Goal: Task Accomplishment & Management: Manage account settings

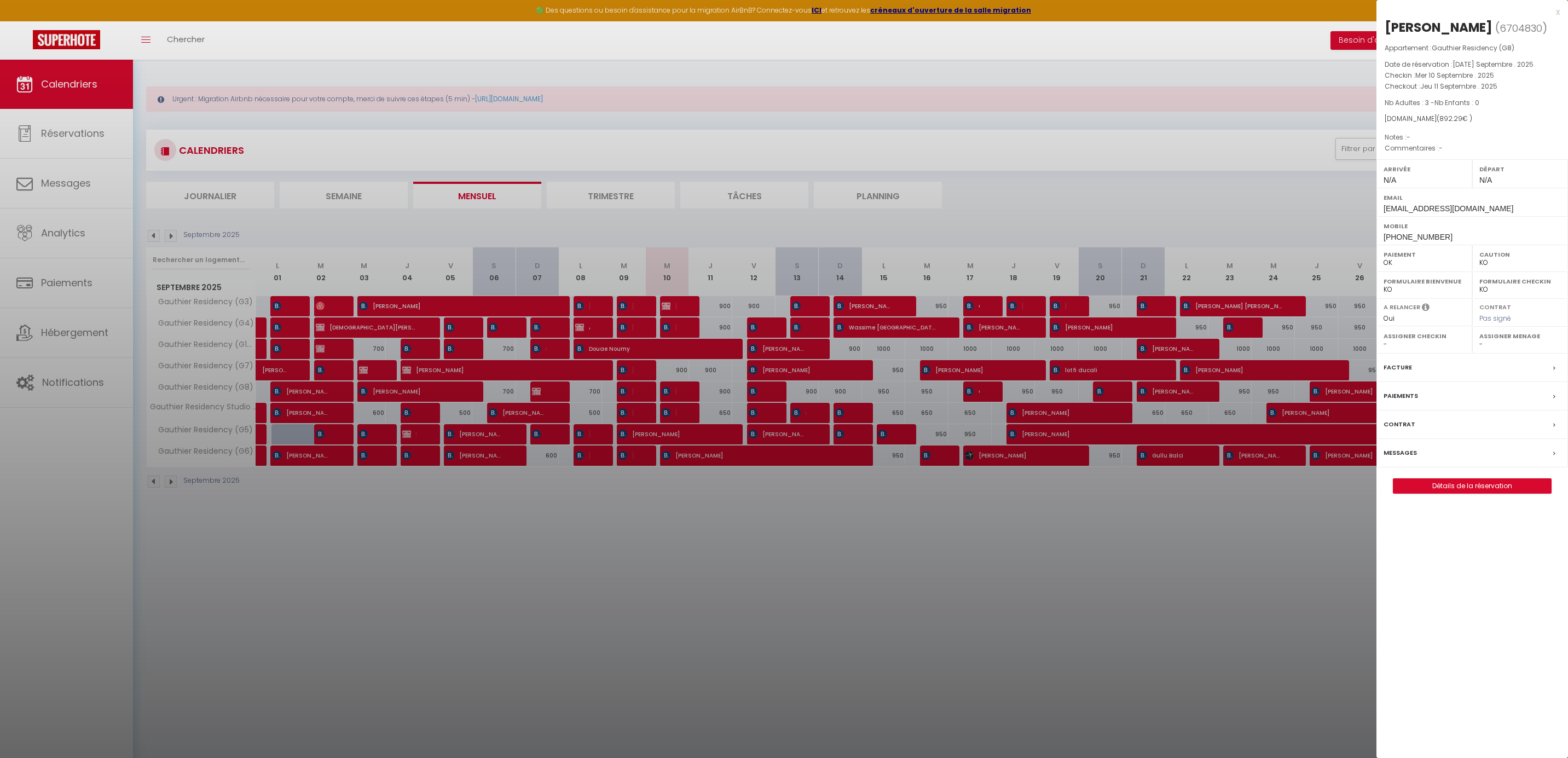
select select "KO"
select select "0"
click at [1557, 10] on div "x" at bounding box center [1468, 12] width 184 height 13
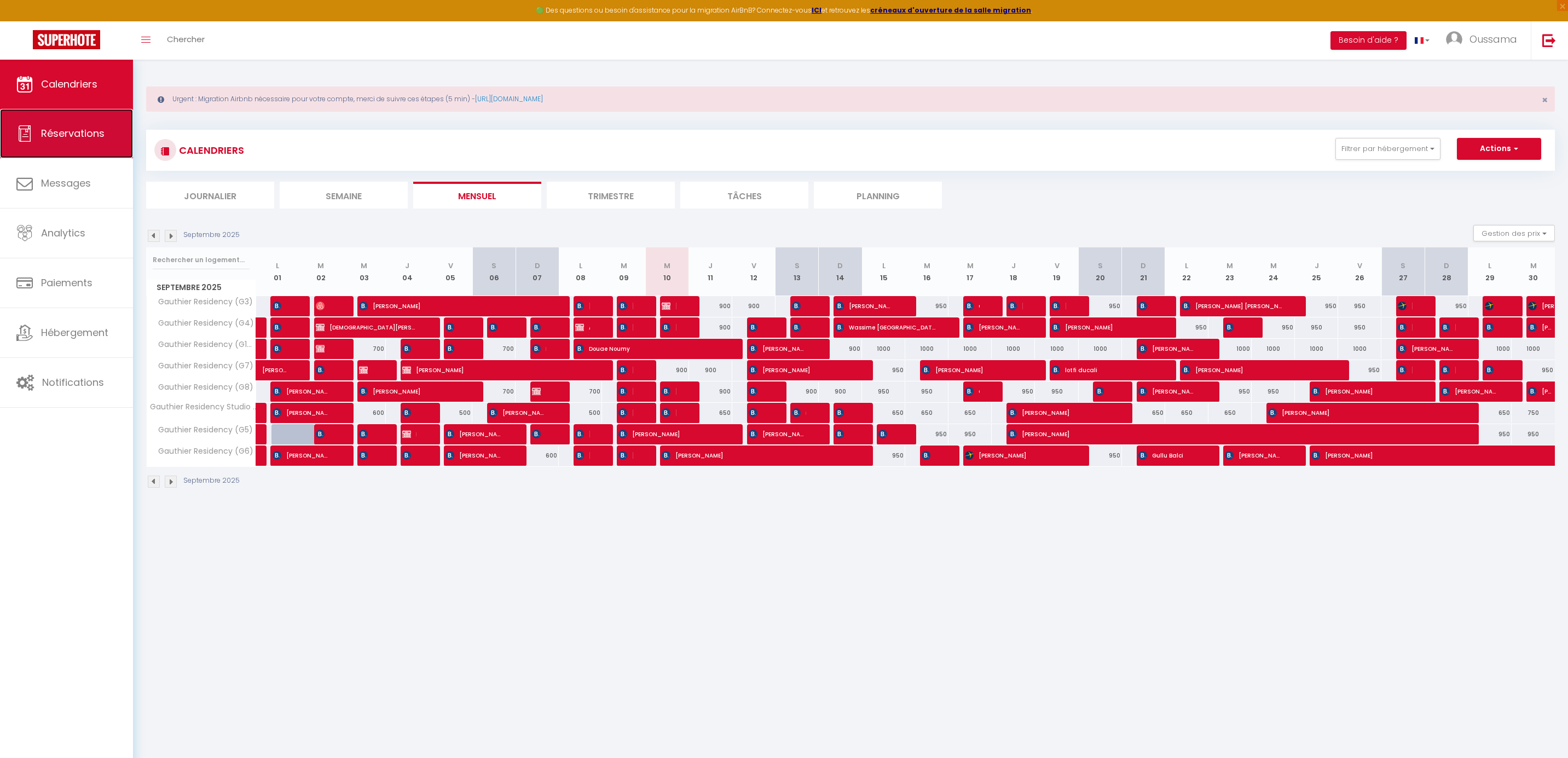
click at [91, 130] on span "Réservations" at bounding box center [73, 133] width 64 height 13
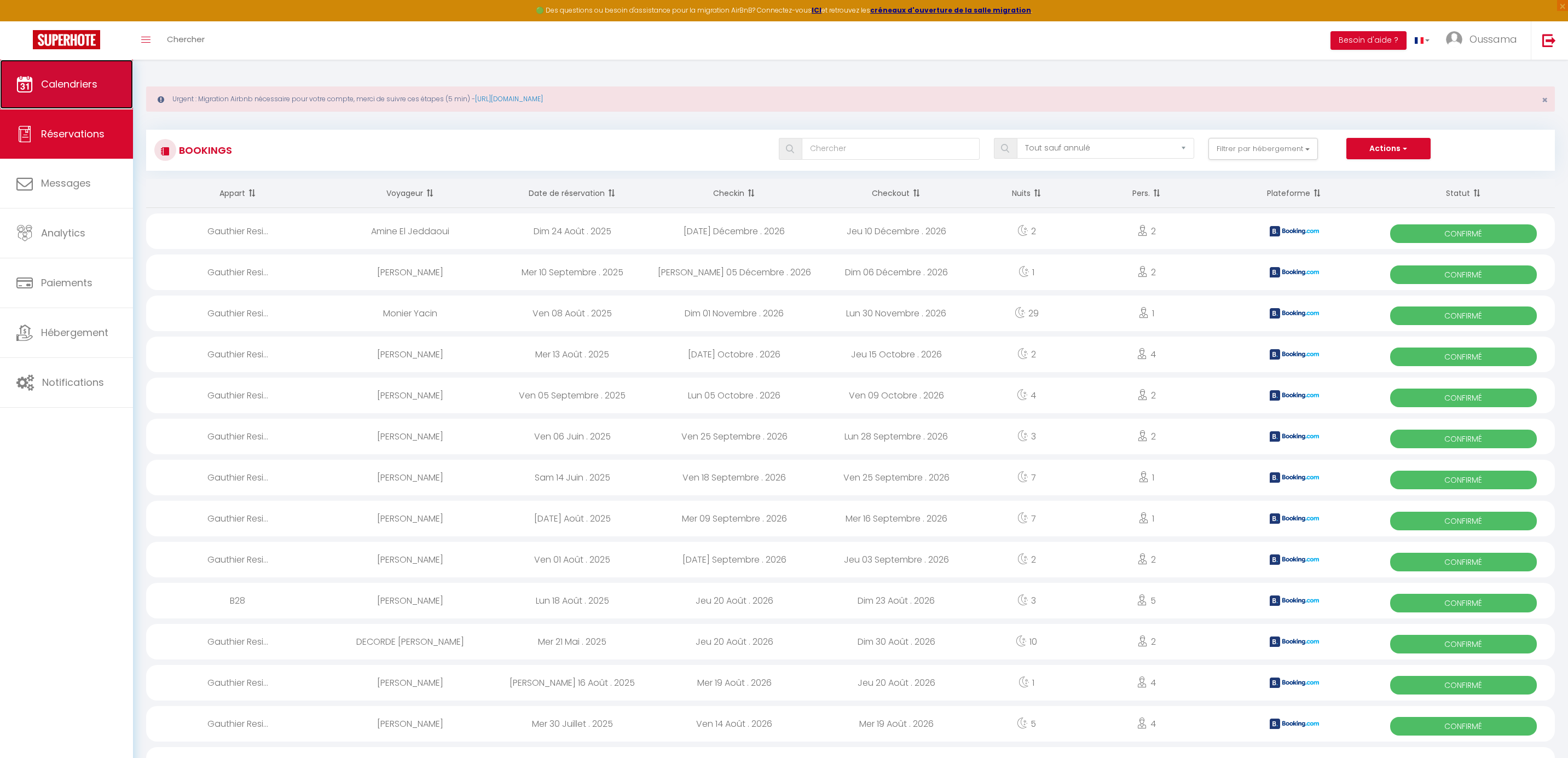
click at [81, 104] on link "Calendriers" at bounding box center [66, 84] width 133 height 49
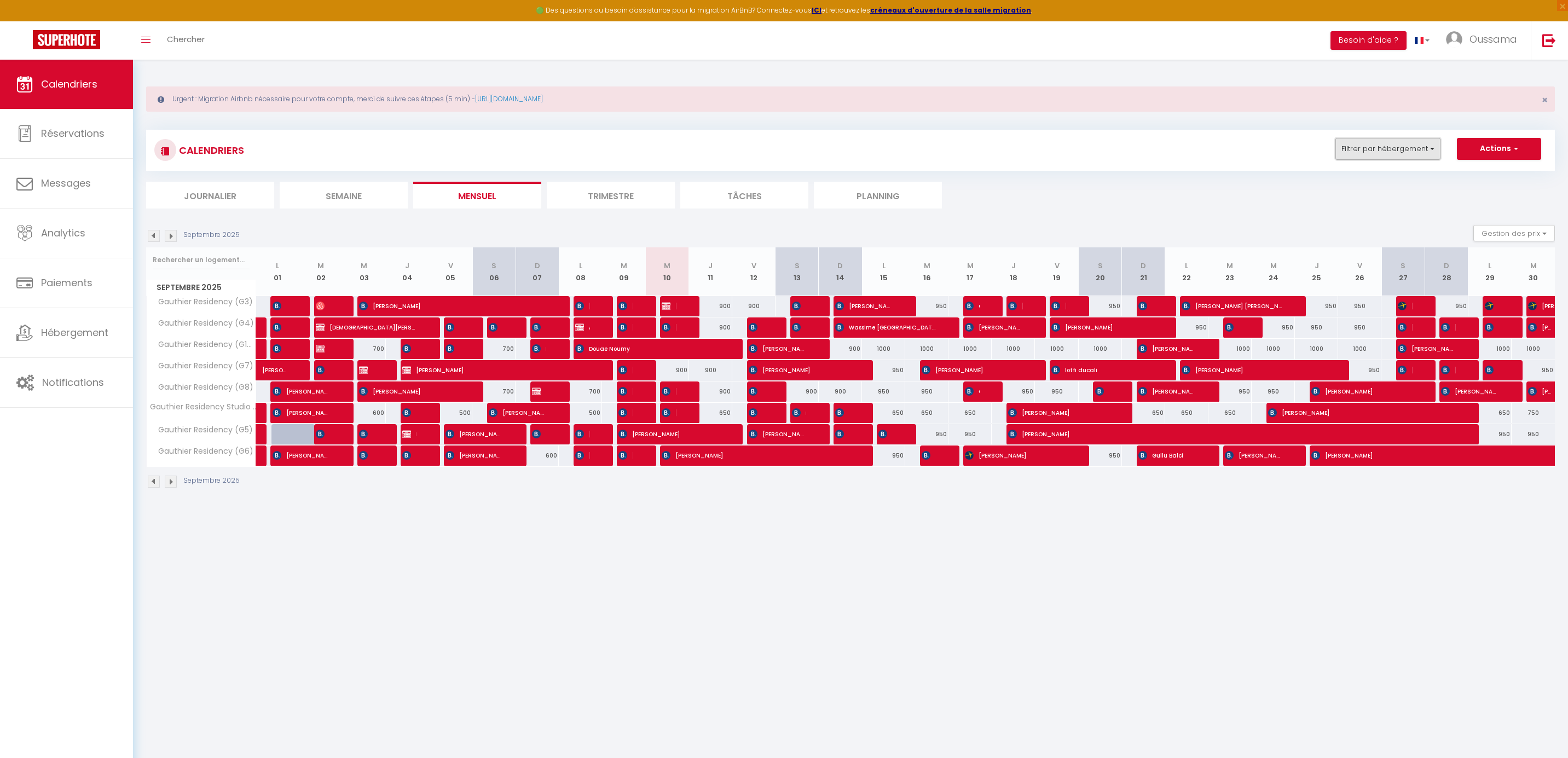
click at [1423, 142] on button "Filtrer par hébergement" at bounding box center [1388, 149] width 105 height 22
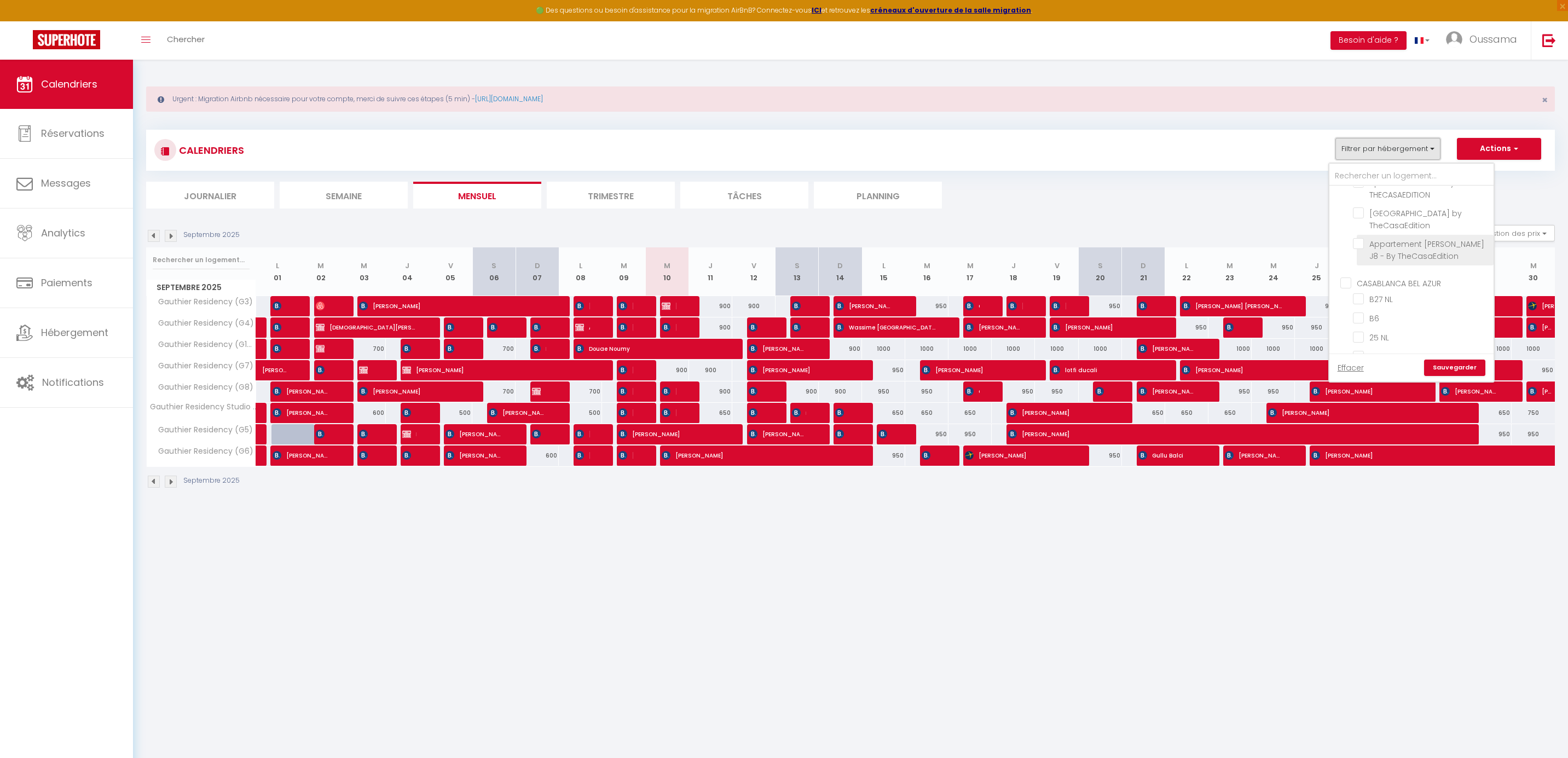
scroll to position [332, 0]
click at [1395, 278] on input "CASABLANCA BEL AZUR" at bounding box center [1422, 281] width 164 height 11
checkbox input "true"
checkbox input "false"
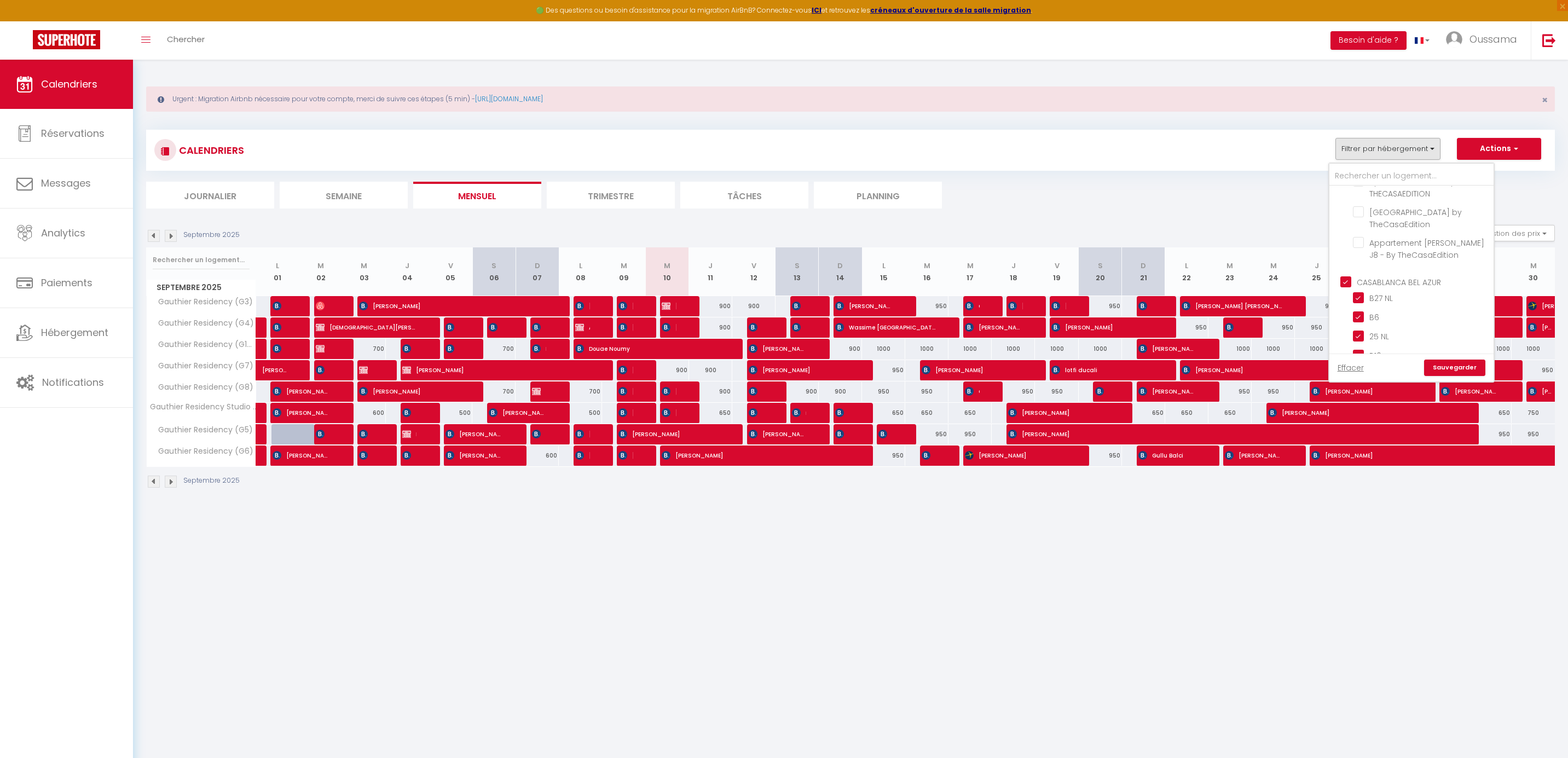
checkbox input "false"
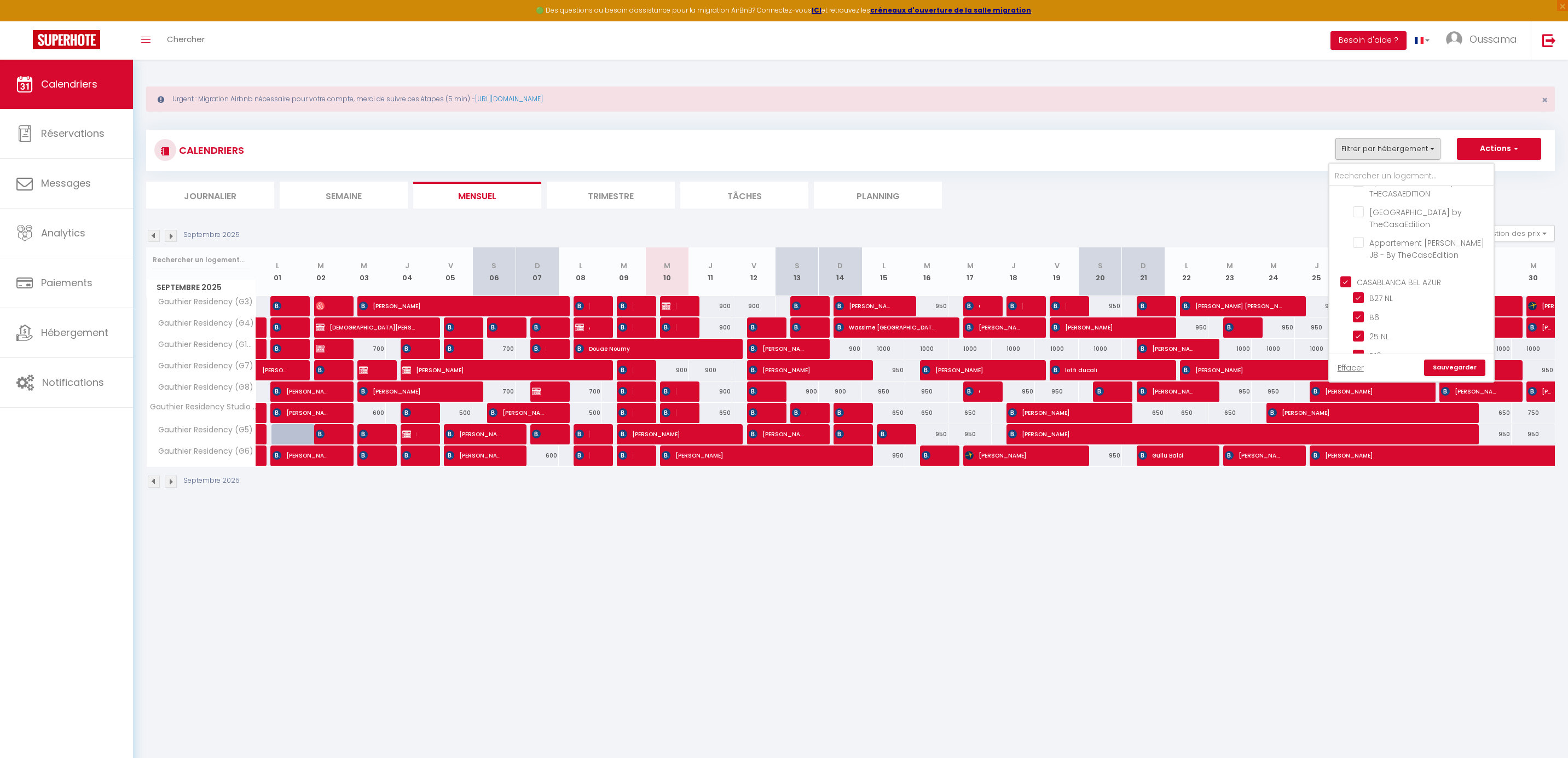
checkbox input "false"
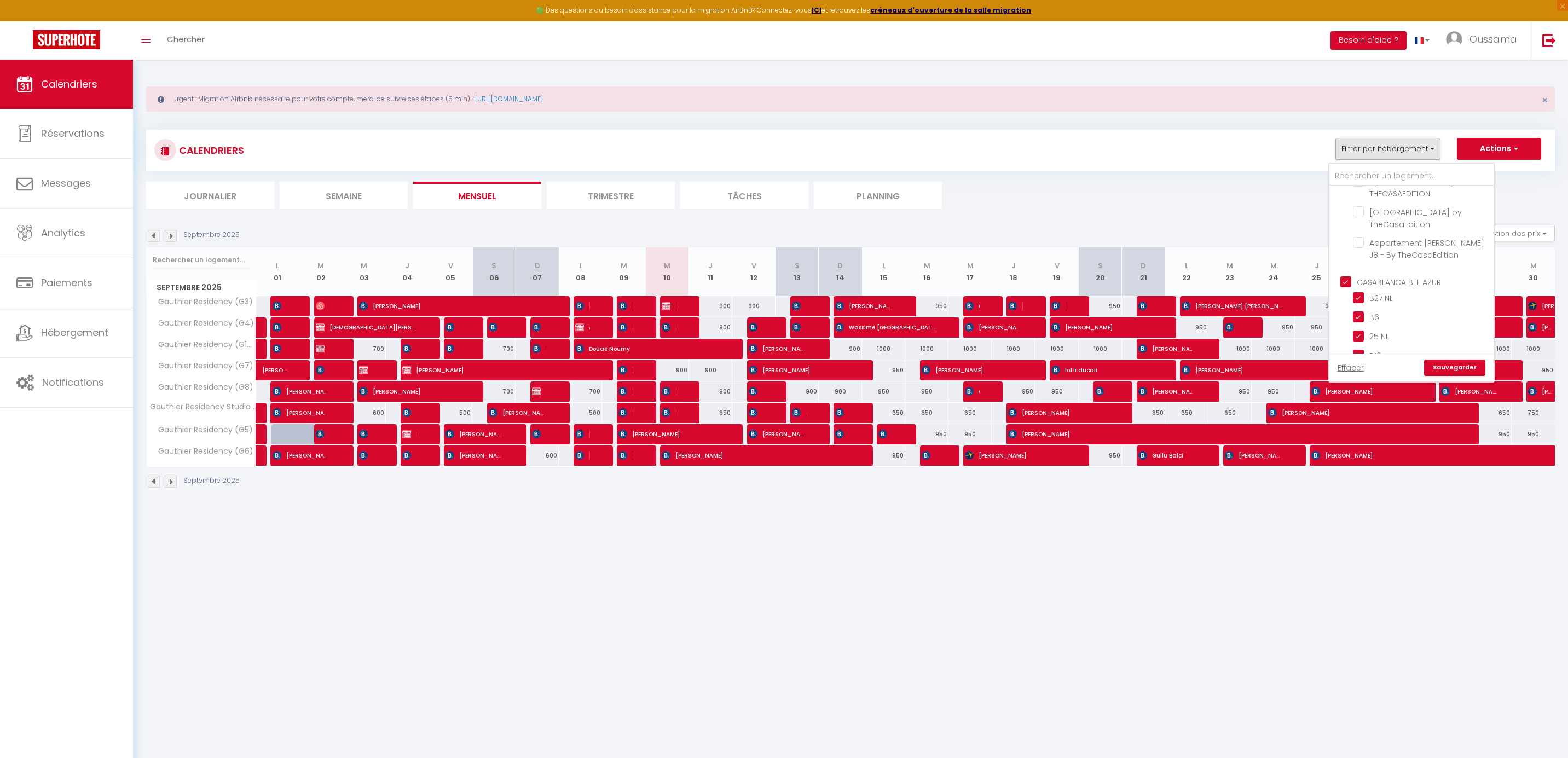
checkbox input "true"
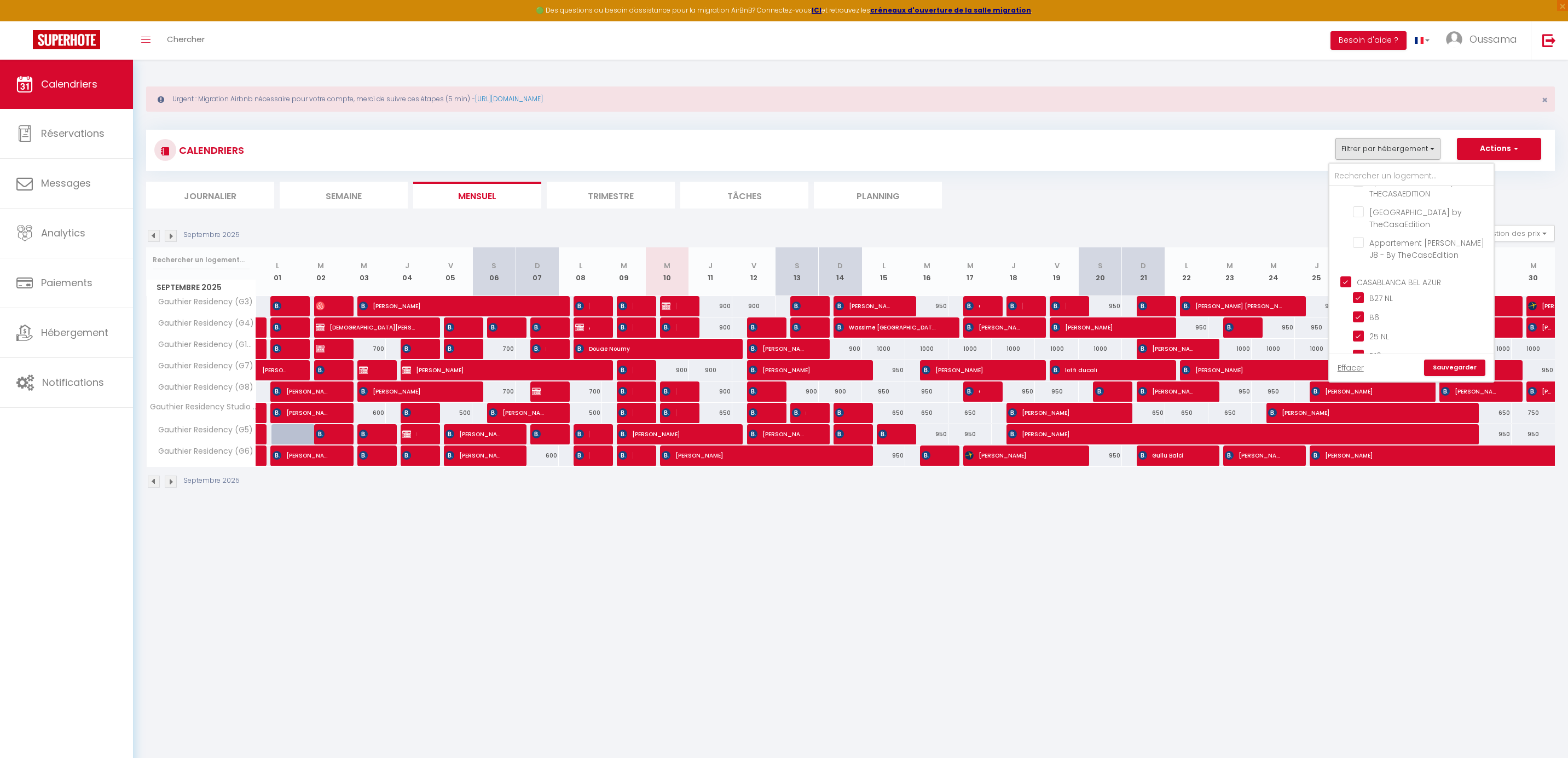
checkbox input "true"
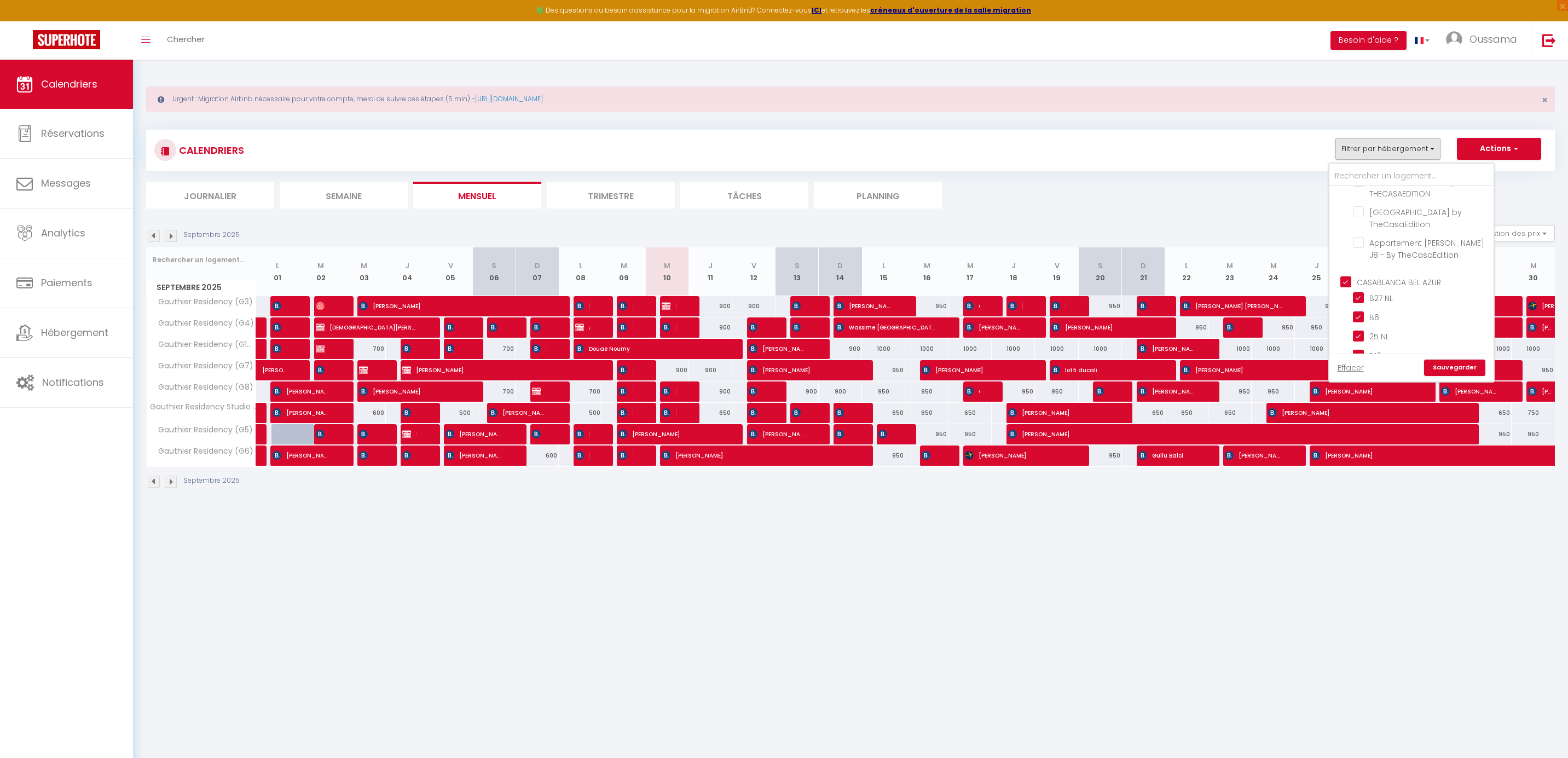
checkbox input "true"
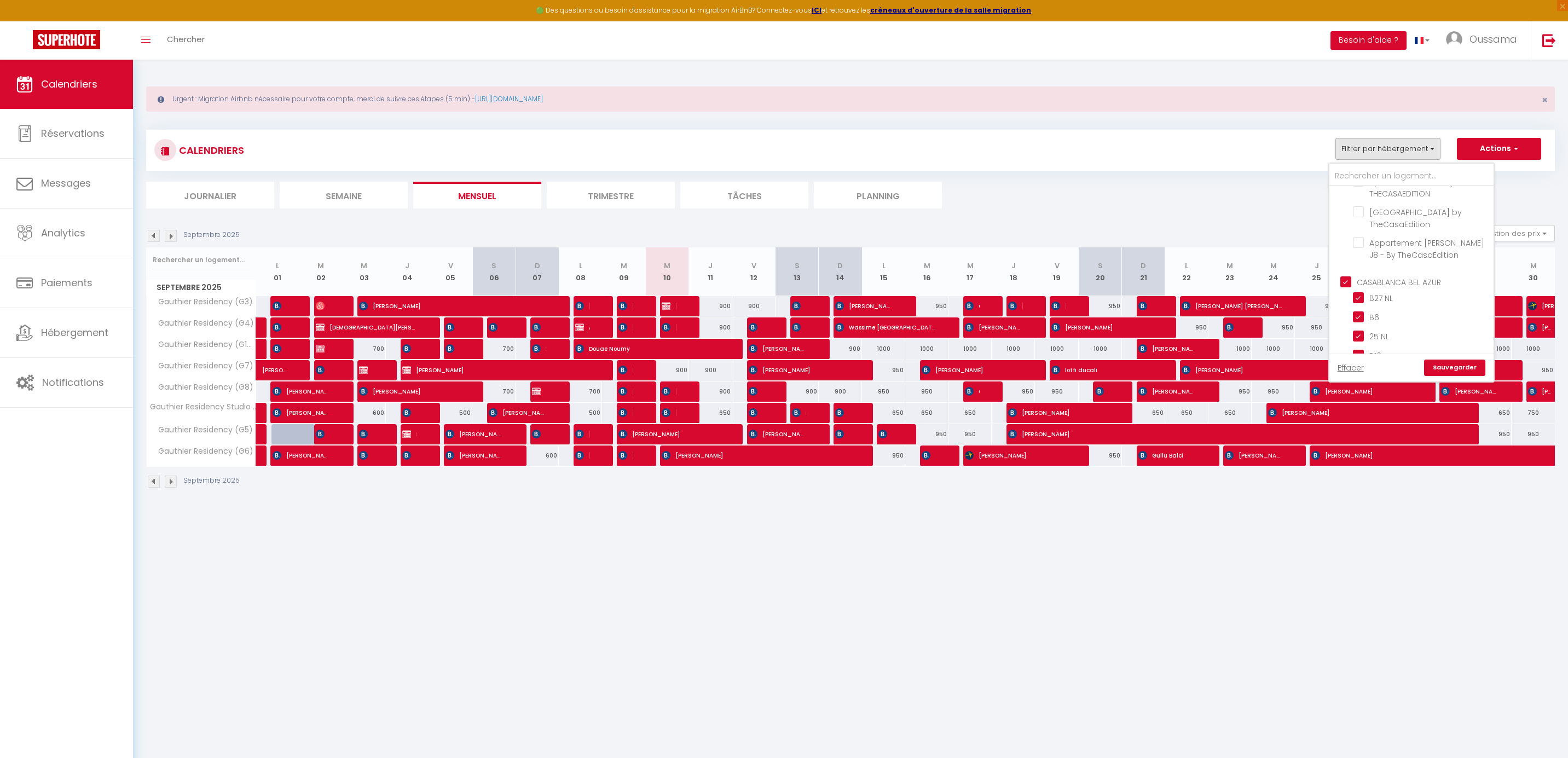
checkbox input "true"
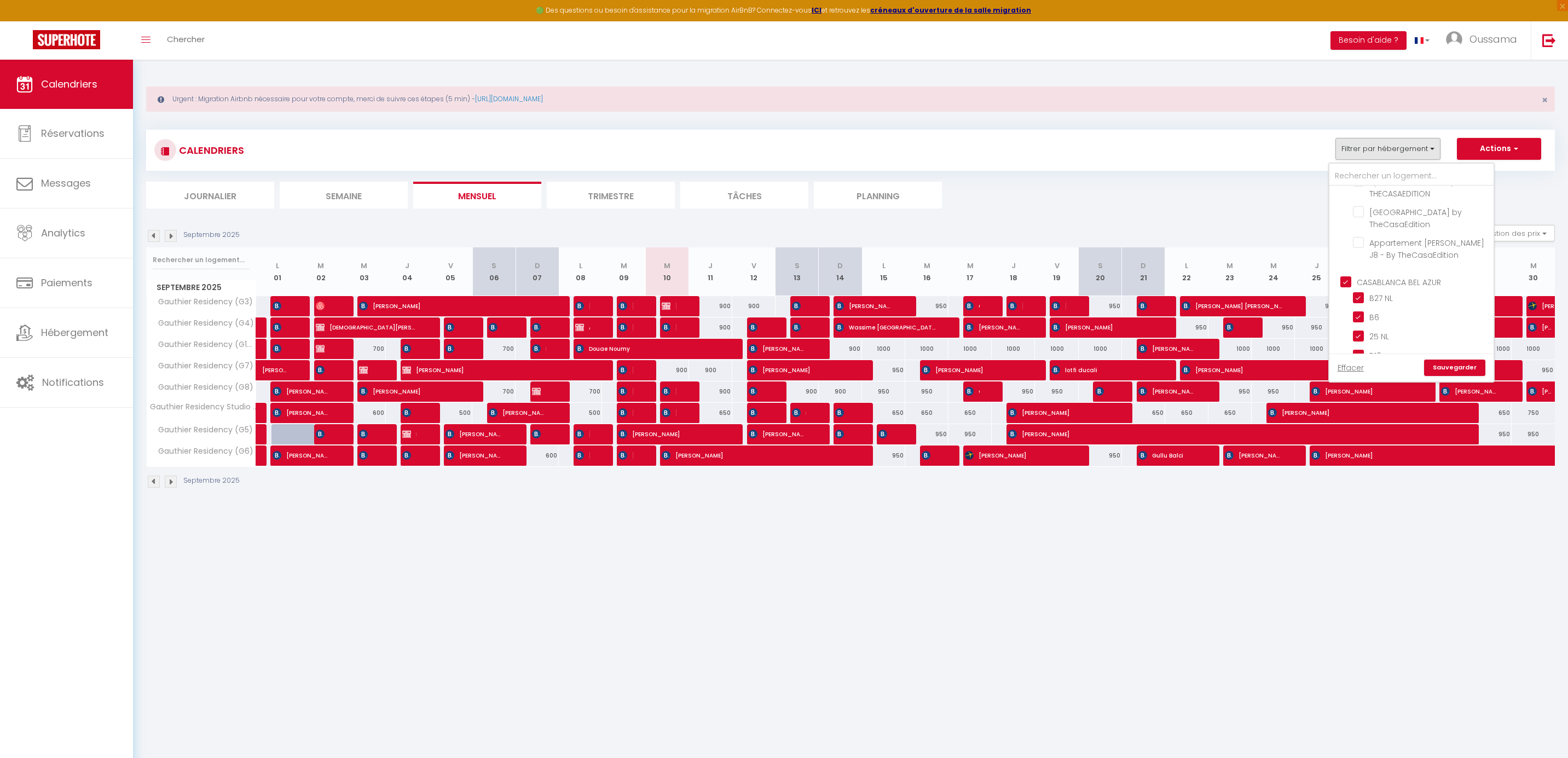
click at [1441, 362] on link "Sauvegarder" at bounding box center [1454, 368] width 61 height 17
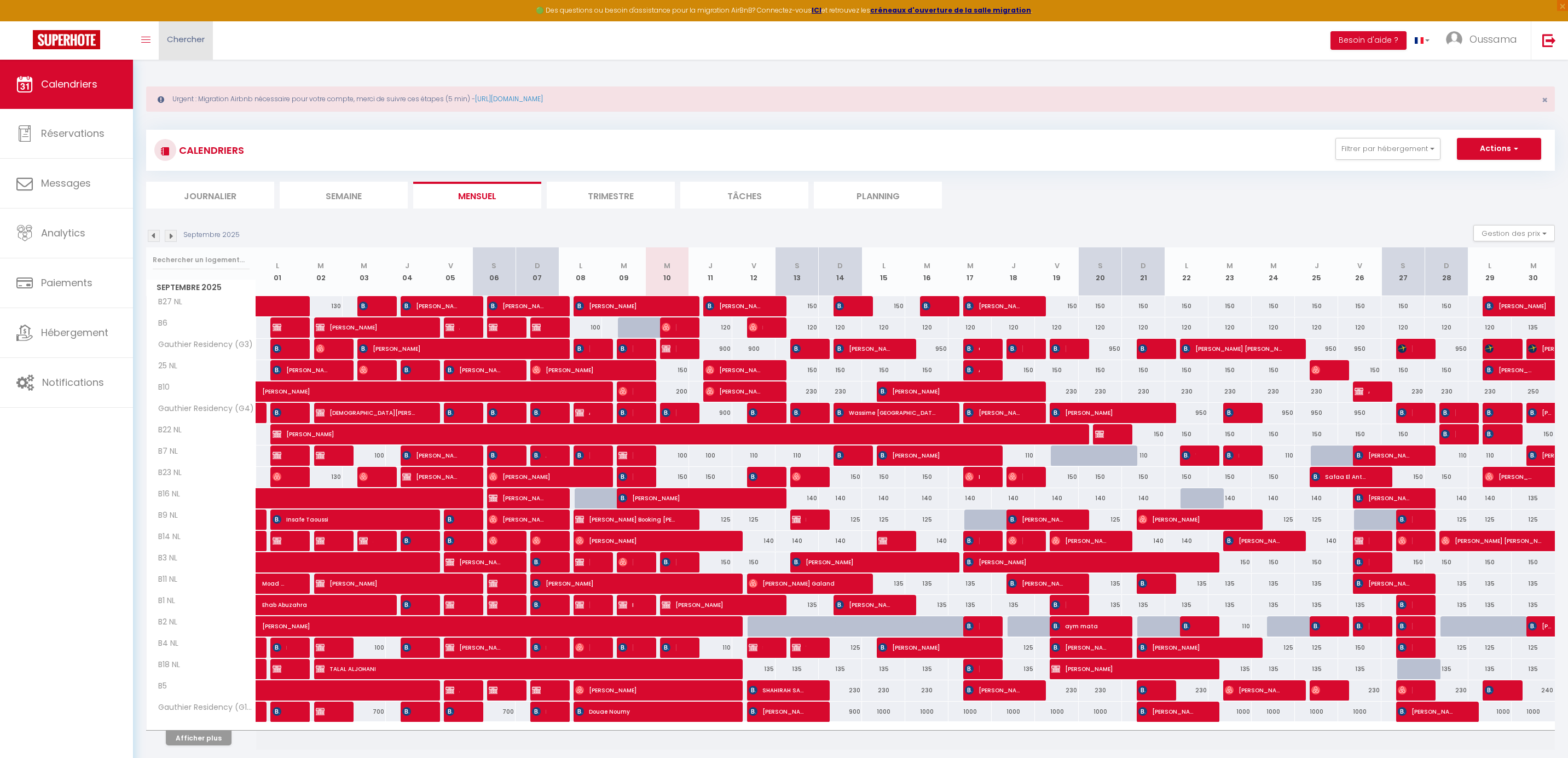
click at [210, 40] on link "Chercher" at bounding box center [185, 40] width 54 height 39
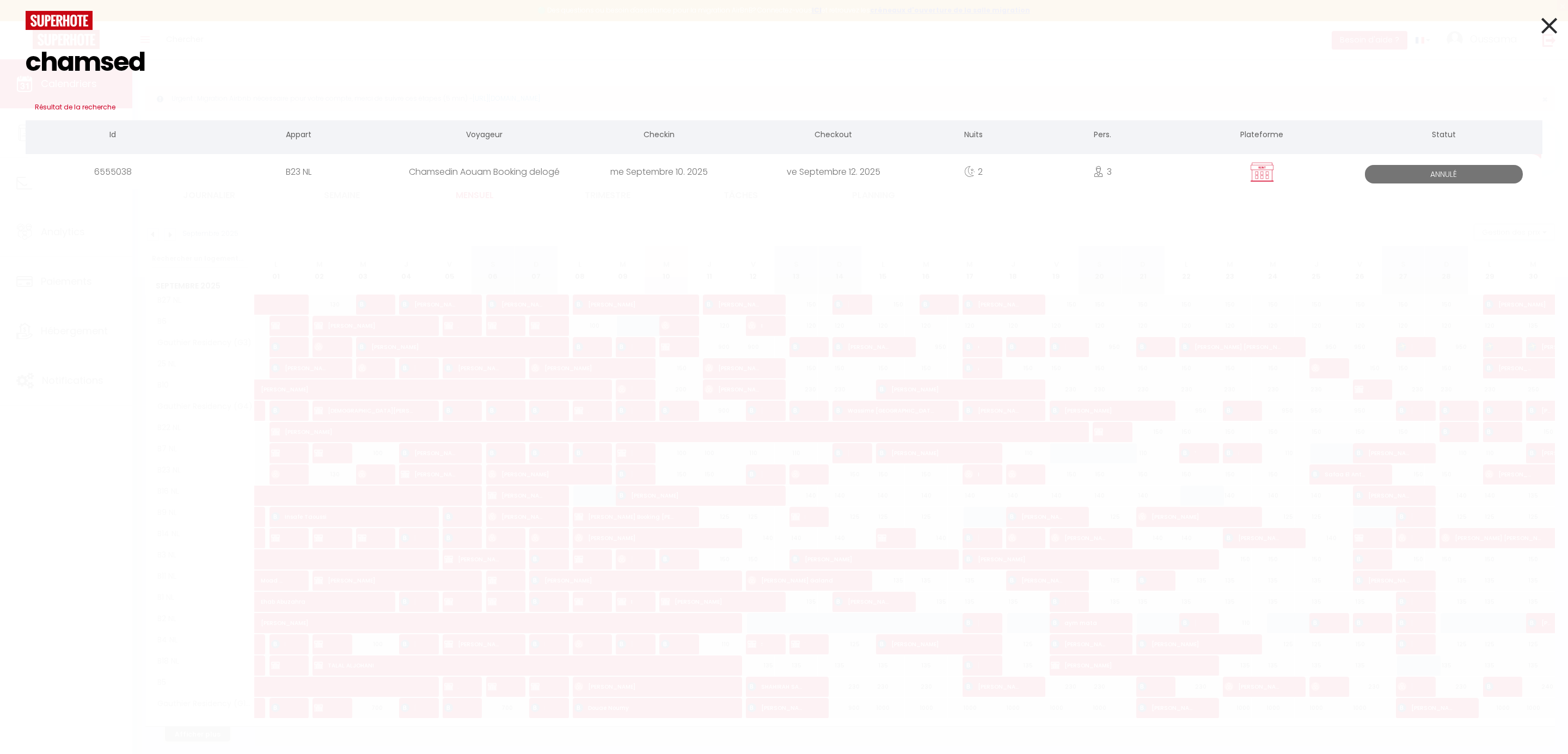
type input "chamsed"
click at [616, 175] on div "me Septembre 10. 2025" at bounding box center [659, 172] width 174 height 35
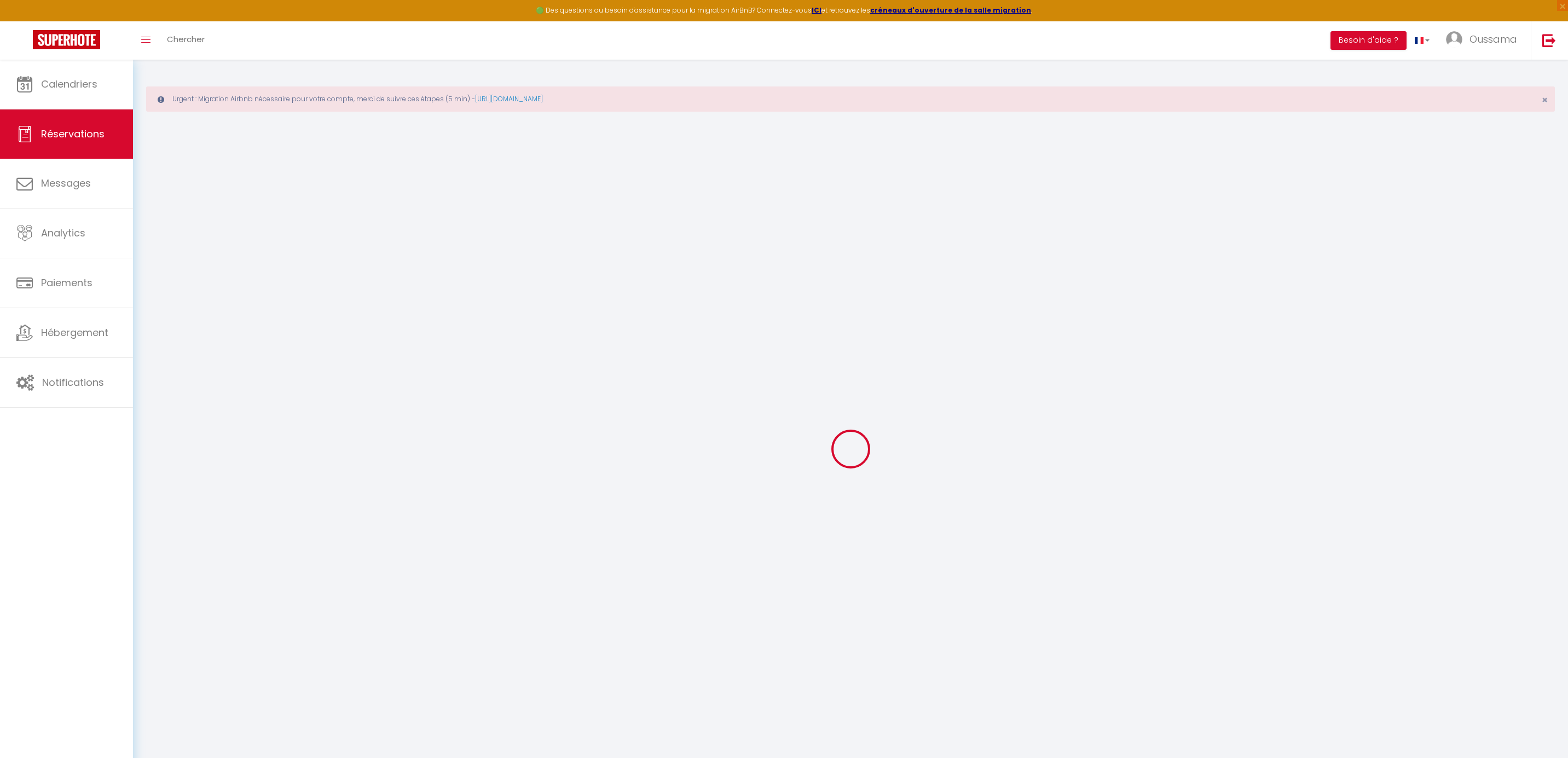
select select
checkbox input "false"
select select
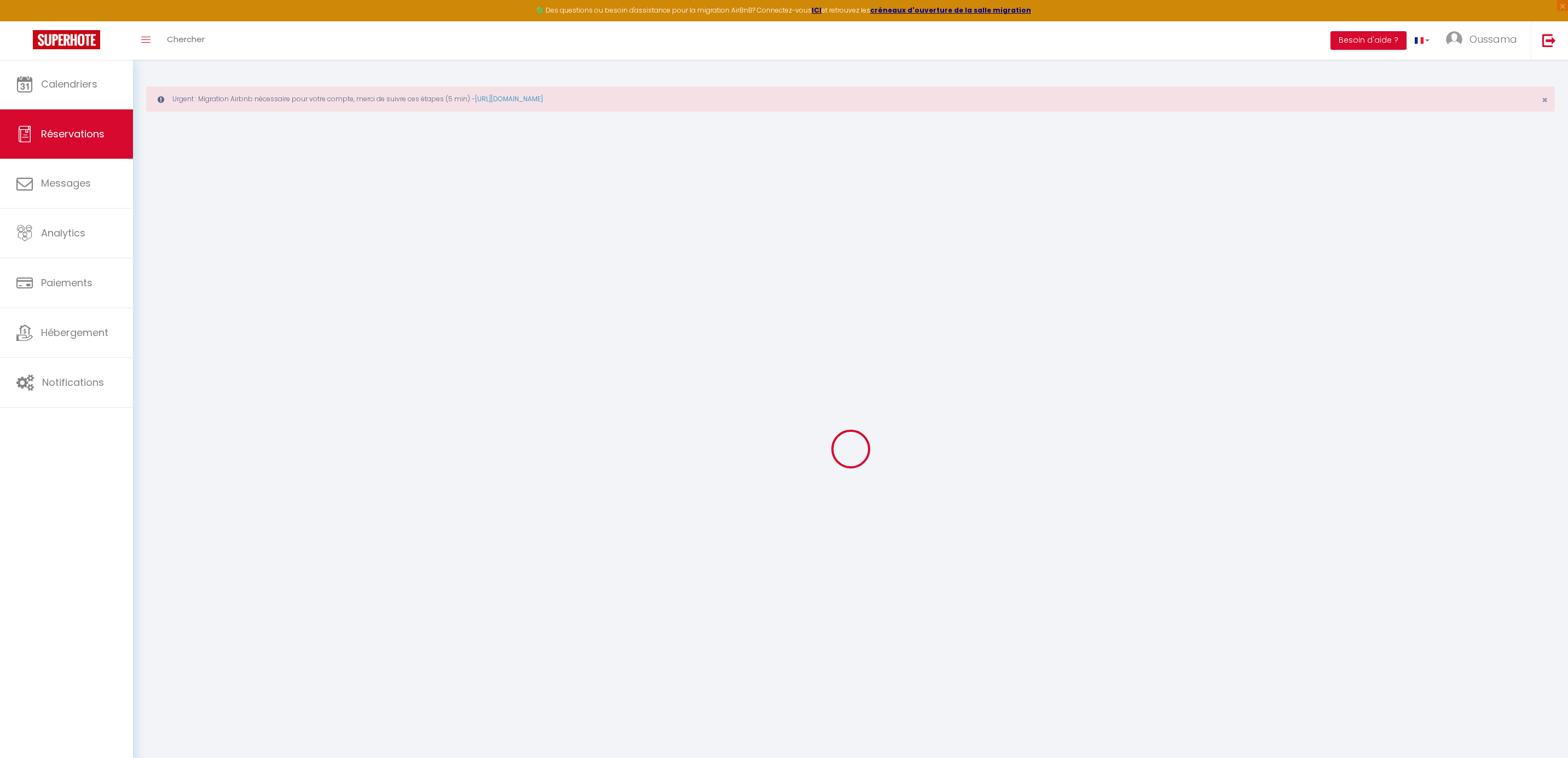
checkbox input "false"
select select
checkbox input "false"
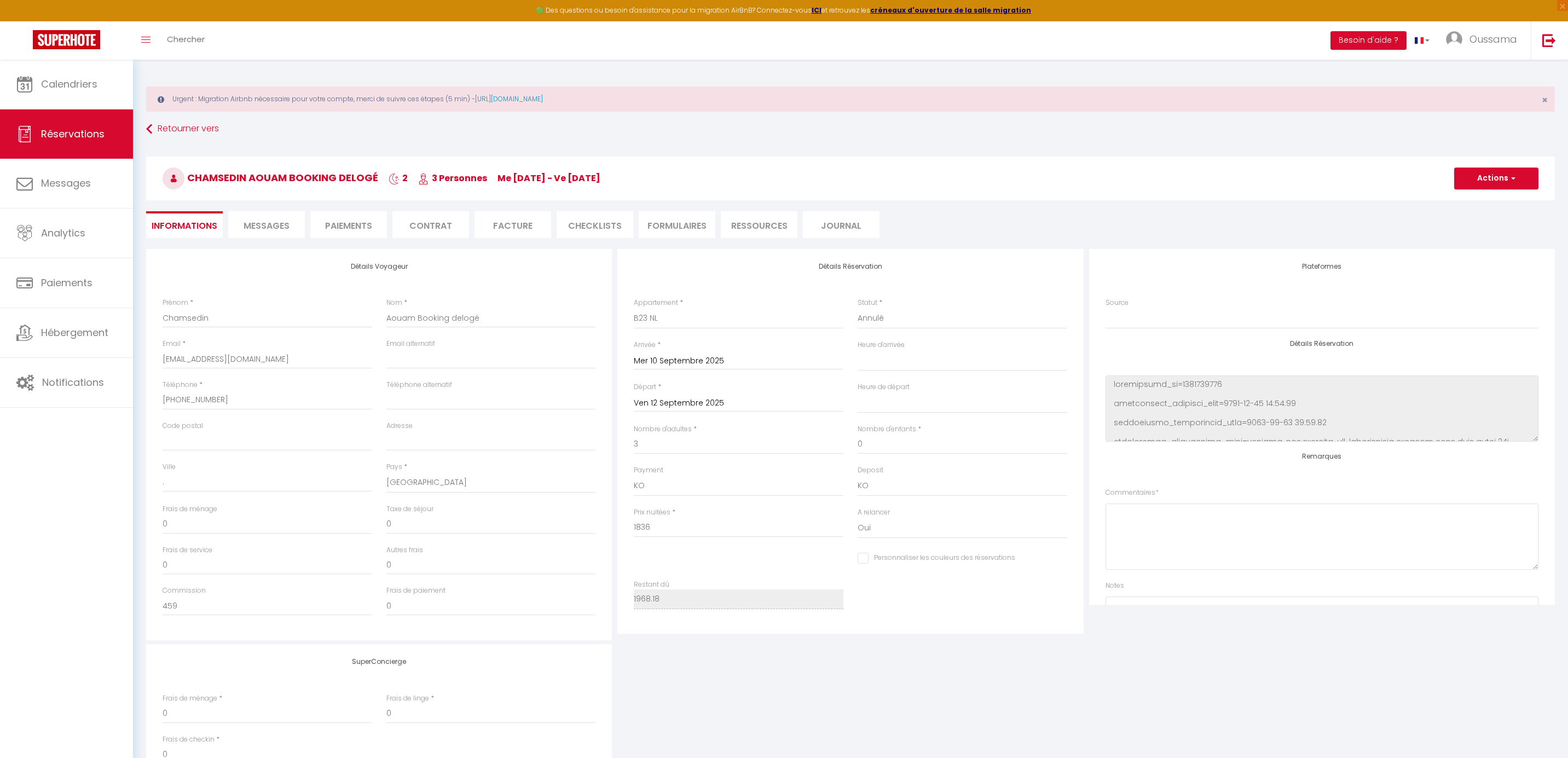
type input "132.18"
select select
checkbox input "false"
select select
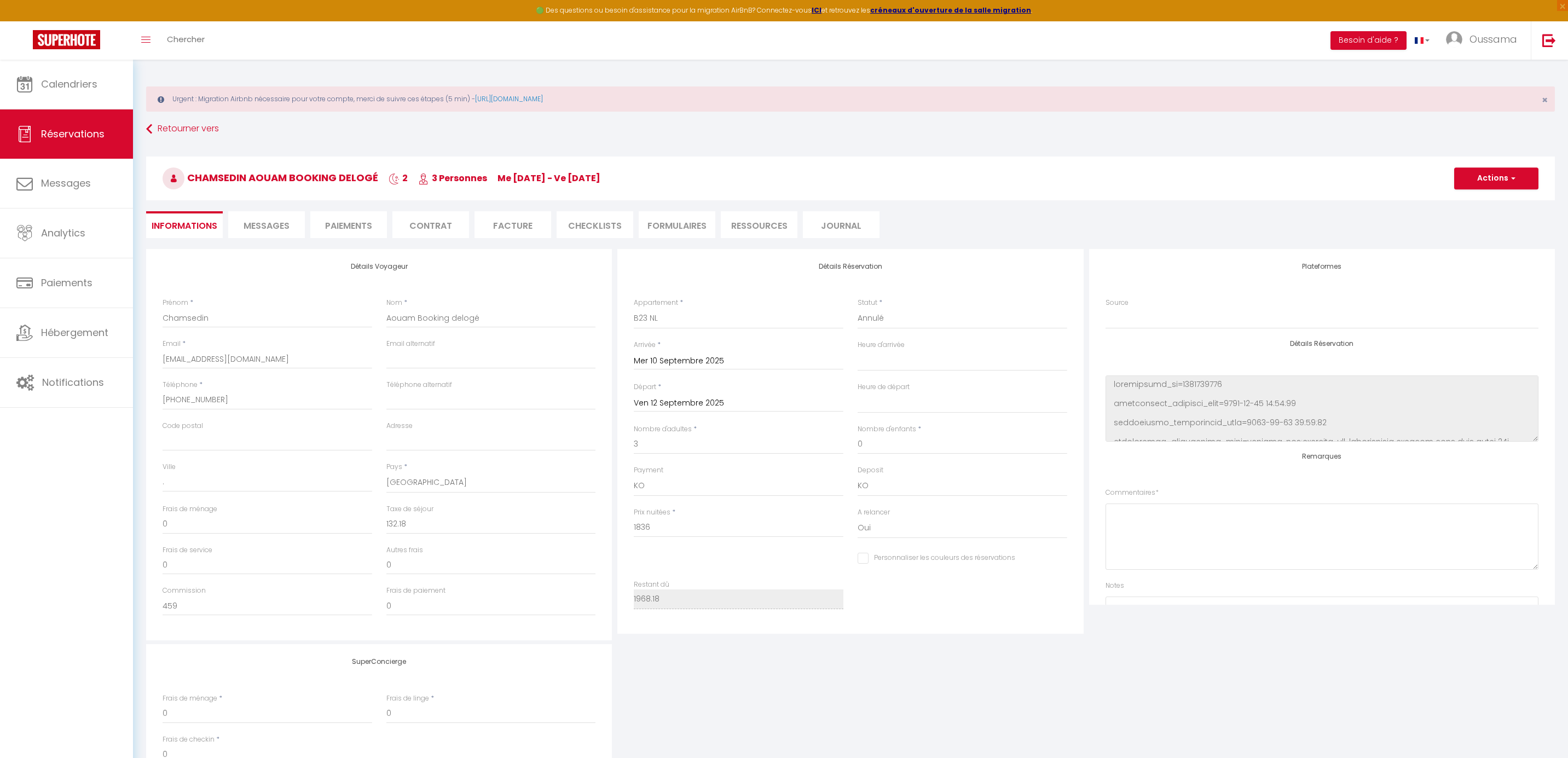
select select
click at [892, 314] on select "Confirmé Non Confirmé [PERSON_NAME] par le voyageur No Show Request" at bounding box center [962, 319] width 210 height 21
select select "1"
click at [858, 308] on select "Confirmé Non Confirmé [PERSON_NAME] par le voyageur No Show Request" at bounding box center [962, 319] width 210 height 21
select select
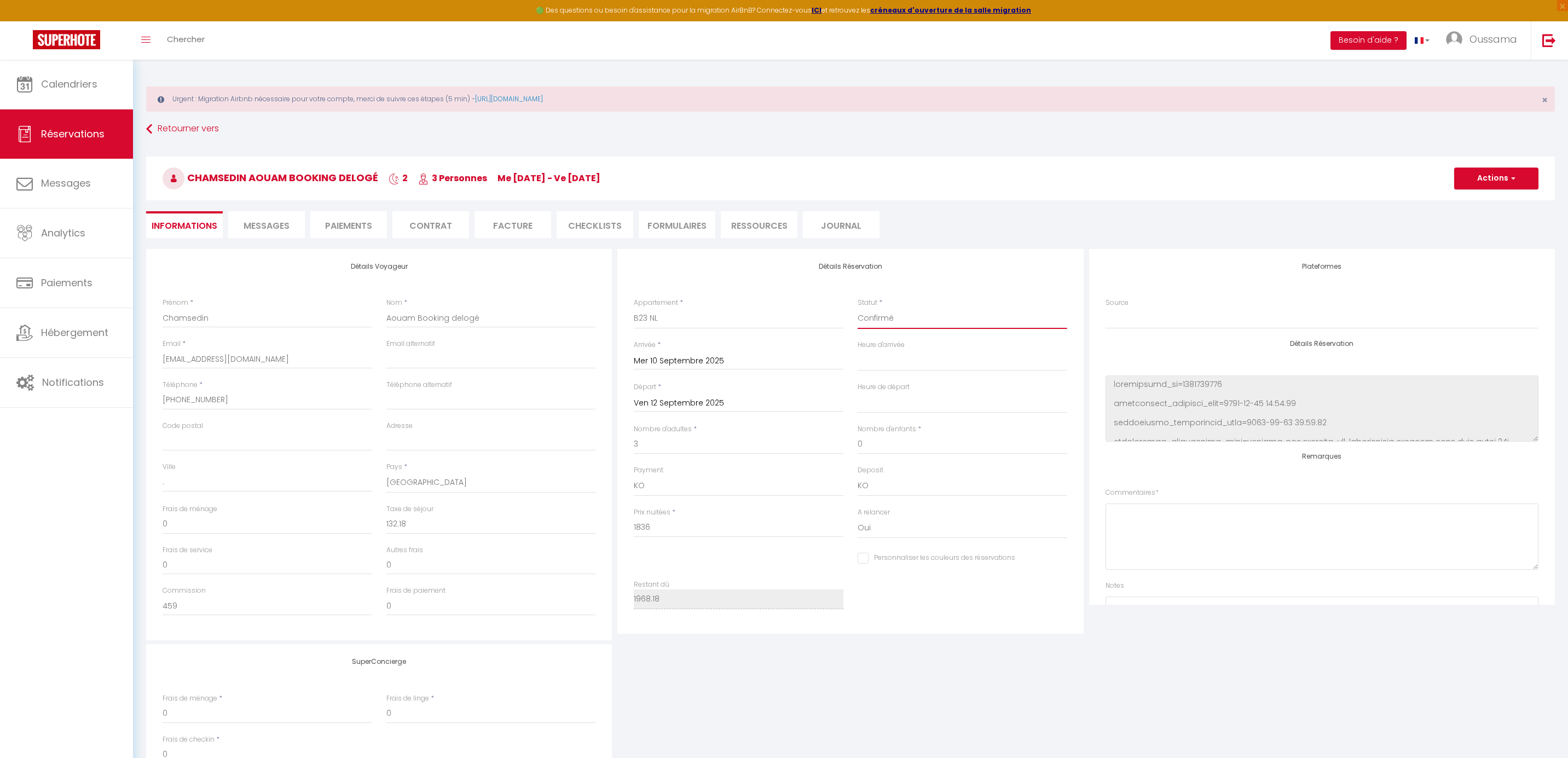
select select
checkbox input "false"
click at [1498, 181] on button "Actions" at bounding box center [1496, 179] width 84 height 22
click at [1493, 201] on link "Enregistrer" at bounding box center [1485, 202] width 86 height 14
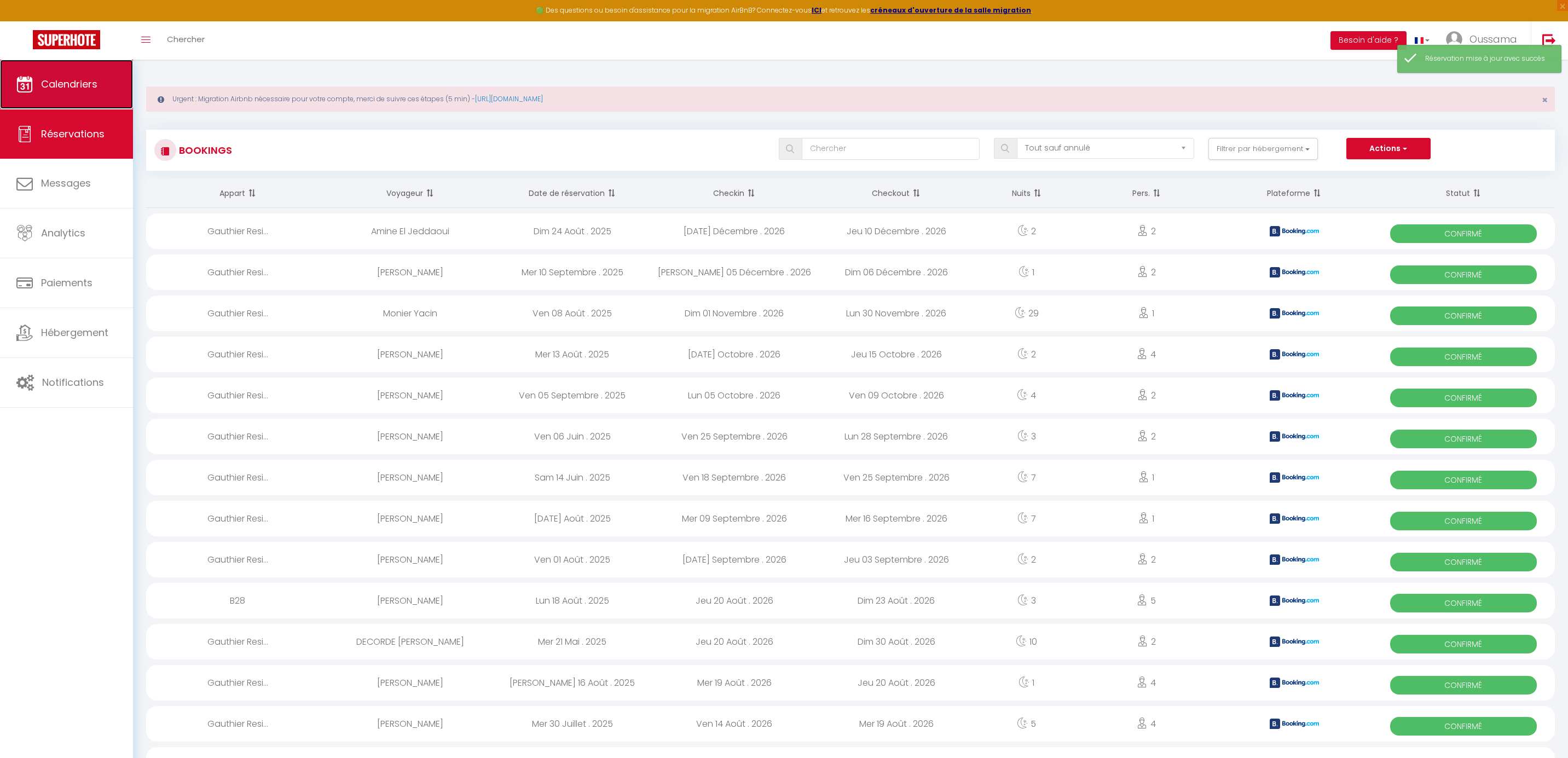
click at [59, 83] on span "Calendriers" at bounding box center [69, 84] width 56 height 13
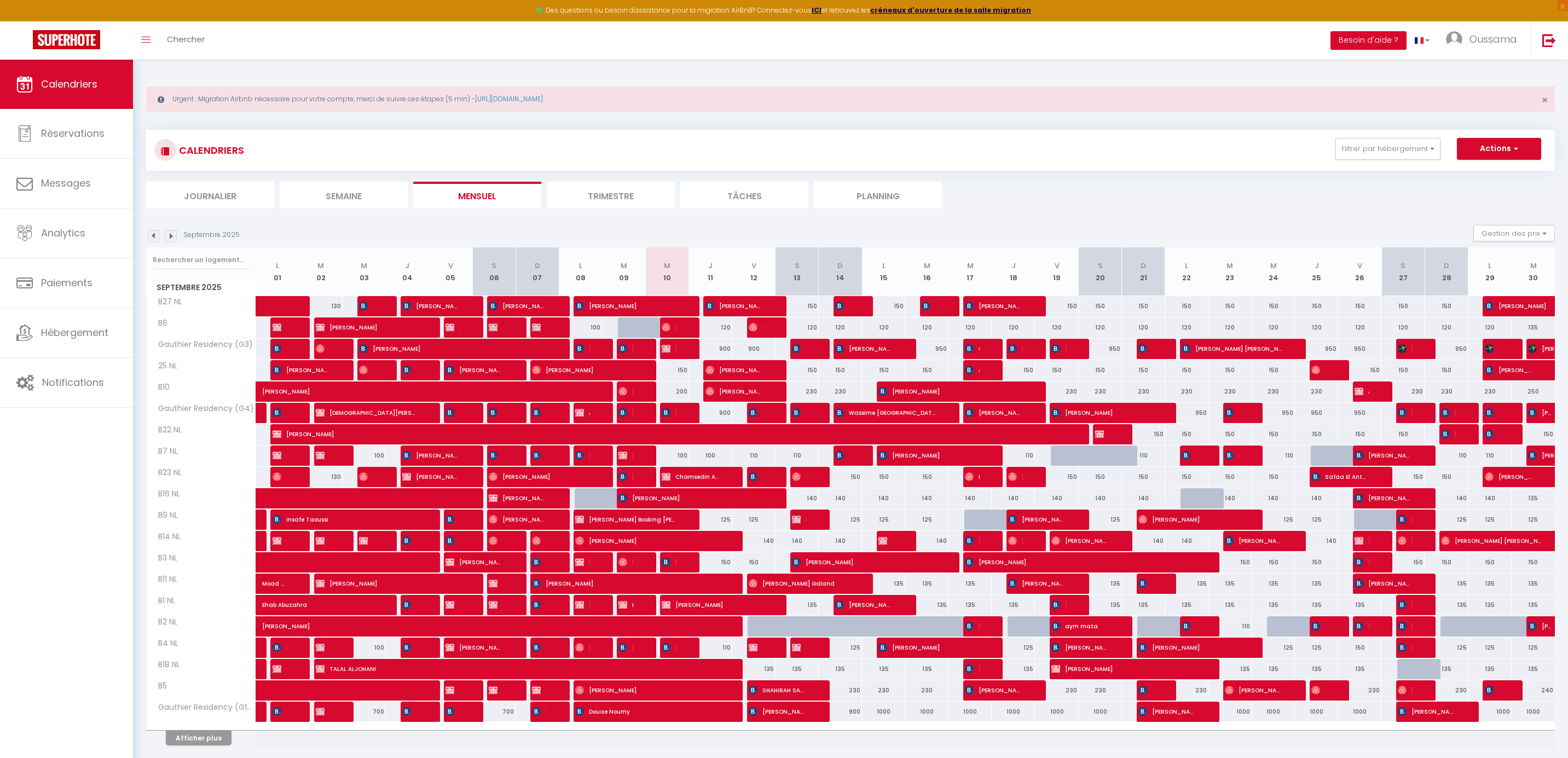
click at [727, 475] on div at bounding box center [710, 477] width 43 height 21
select select
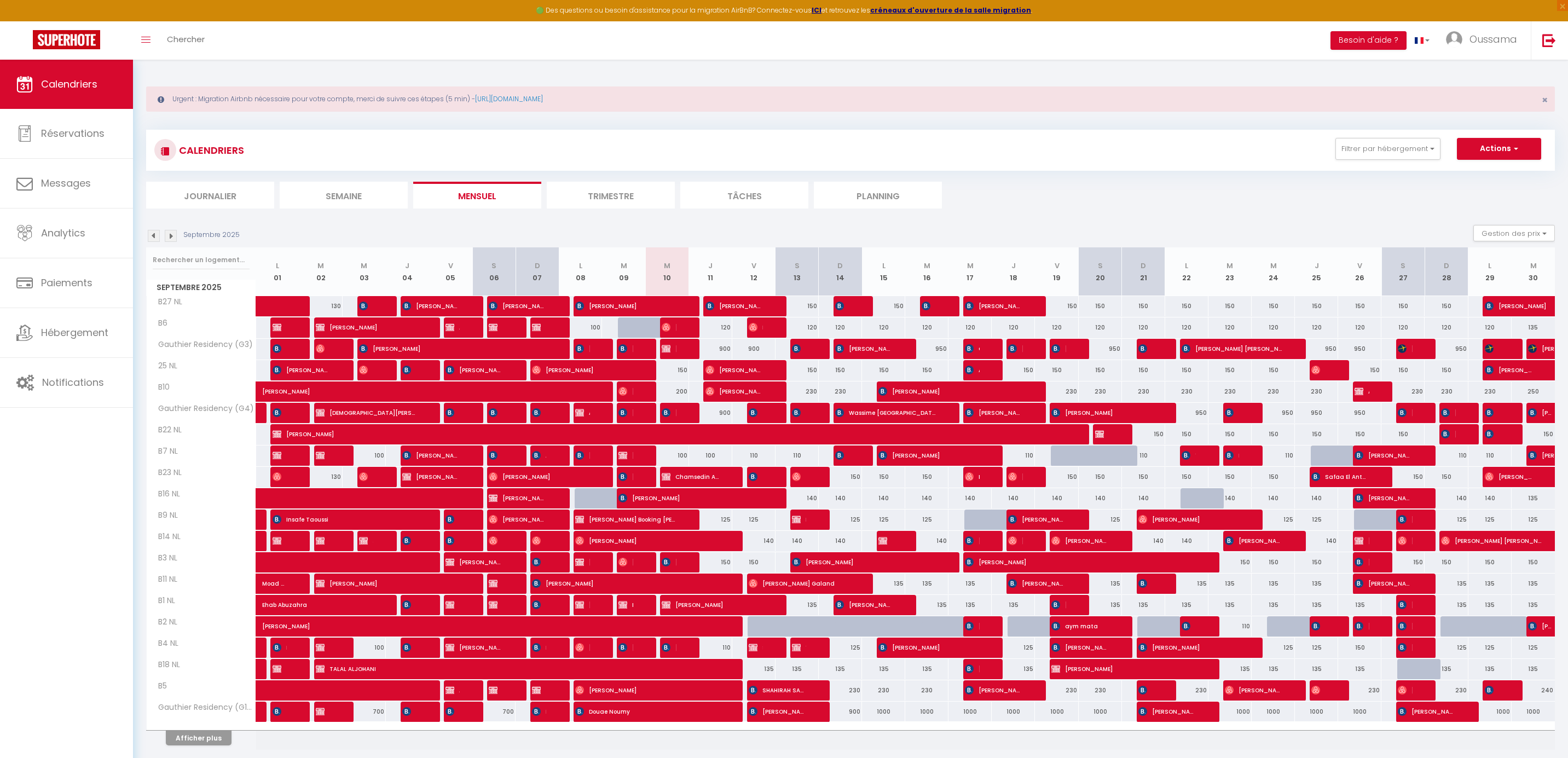
select select
type input "150"
type input "Jeu 11 Septembre 2025"
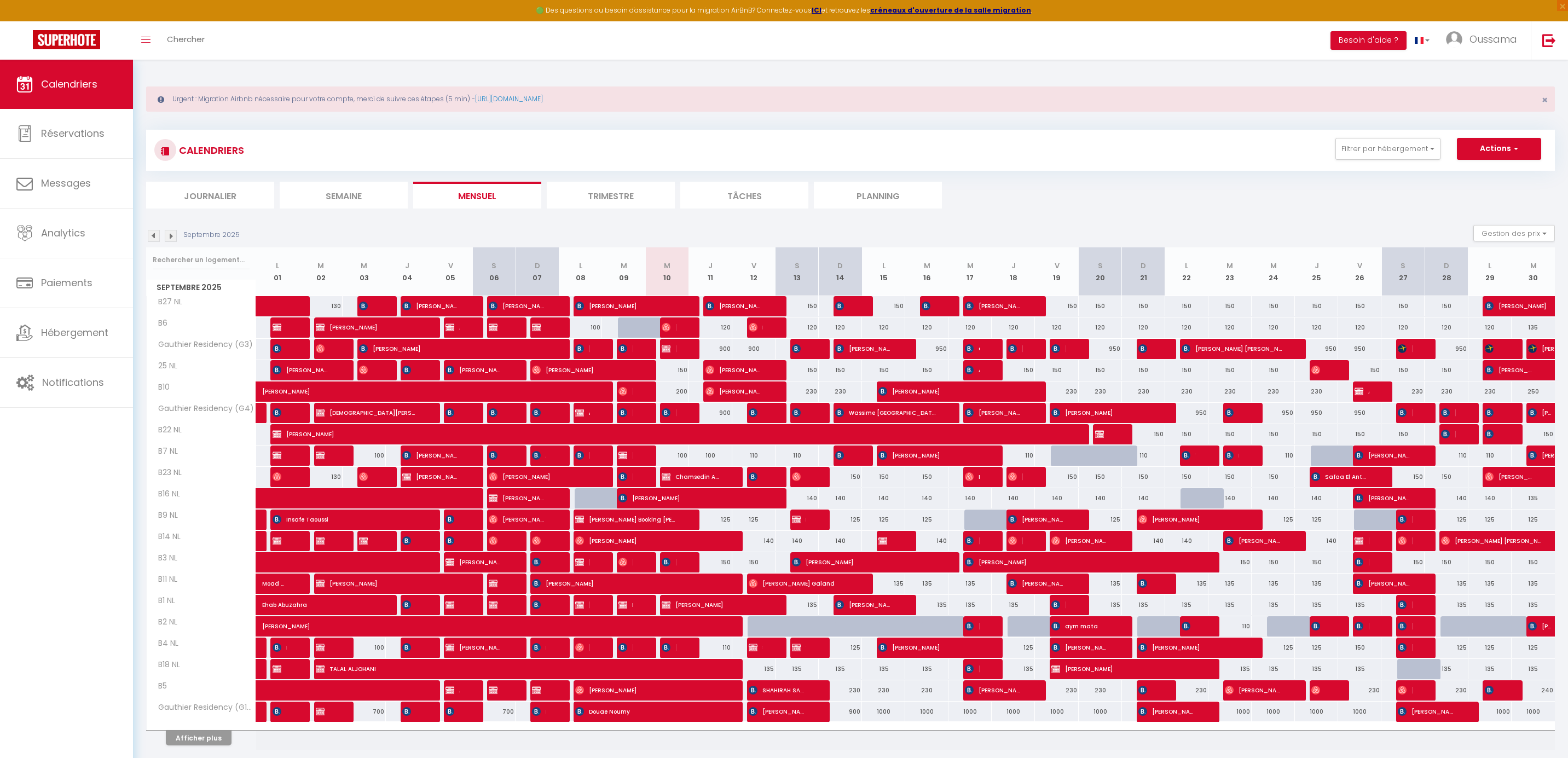
type input "Ven 12 Septembre 2025"
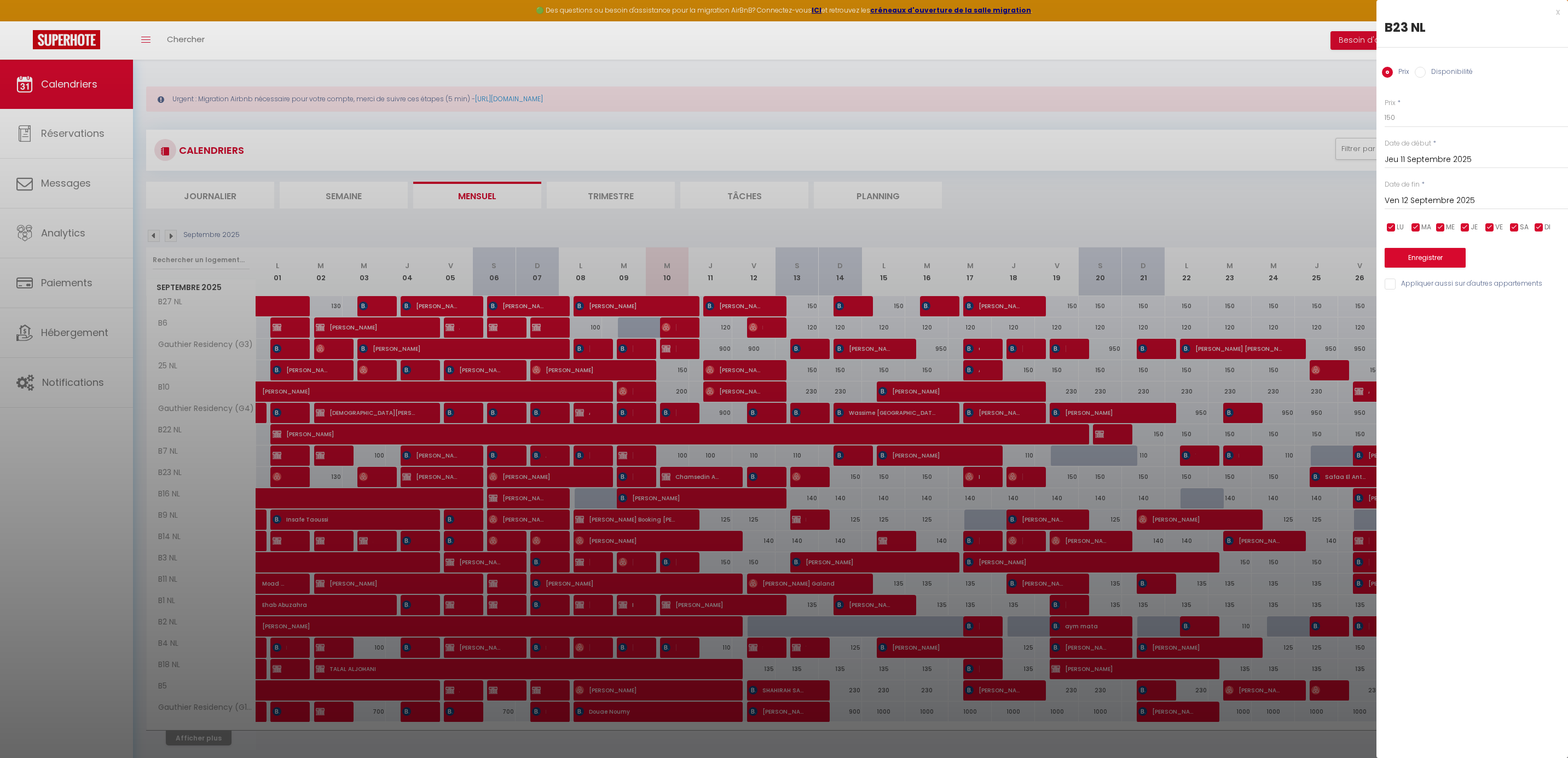
click at [723, 476] on div at bounding box center [784, 379] width 1568 height 758
select select
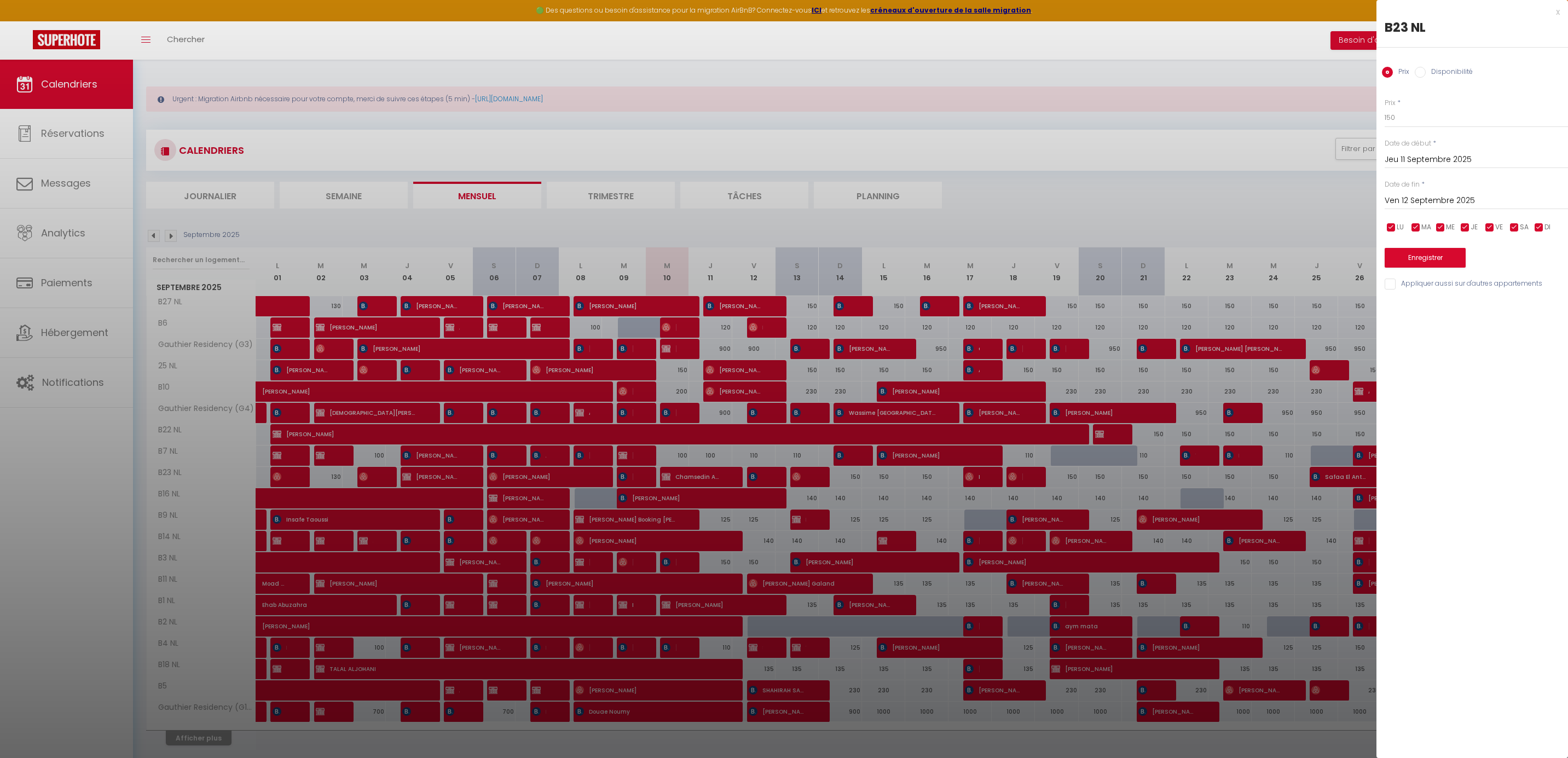
select select
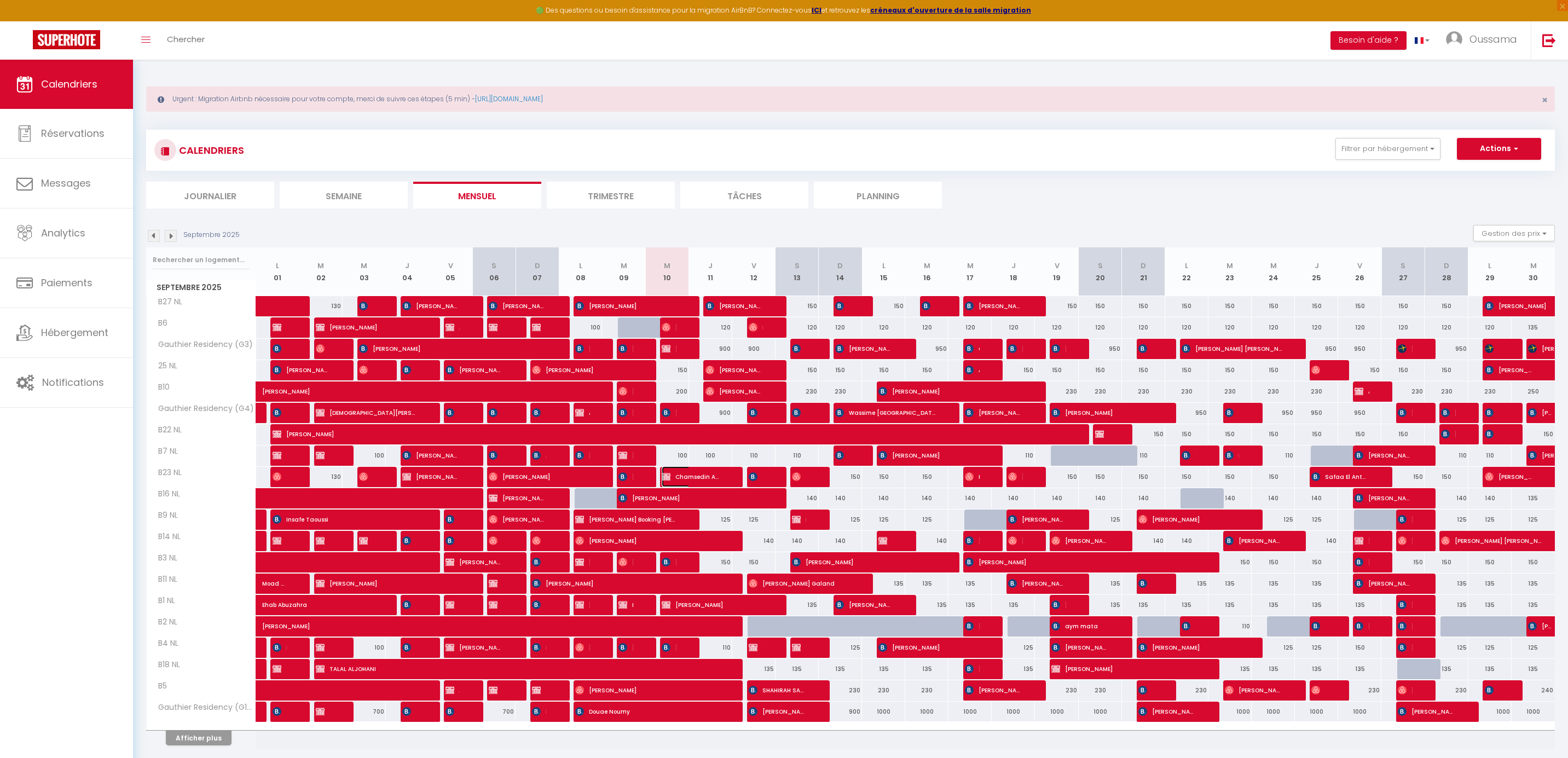
click at [697, 477] on span "Chamsedin Aouam Booking delogé" at bounding box center [690, 477] width 58 height 21
select select "KO"
select select "0"
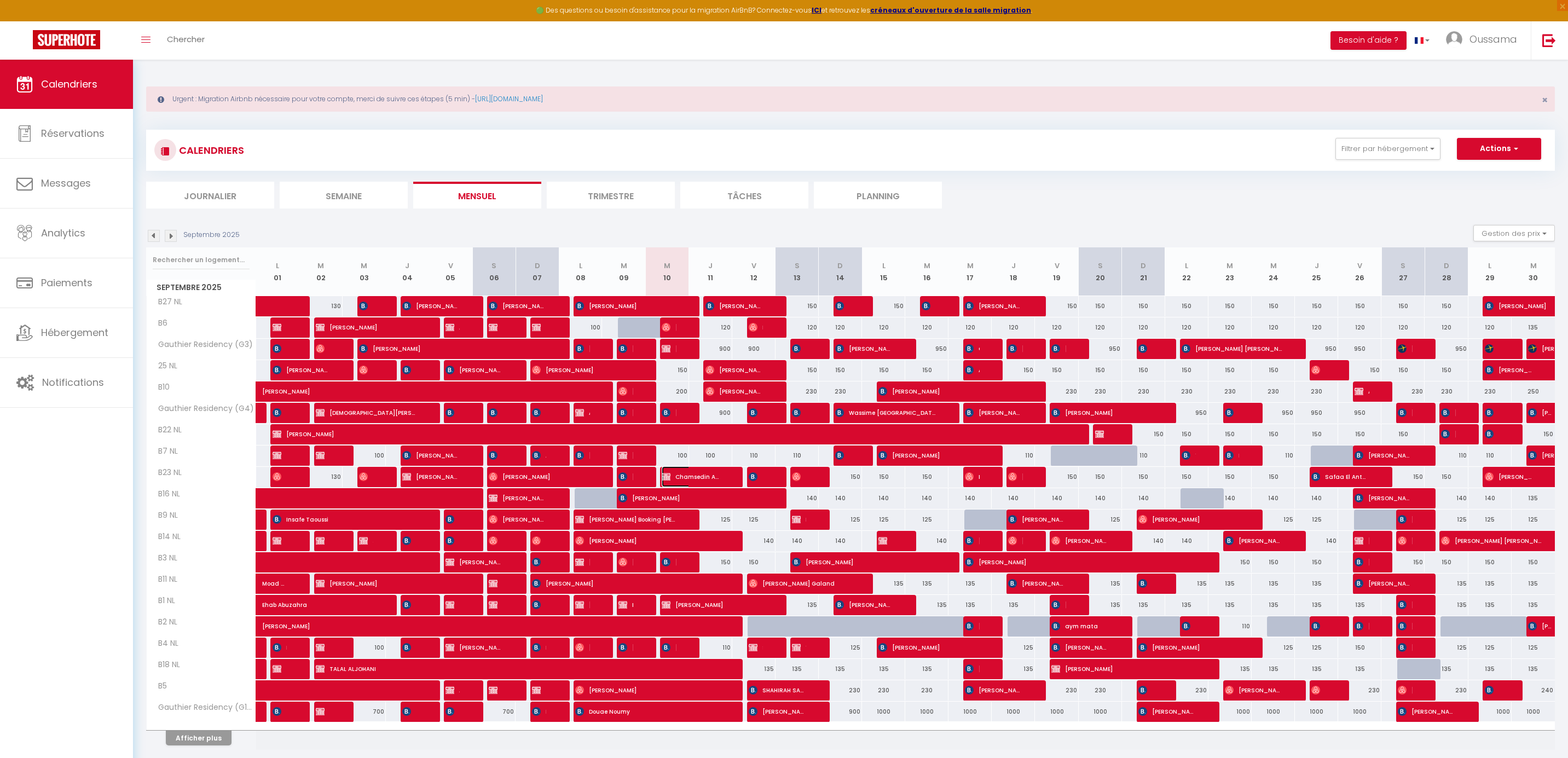
select select "1"
select select
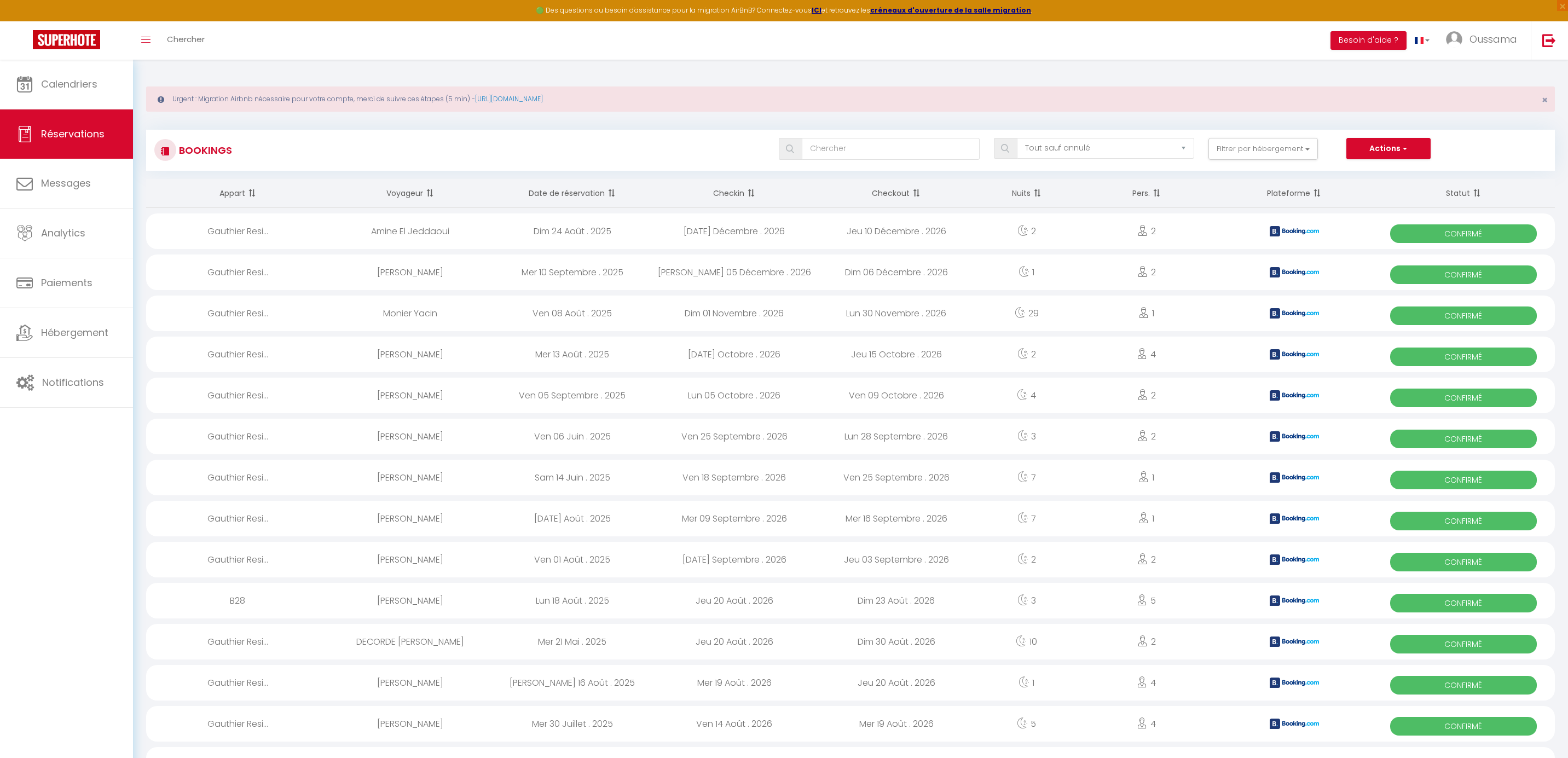
select select "not_cancelled"
click at [75, 101] on link "Calendriers" at bounding box center [66, 84] width 133 height 49
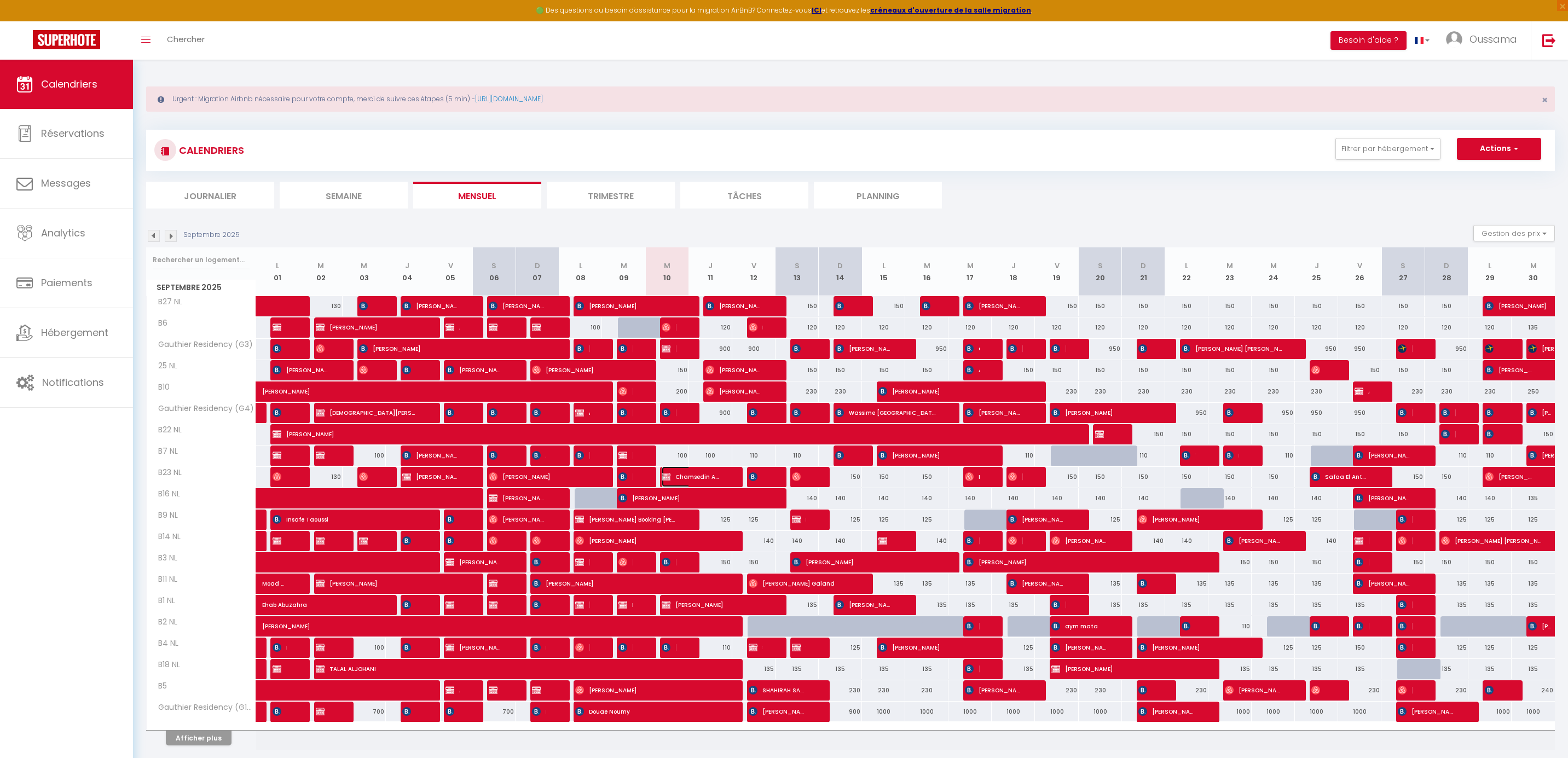
click at [708, 475] on span "Chamsedin Aouam Booking delogé" at bounding box center [690, 477] width 58 height 21
select select "KO"
select select "0"
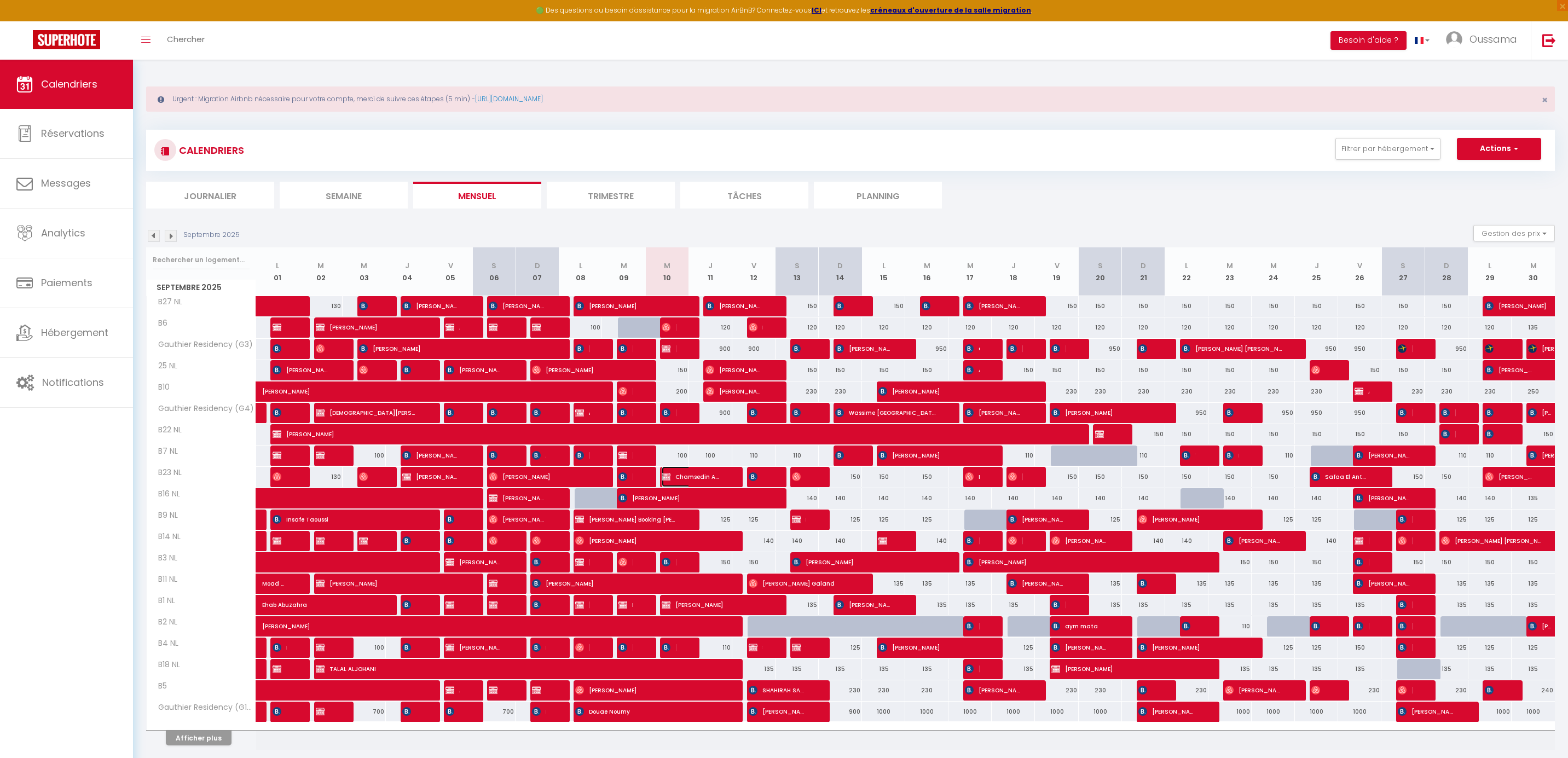
select select "1"
select select
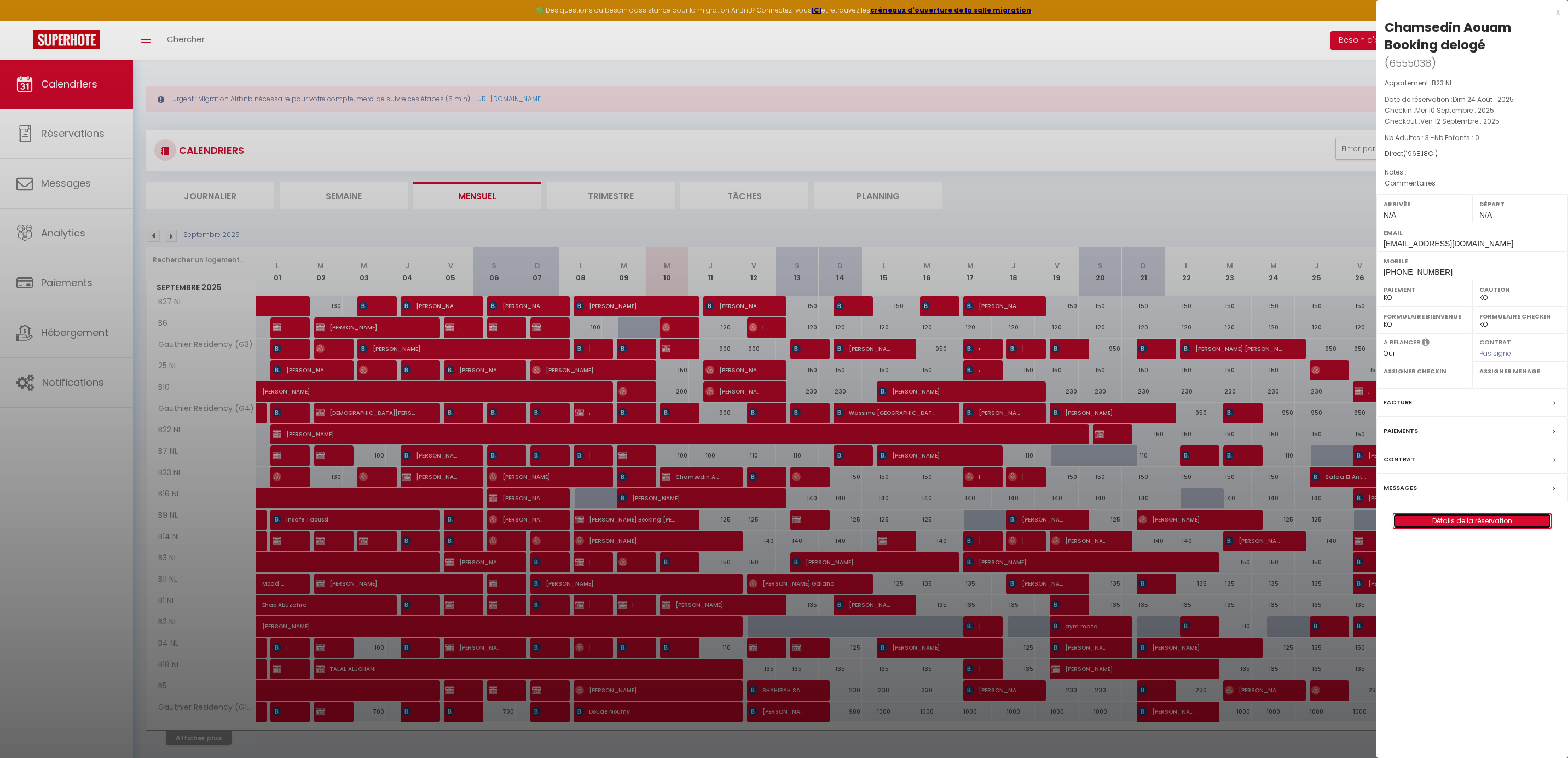
click at [1471, 521] on link "Détails de la réservation" at bounding box center [1472, 521] width 158 height 14
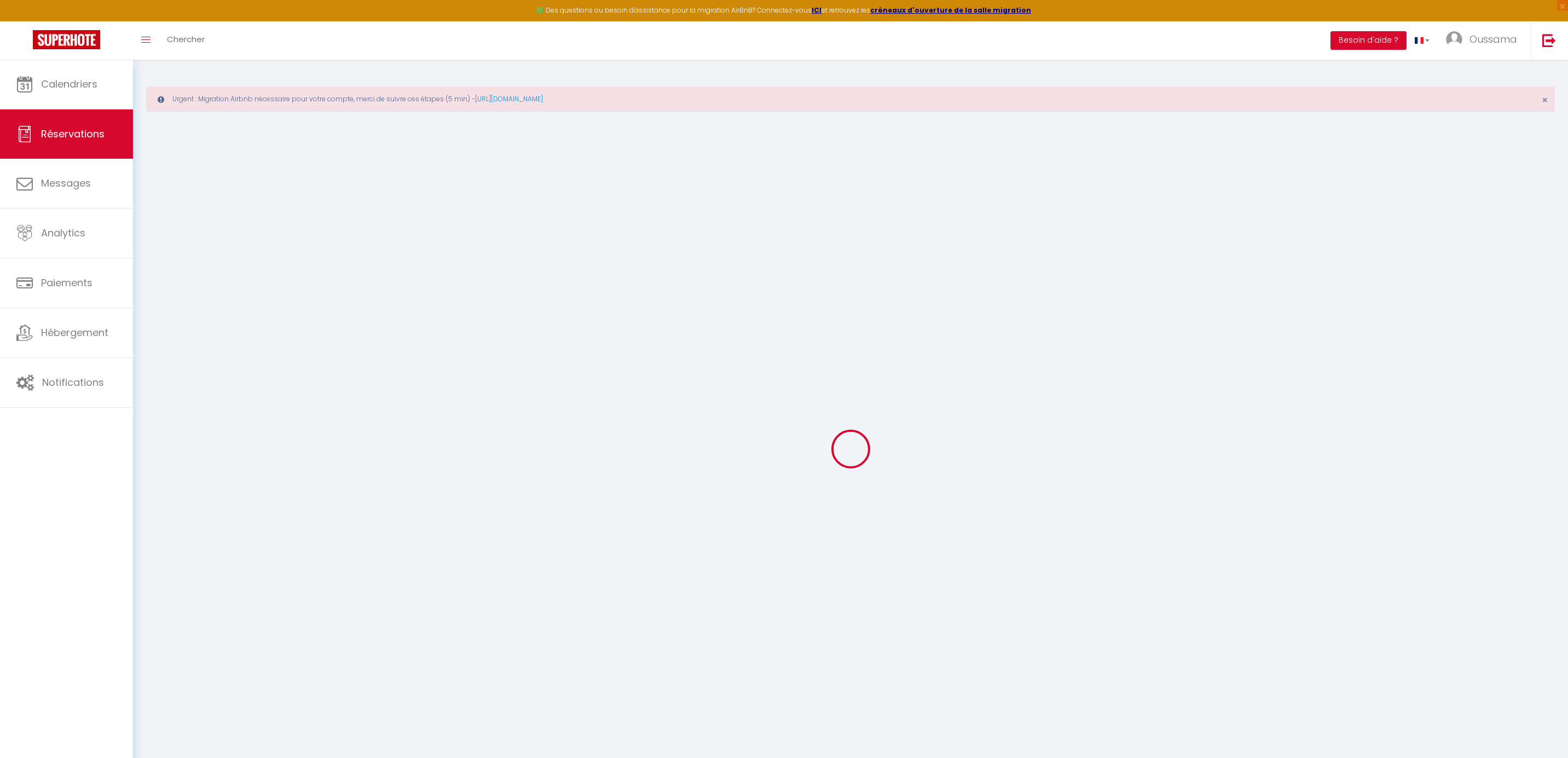
type input "Chamsedin"
type input "Aouam Booking delogé"
type input "[EMAIL_ADDRESS][DOMAIN_NAME]"
type input "[PHONE_NUMBER]"
type input "."
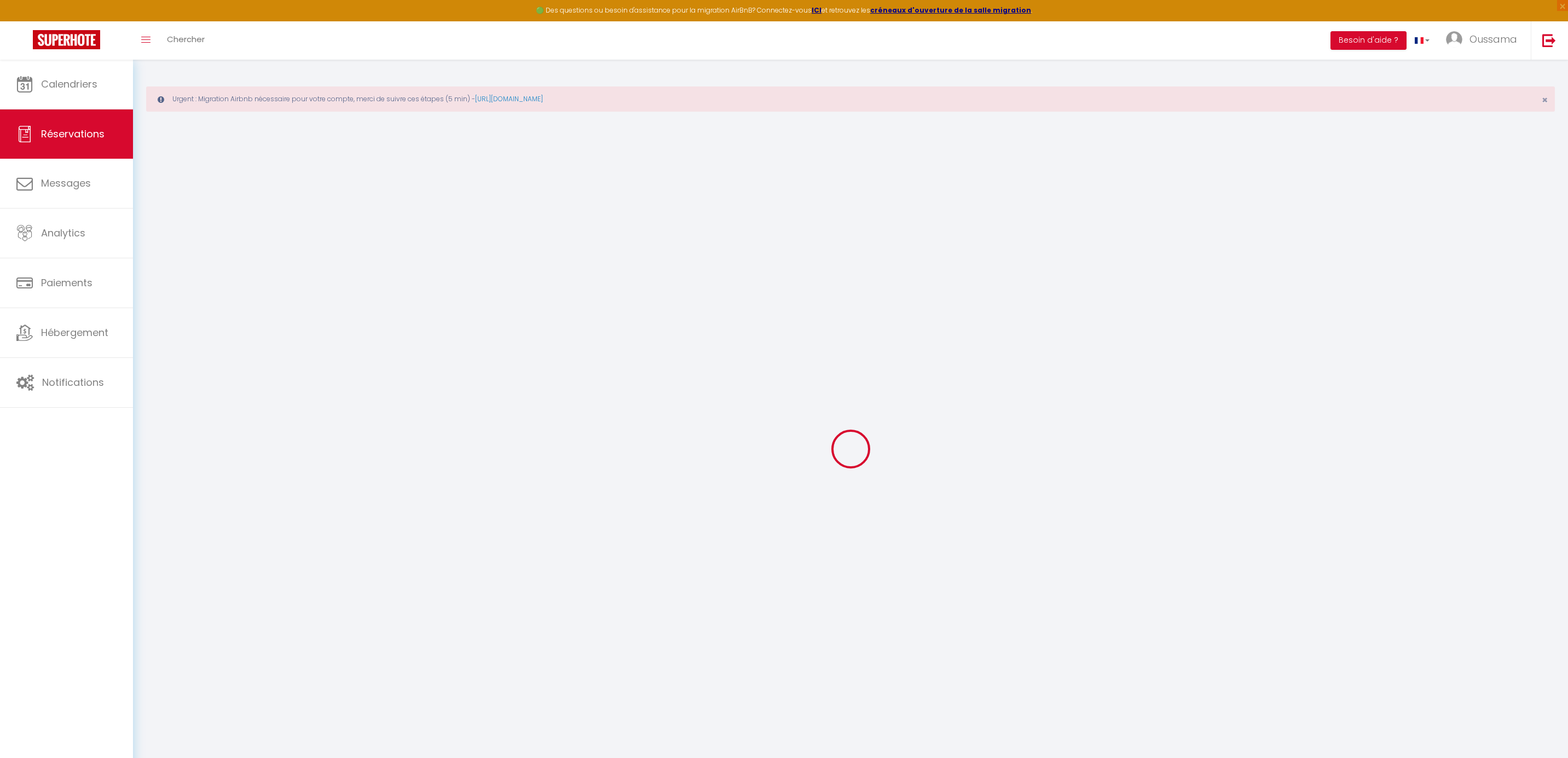
select select "BE"
type input "459"
select select "44365"
select select "1"
type input "Mer 10 Septembre 2025"
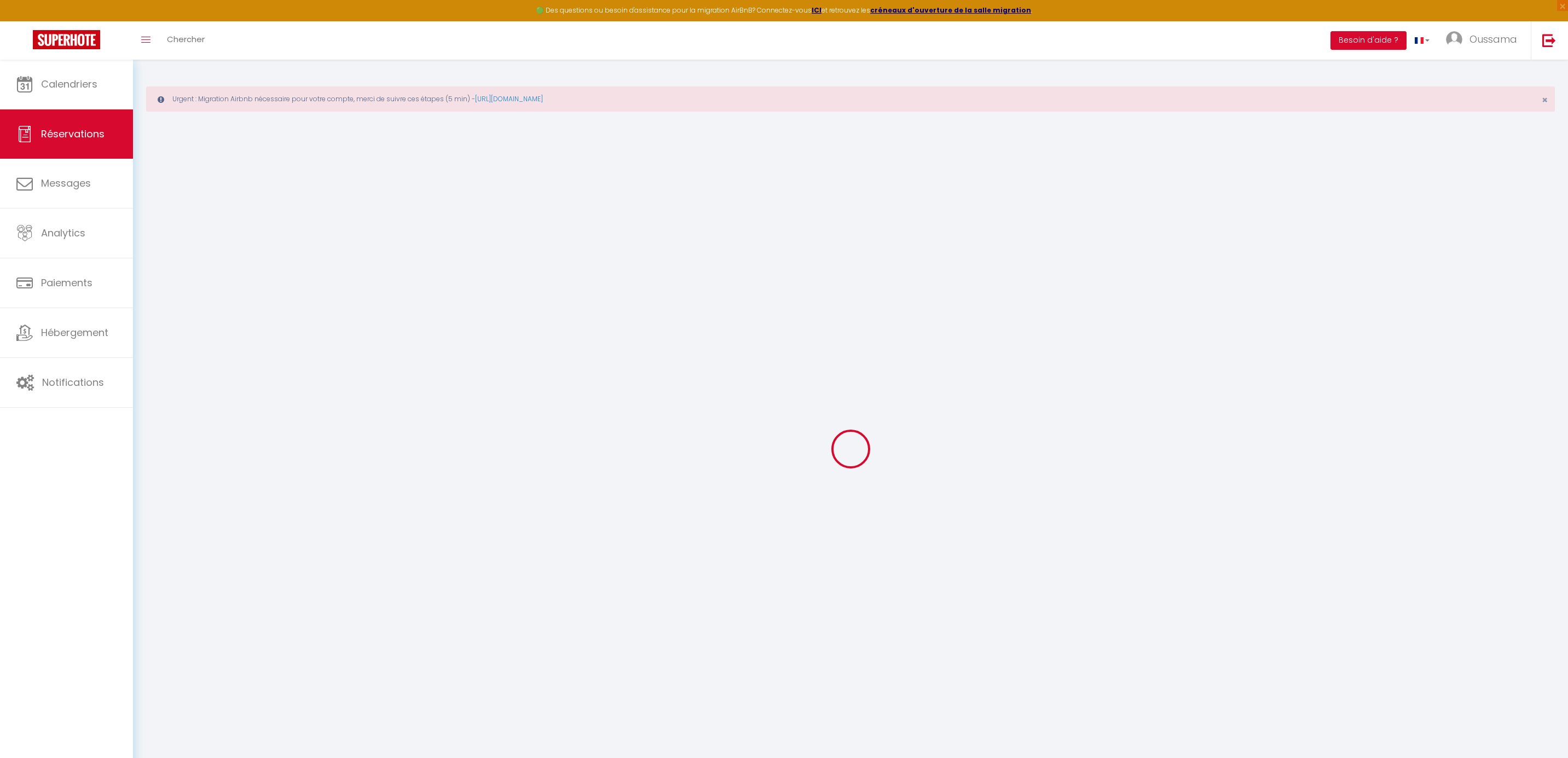
select select
type input "Ven 12 Septembre 2025"
select select
type input "3"
select select "10"
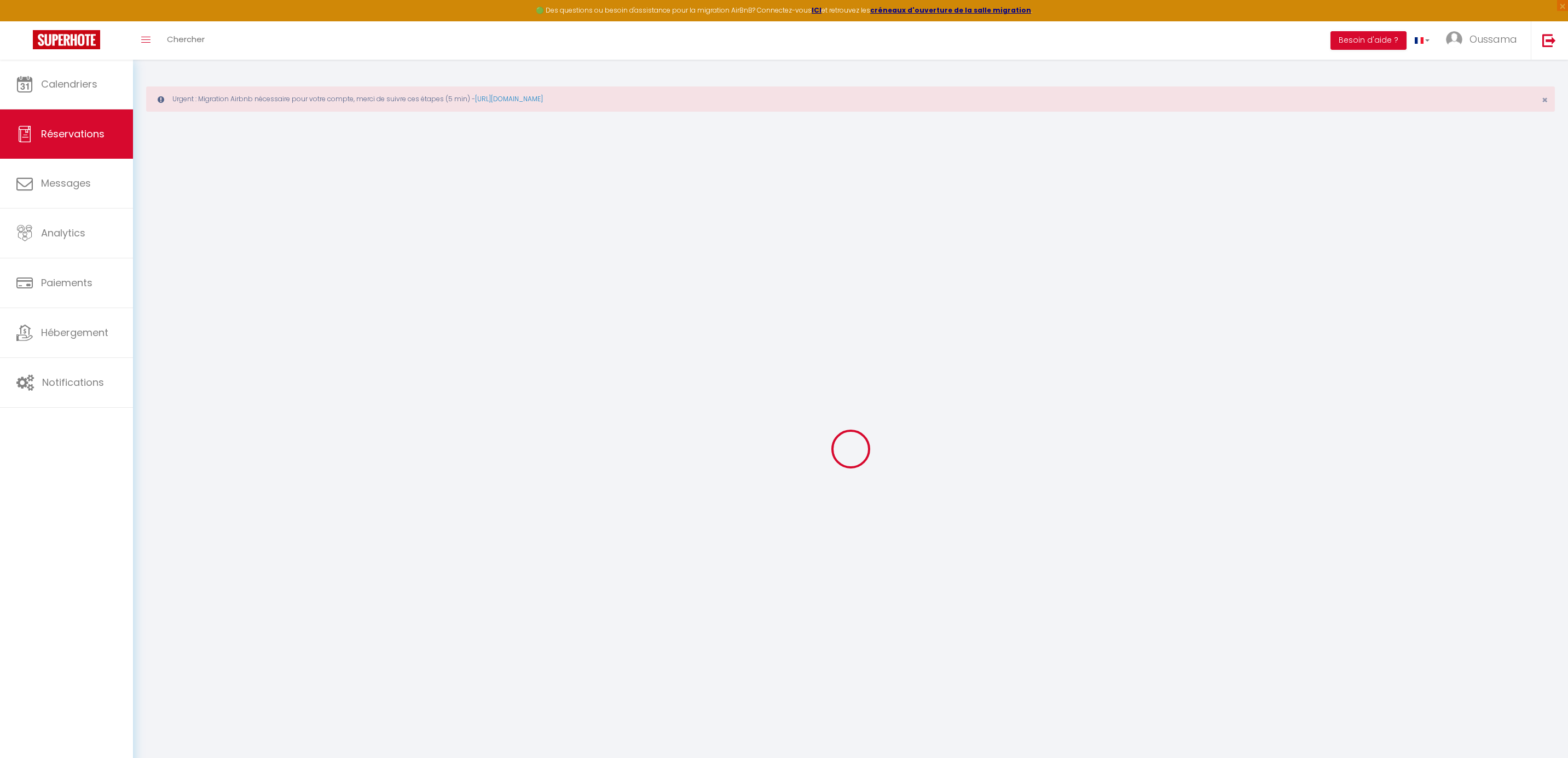
select select
type input "1836"
checkbox input "false"
type input "1968.18"
type input "0"
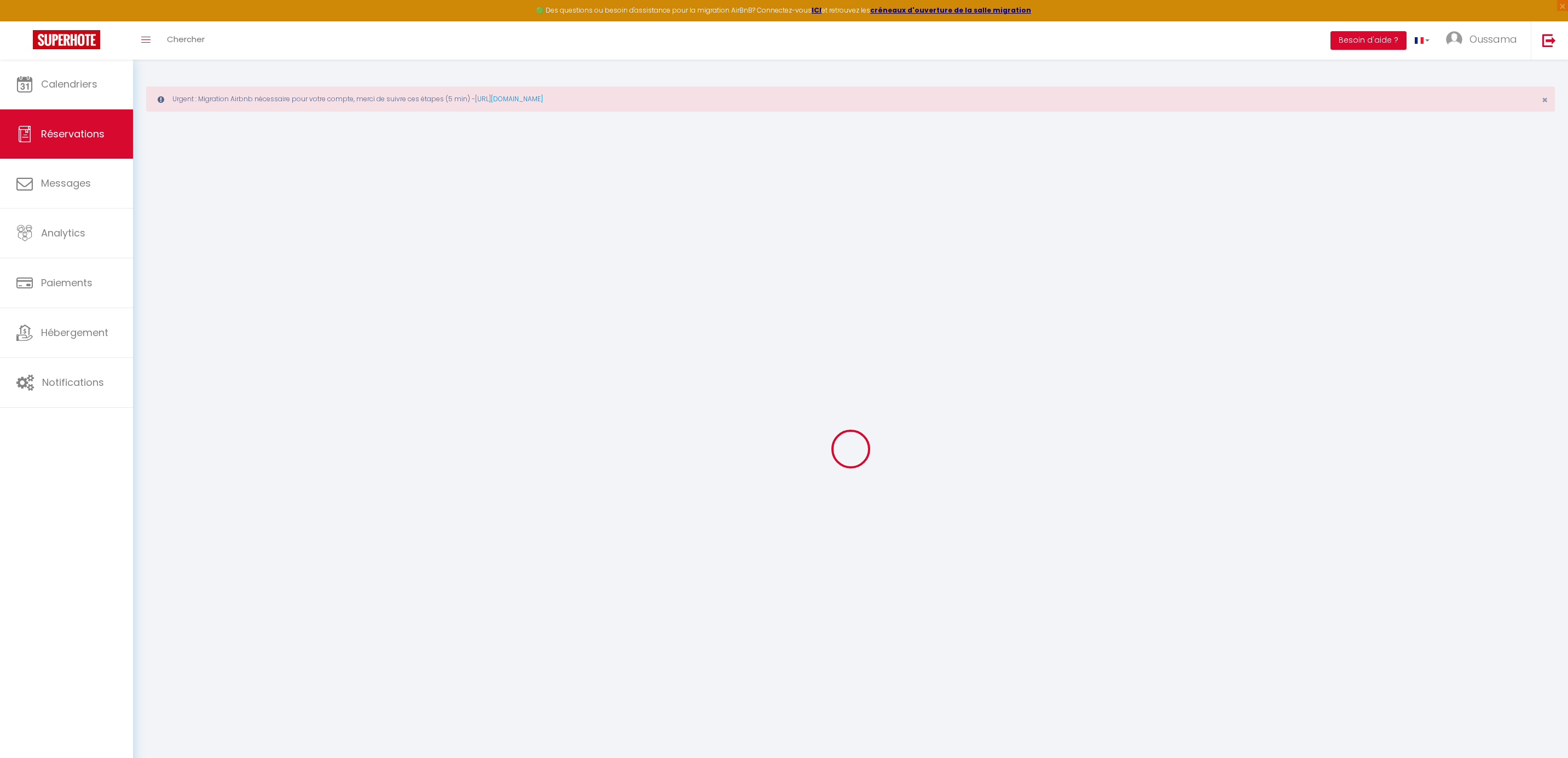
type input "0"
select select
select select "14"
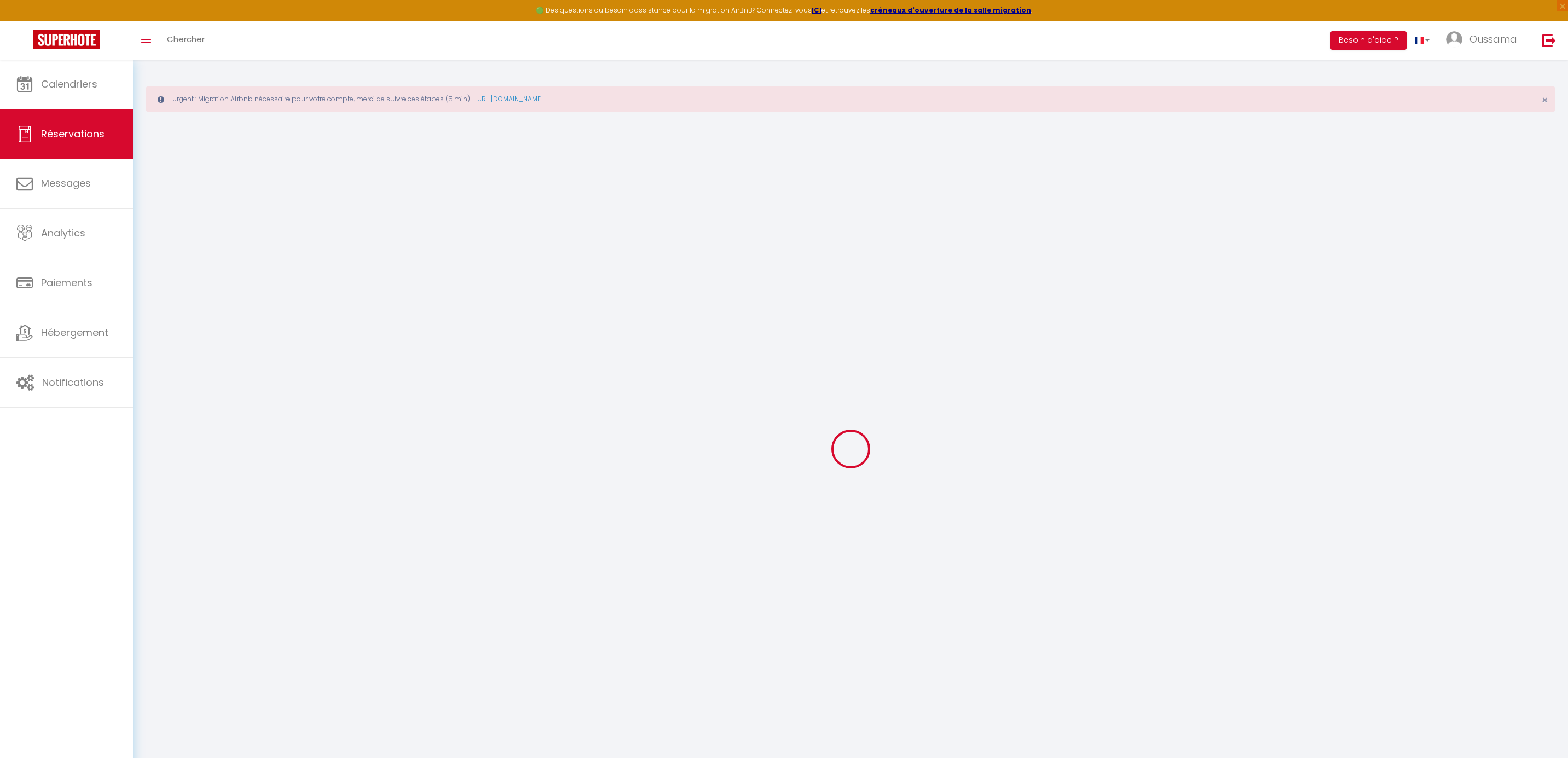
checkbox input "false"
select select
checkbox input "false"
select select
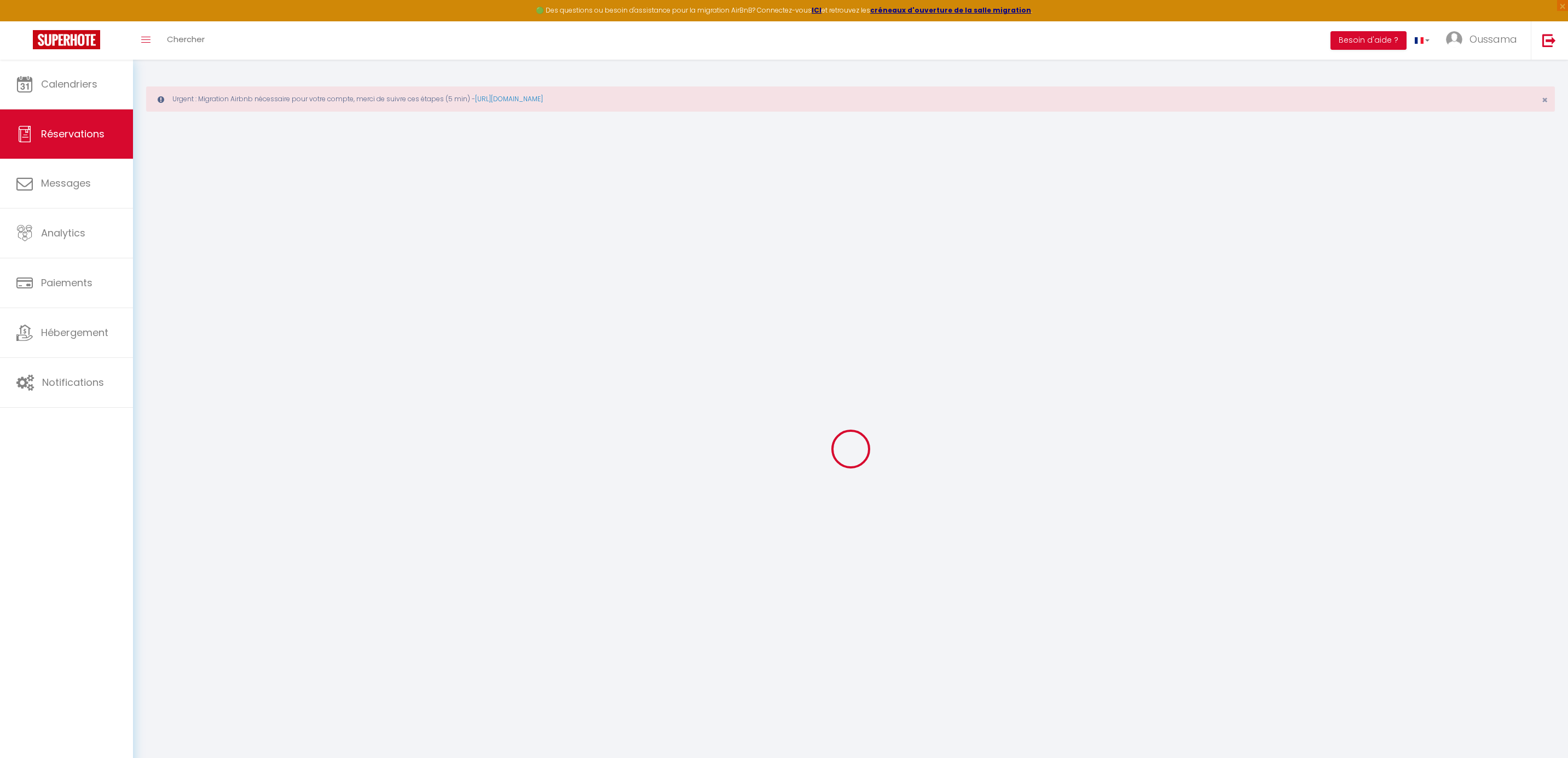
select select
checkbox input "false"
select select
checkbox input "false"
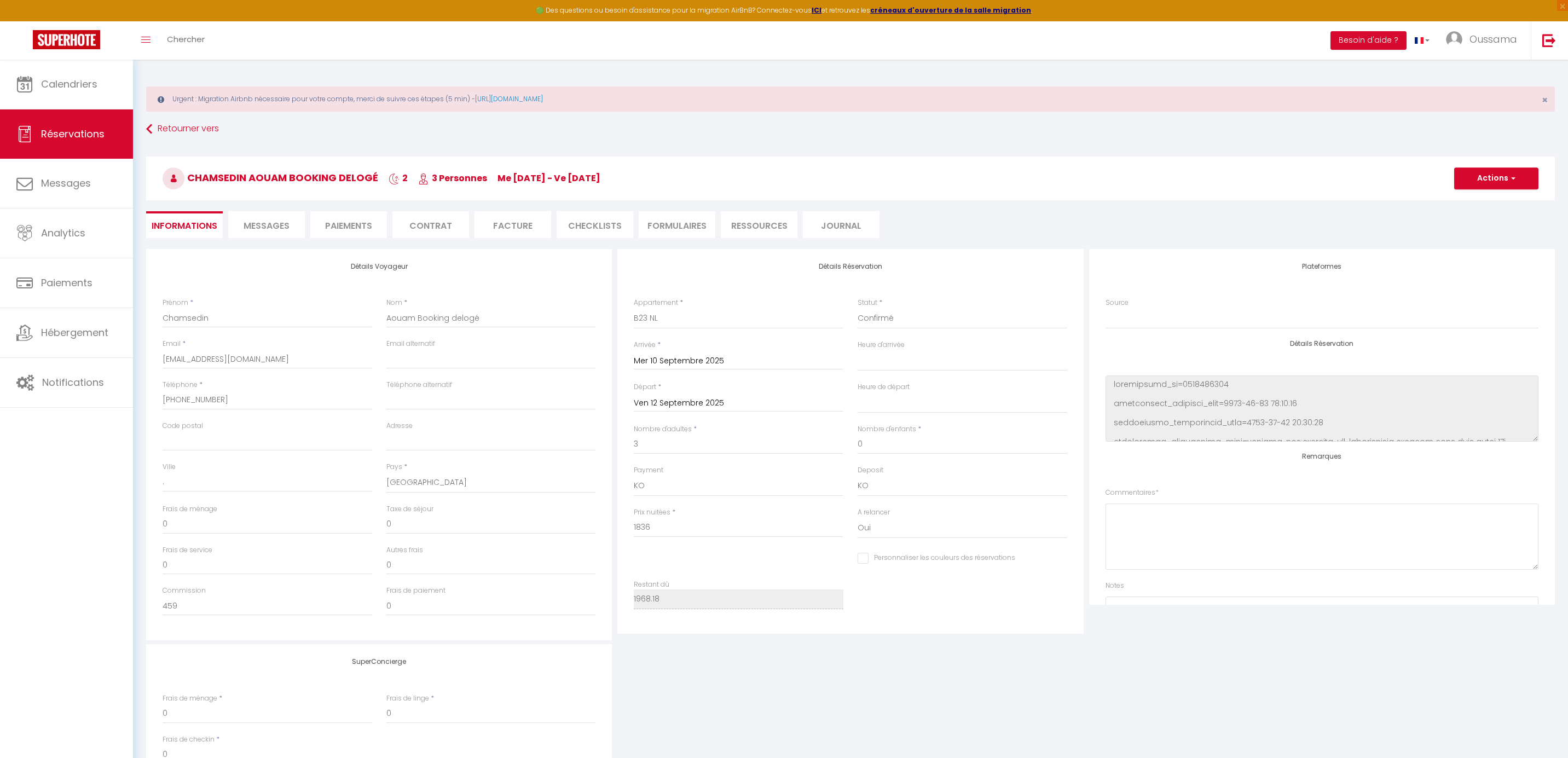
type input "132.18"
select select
checkbox input "false"
select select
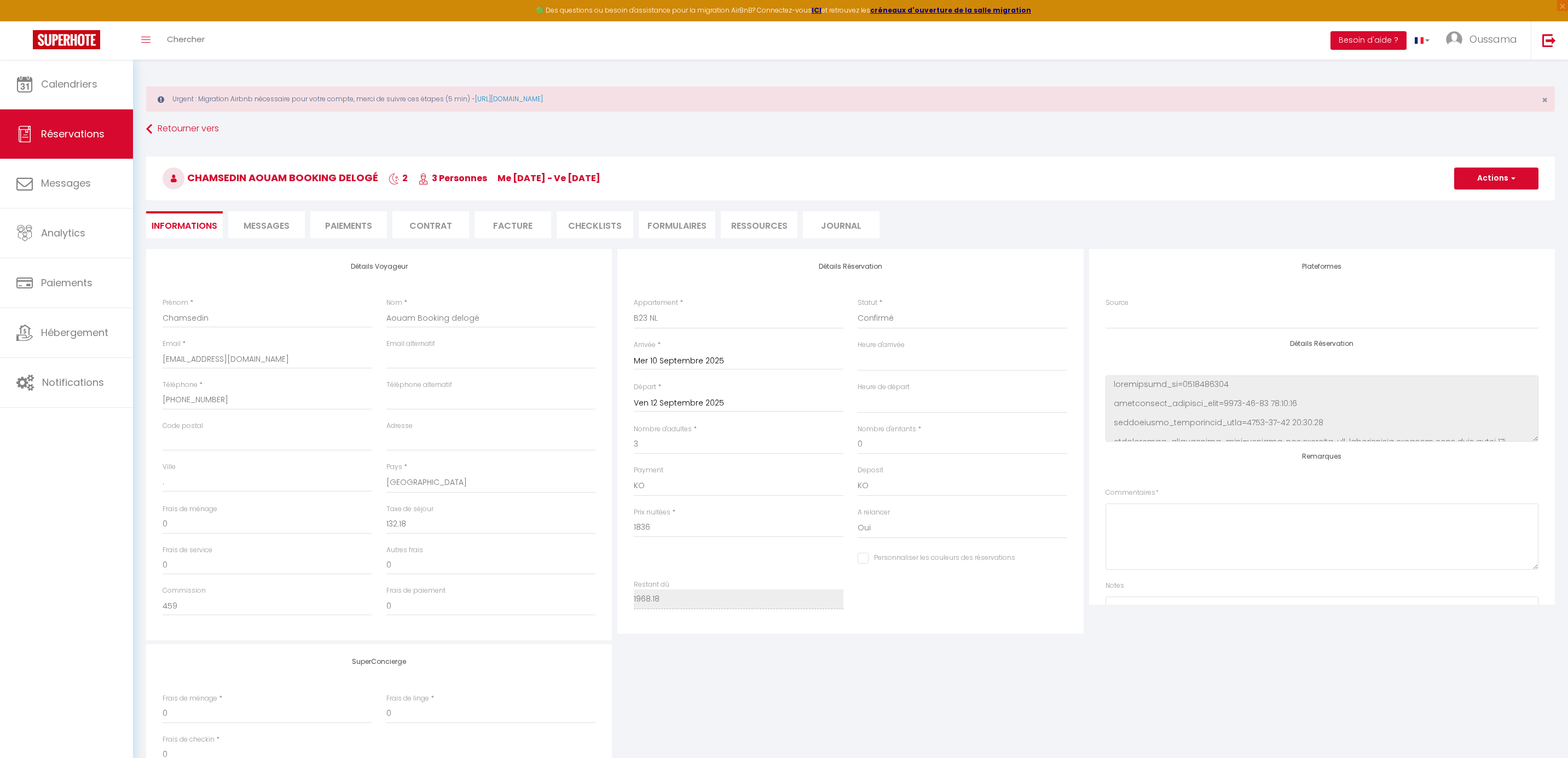
select select
click at [105, 92] on link "Calendriers" at bounding box center [66, 84] width 133 height 49
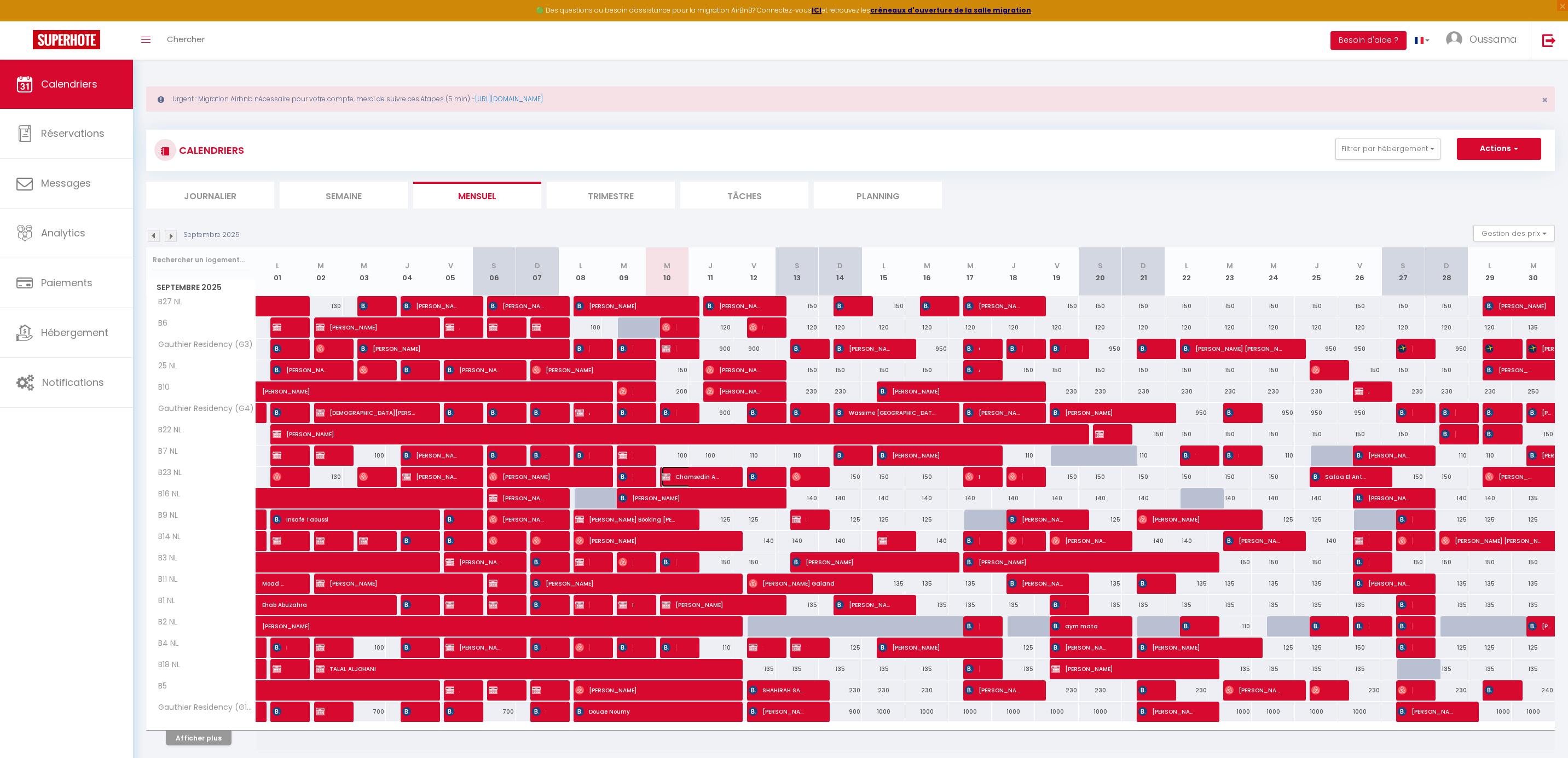
click at [710, 480] on span "Chamsedin Aouam Booking delogé" at bounding box center [690, 477] width 58 height 21
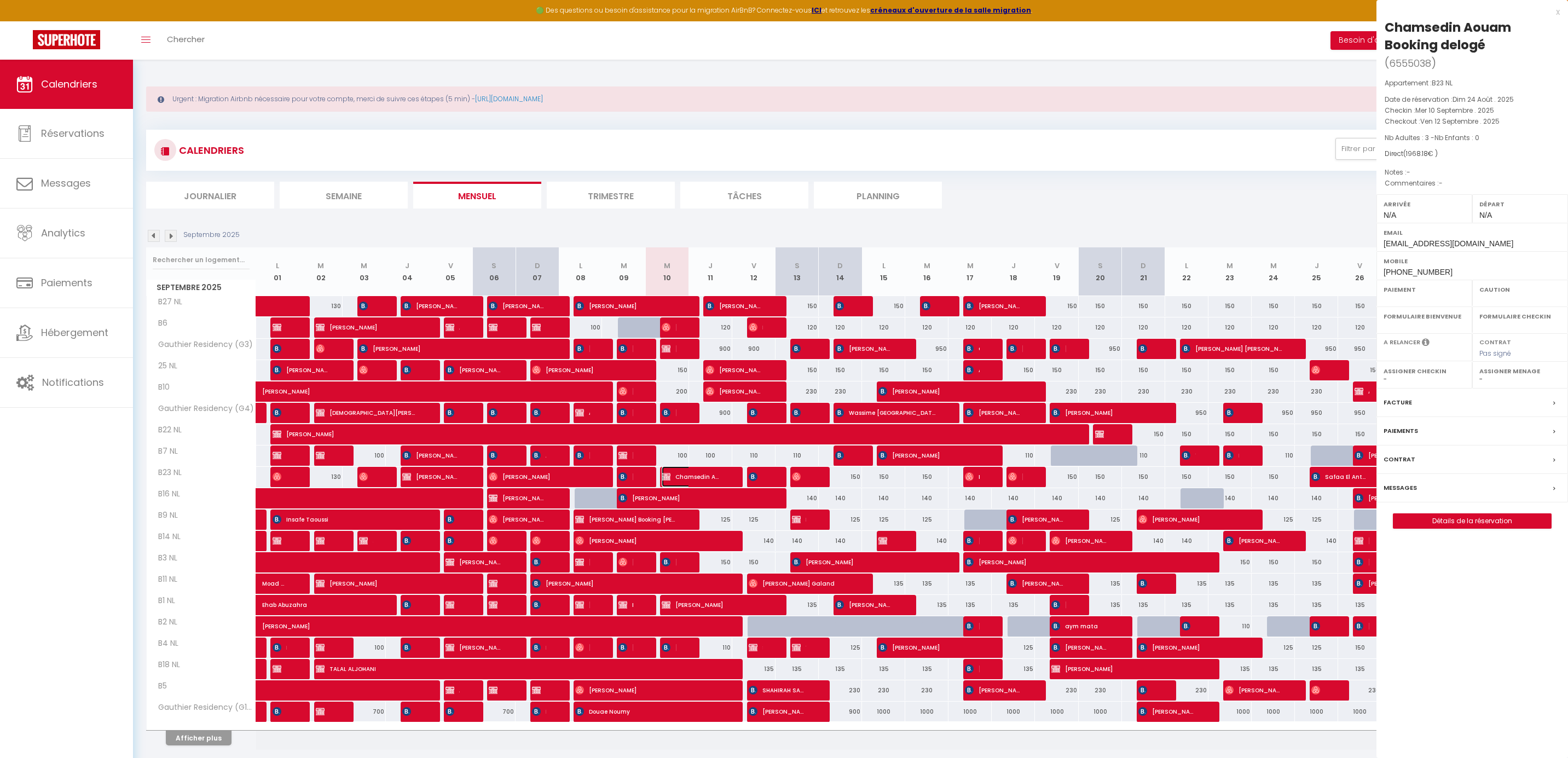
select select "KO"
select select "0"
select select "1"
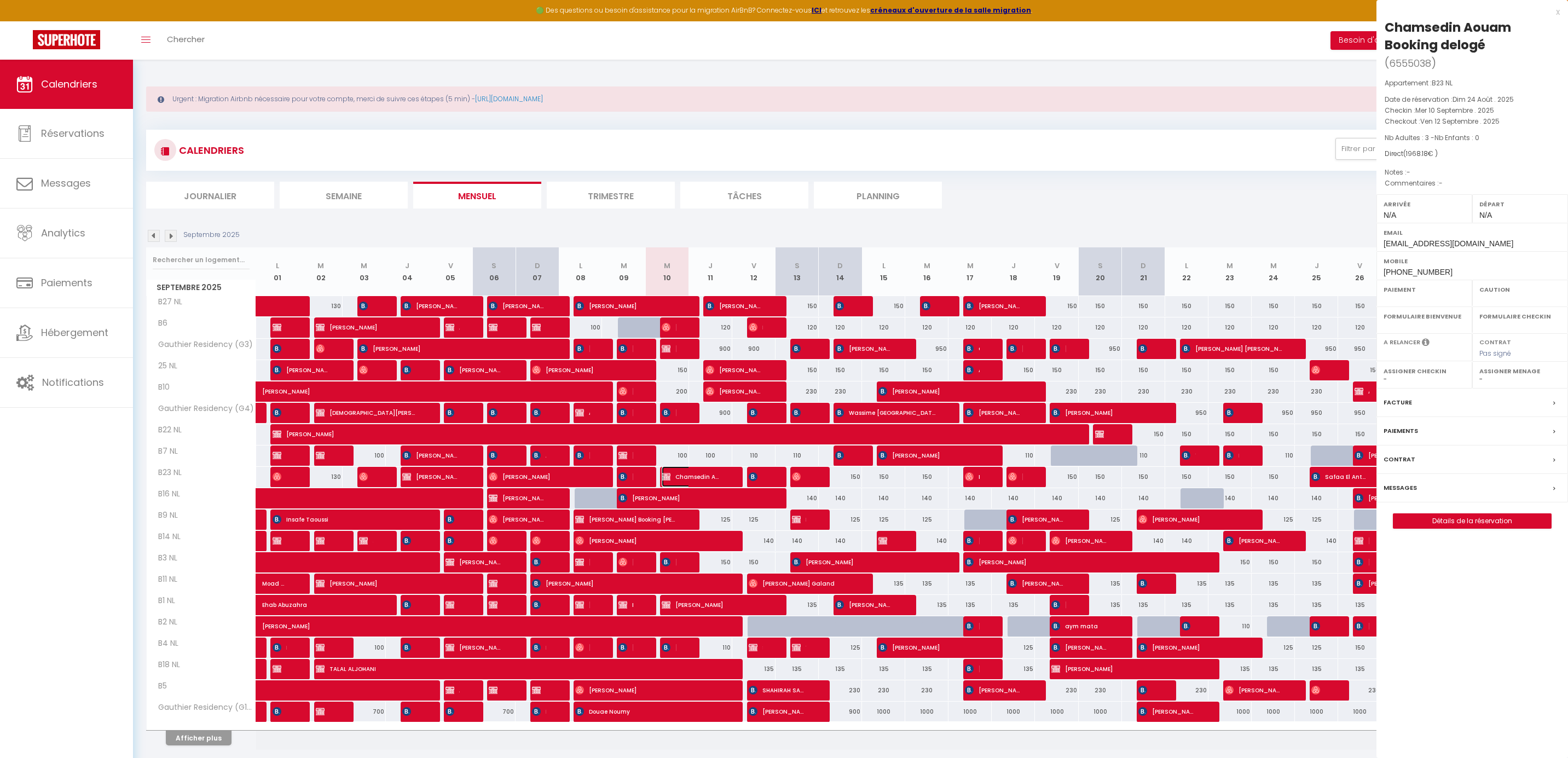
select select
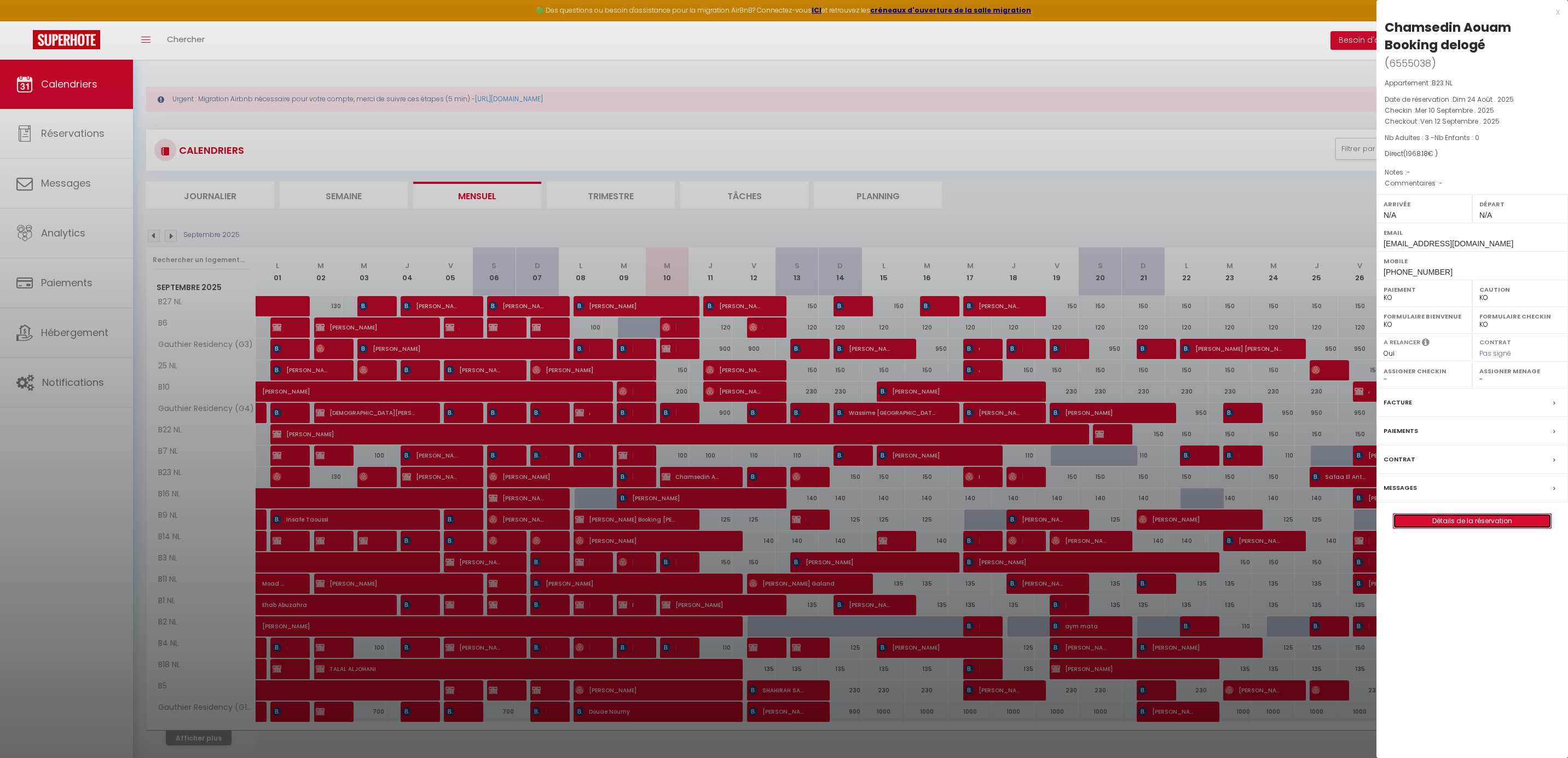
click at [1485, 518] on link "Détails de la réservation" at bounding box center [1472, 521] width 158 height 14
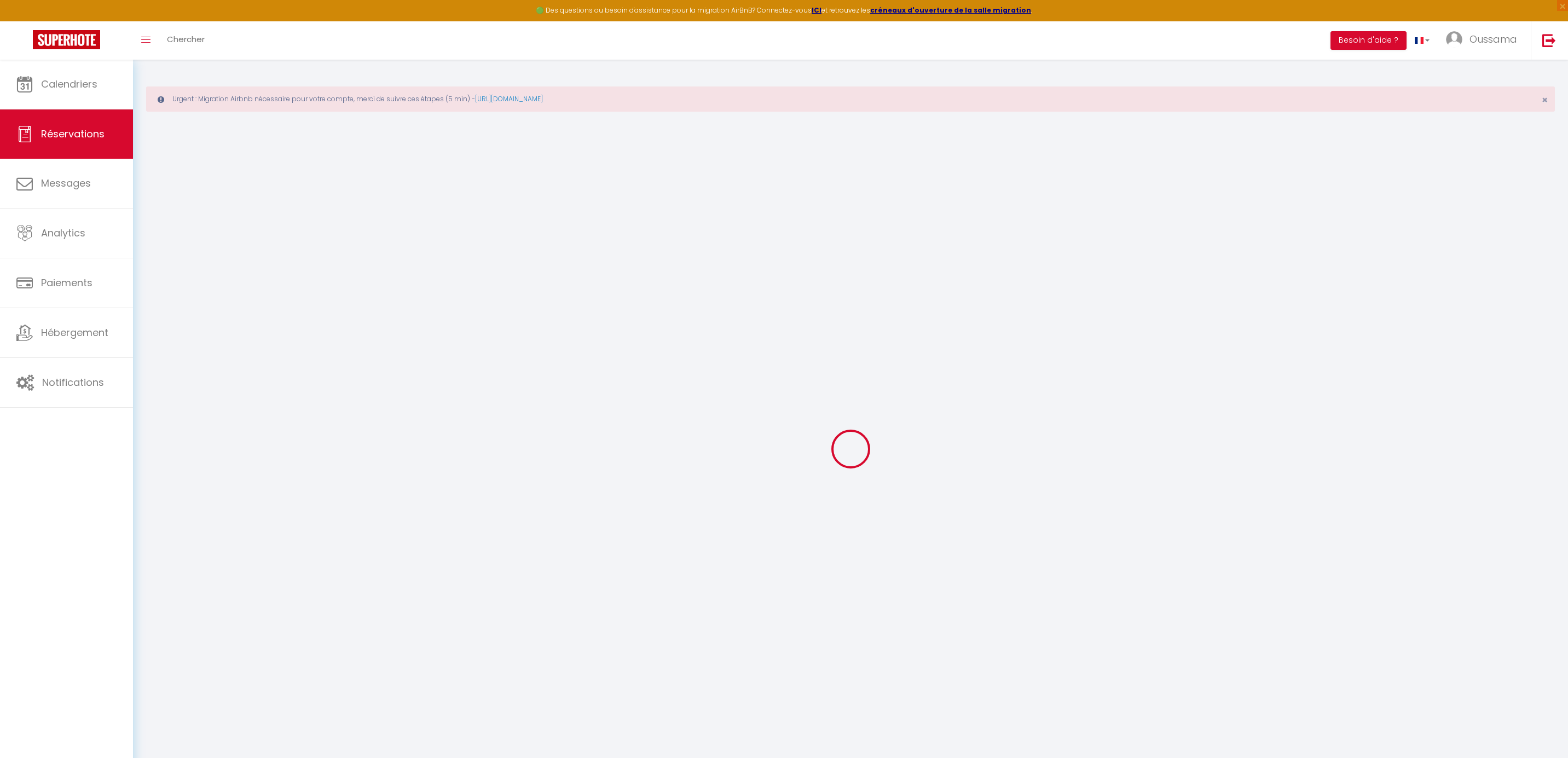
select select
checkbox input "false"
select select
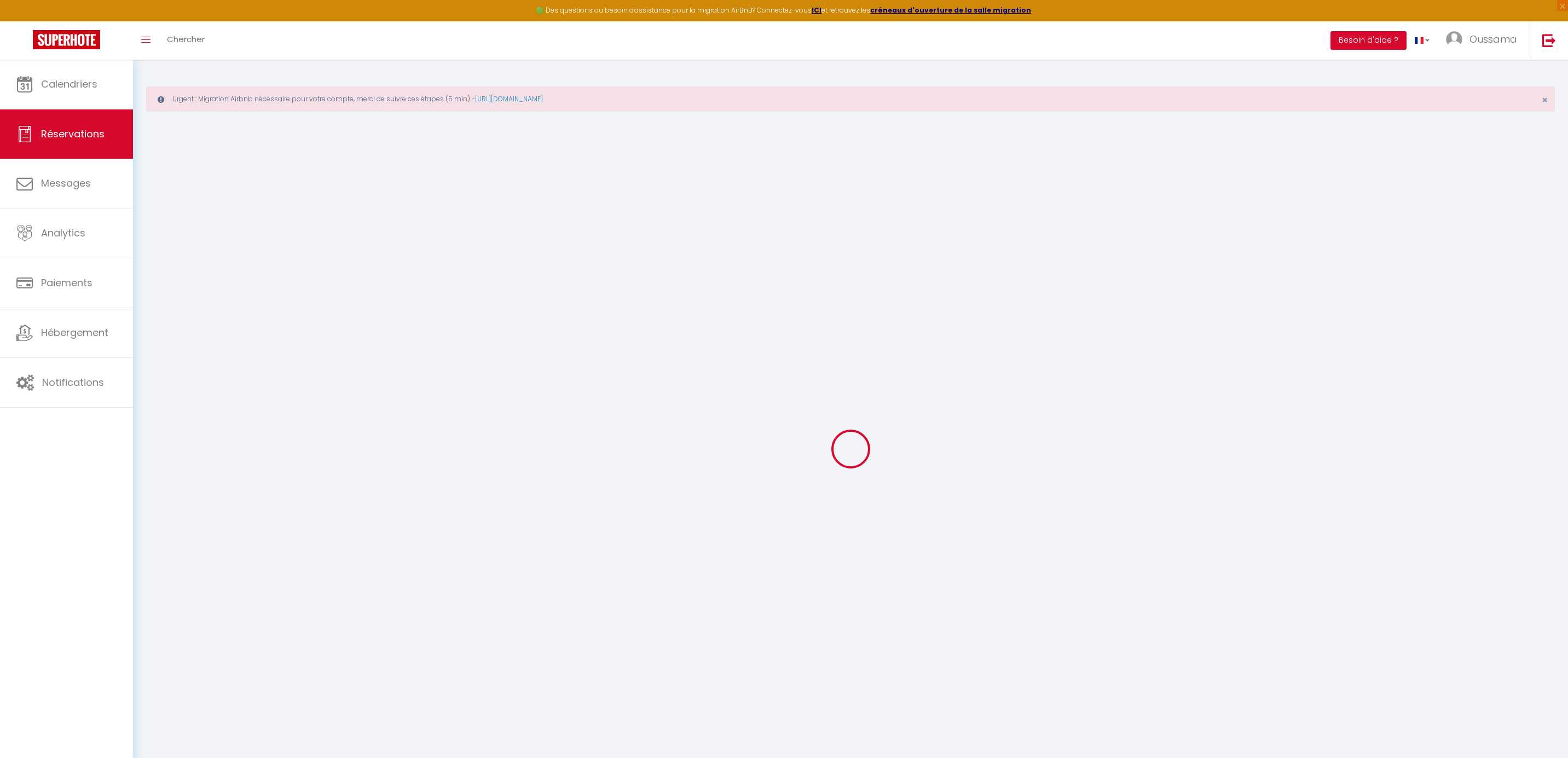
checkbox input "false"
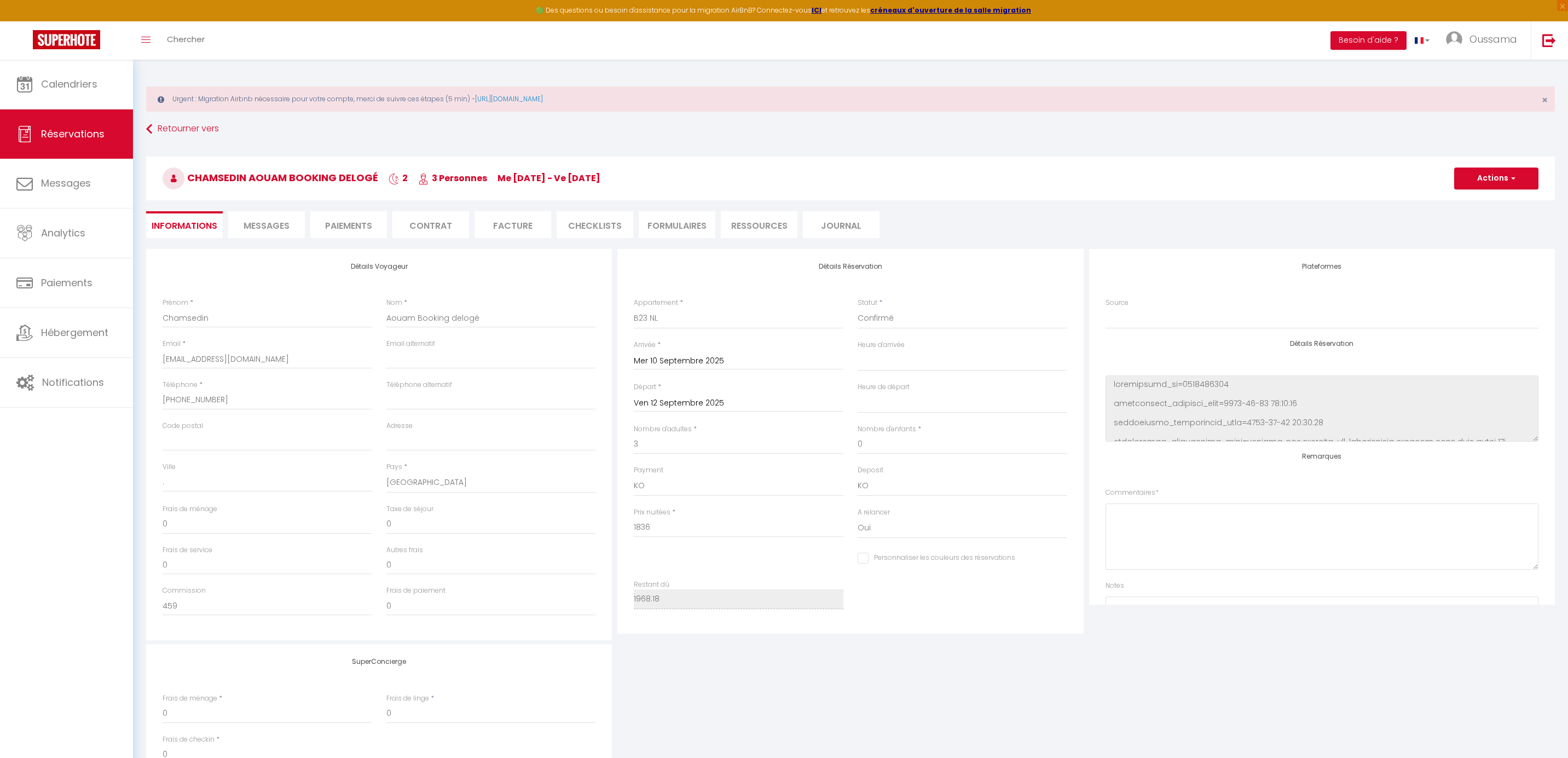
type input "132.18"
select select
checkbox input "false"
select select
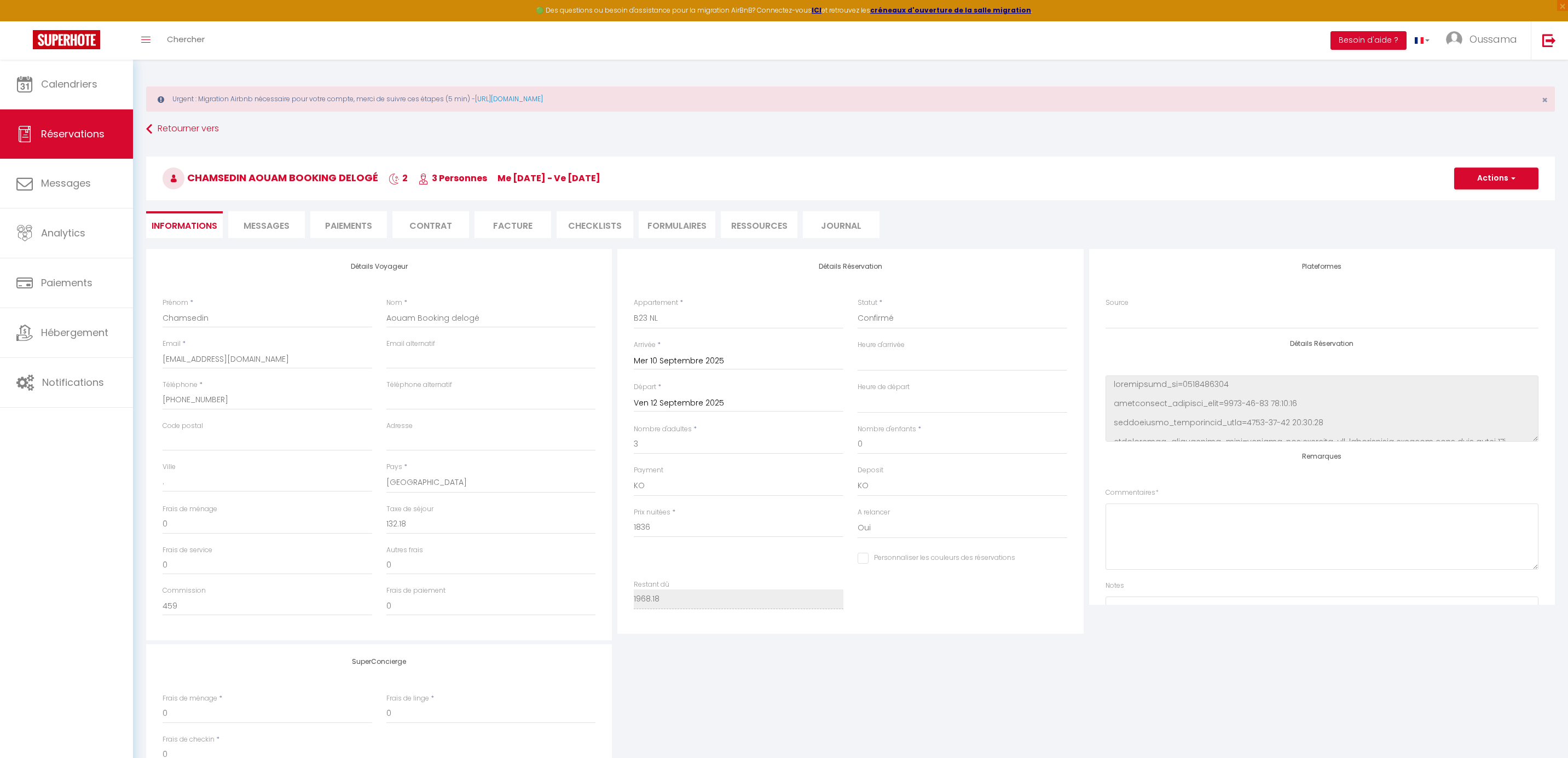
select select
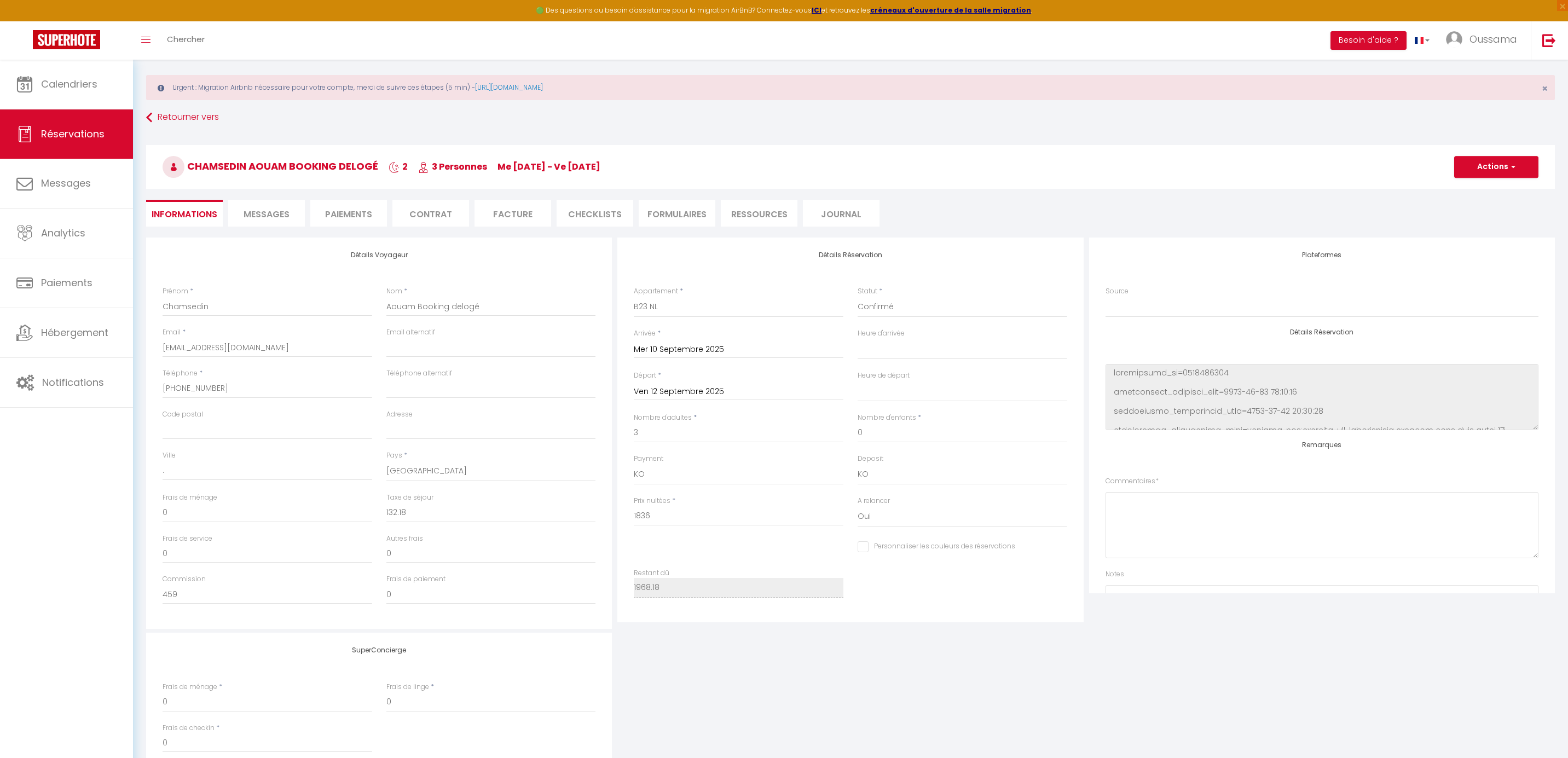
scroll to position [107, 0]
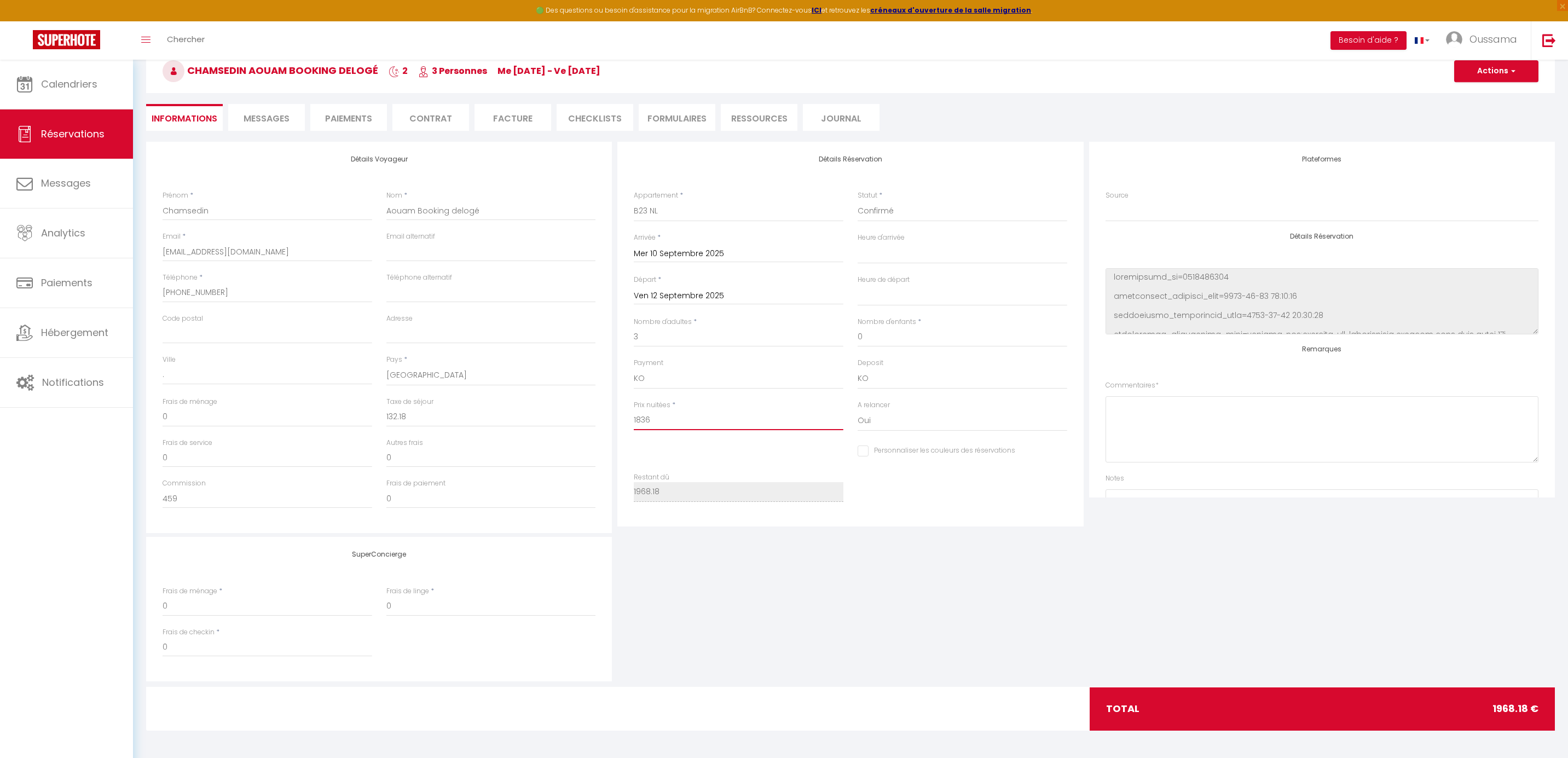
click at [662, 419] on input "1836" at bounding box center [738, 420] width 210 height 20
type input "183"
select select
checkbox input "false"
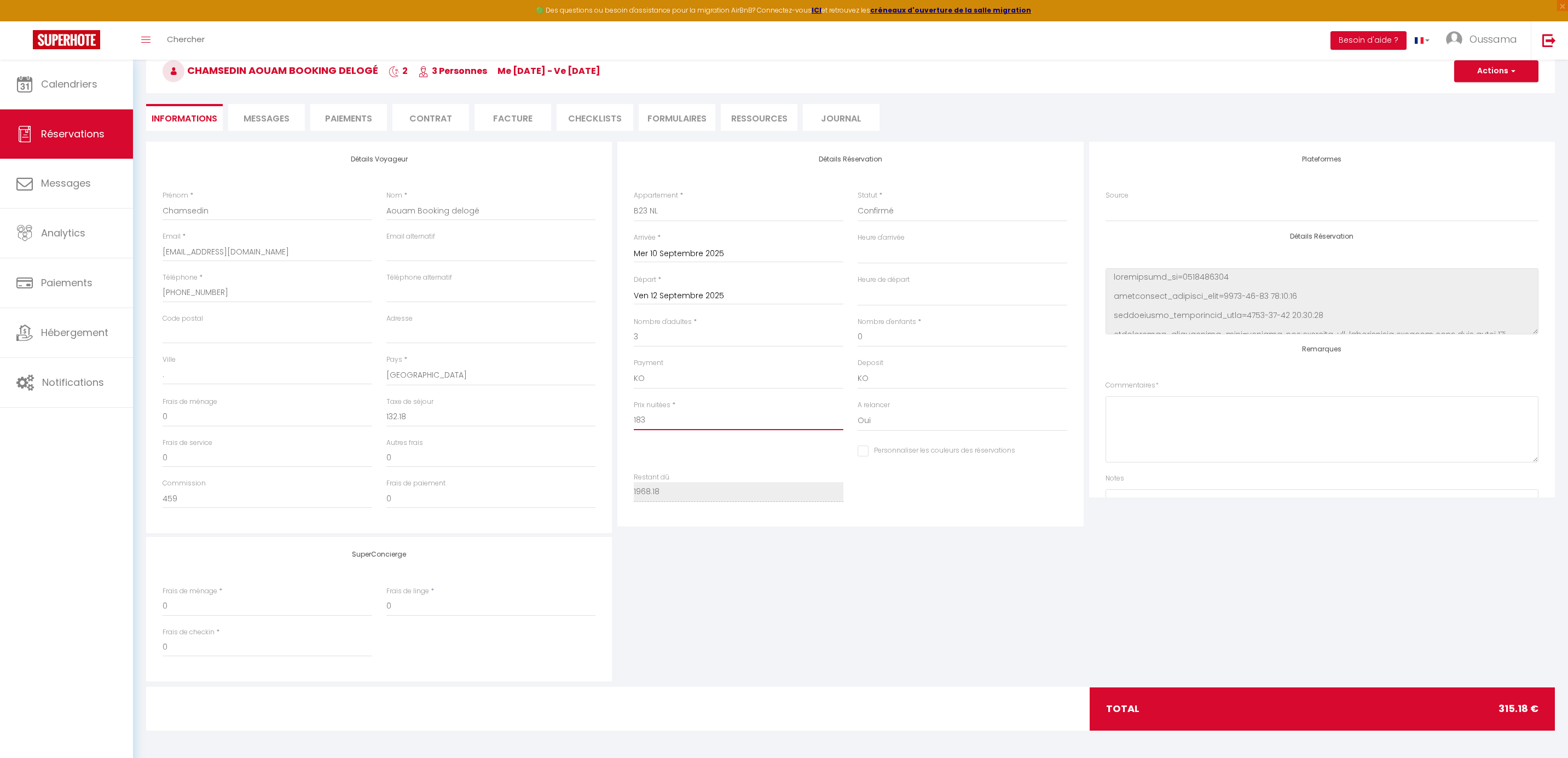
type input "18"
select select
checkbox input "false"
type input "1"
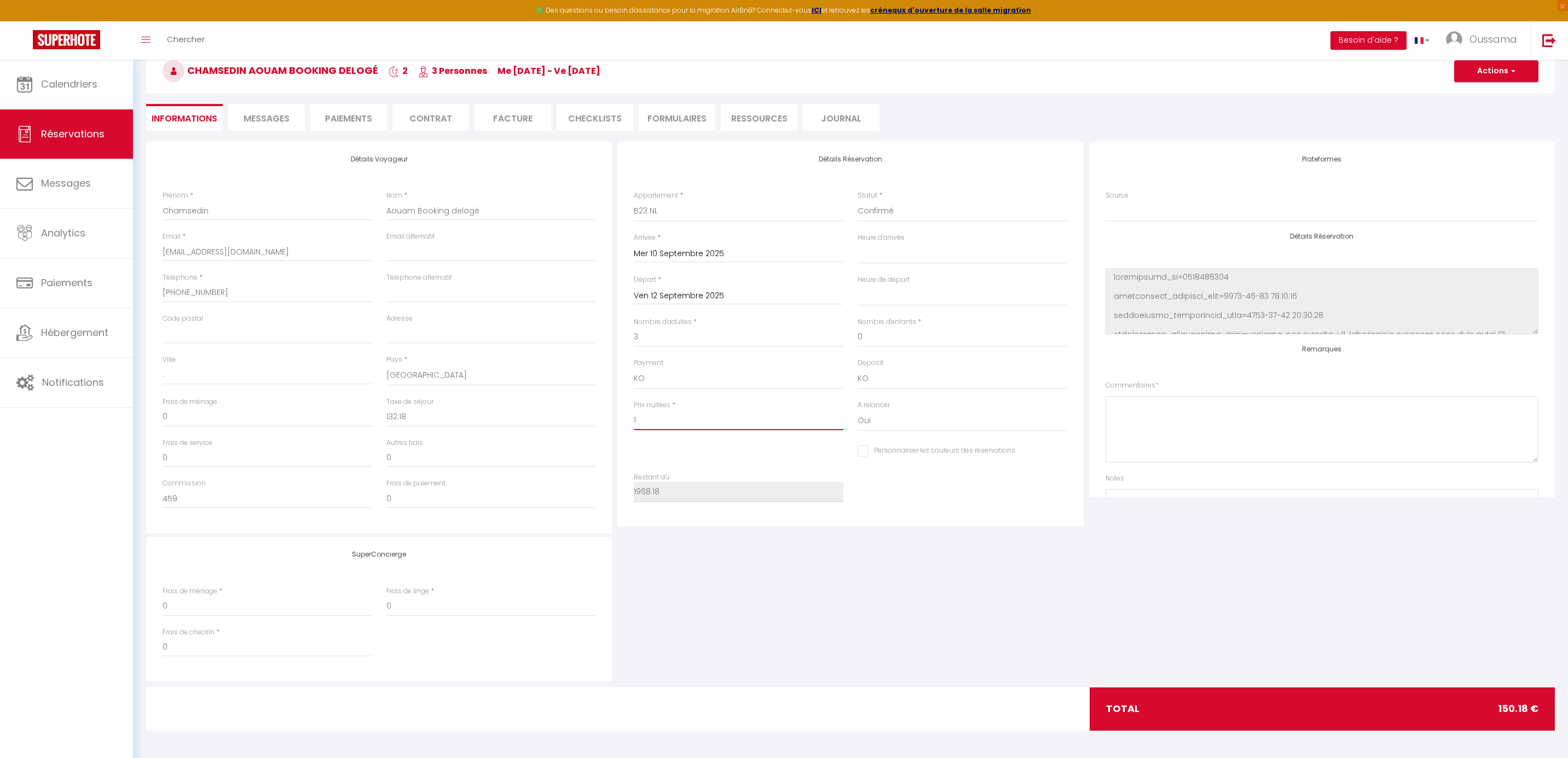
select select
checkbox input "false"
select select
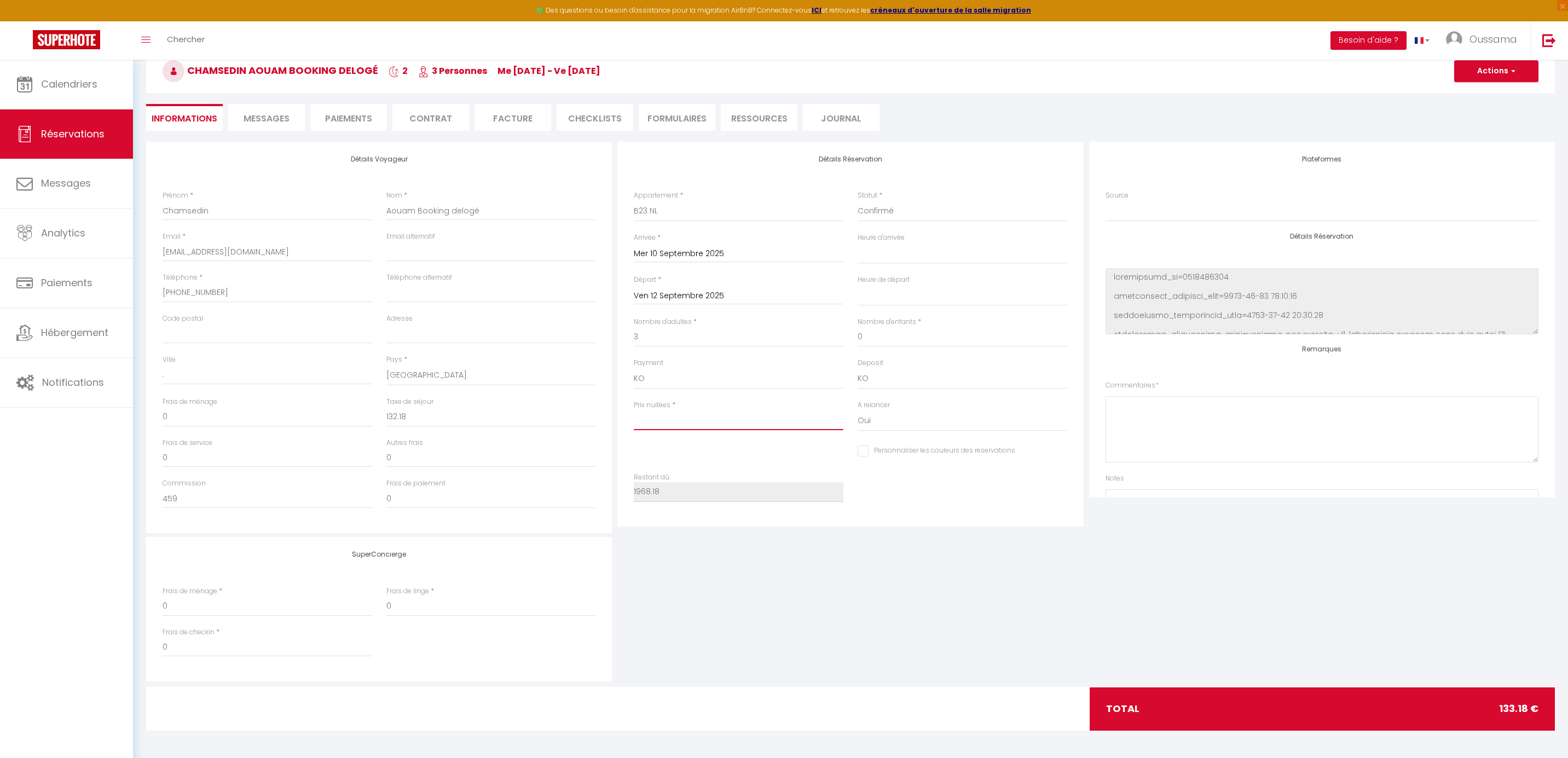
checkbox input "false"
type input "1"
select select
checkbox input "false"
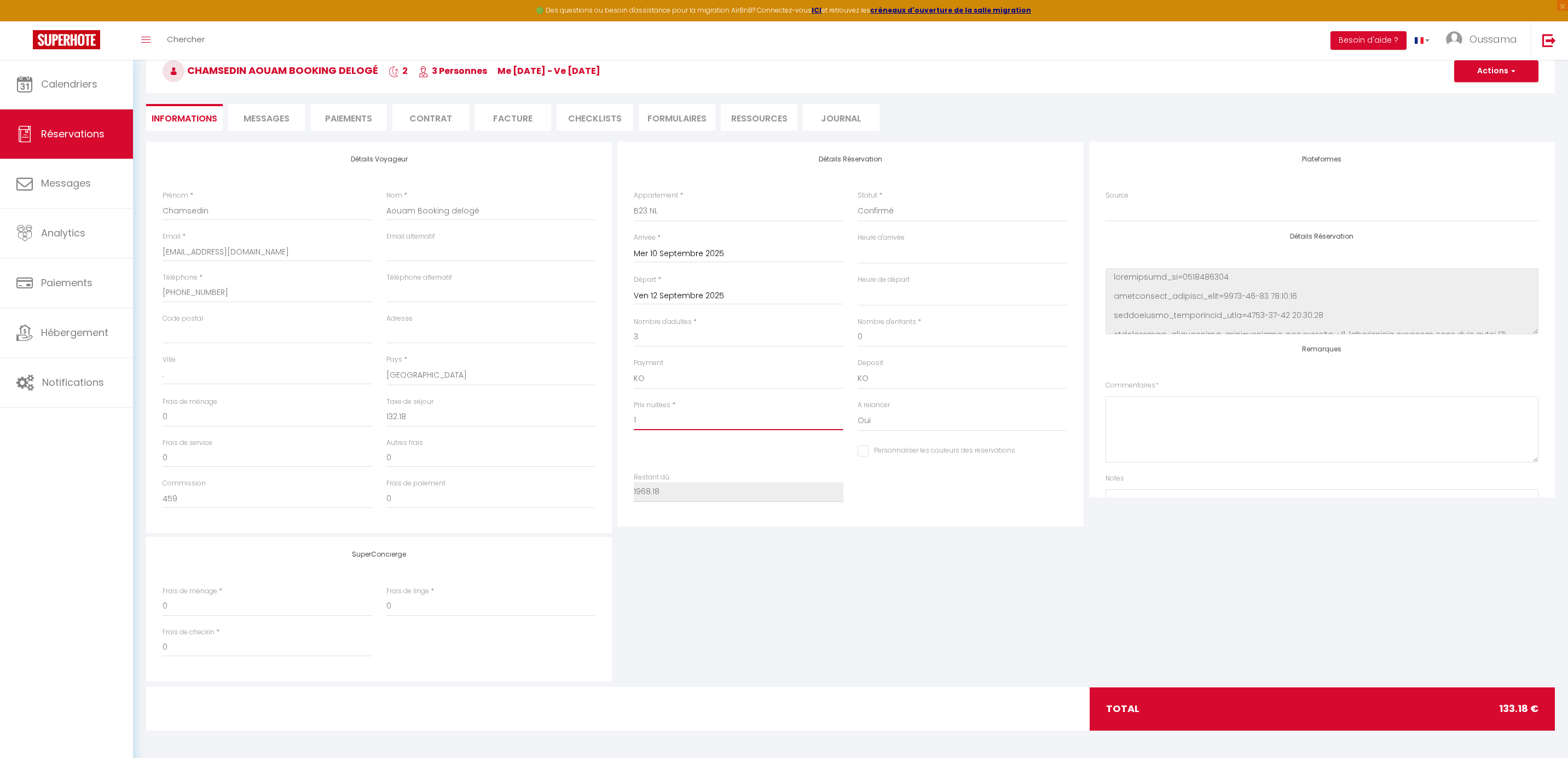
type input "19"
select select
checkbox input "false"
type input "196"
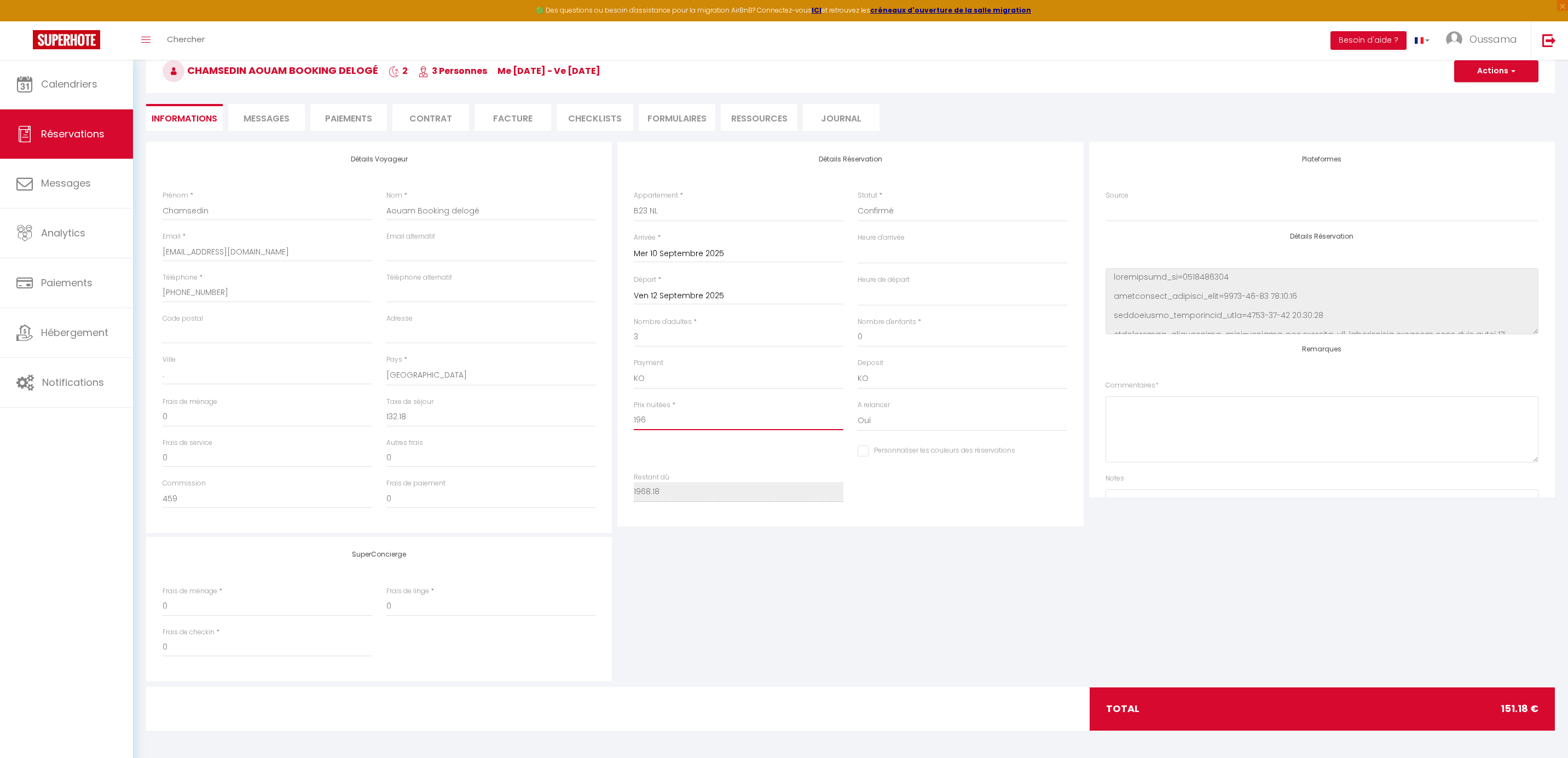
select select
checkbox input "false"
type input "196"
type input "0"
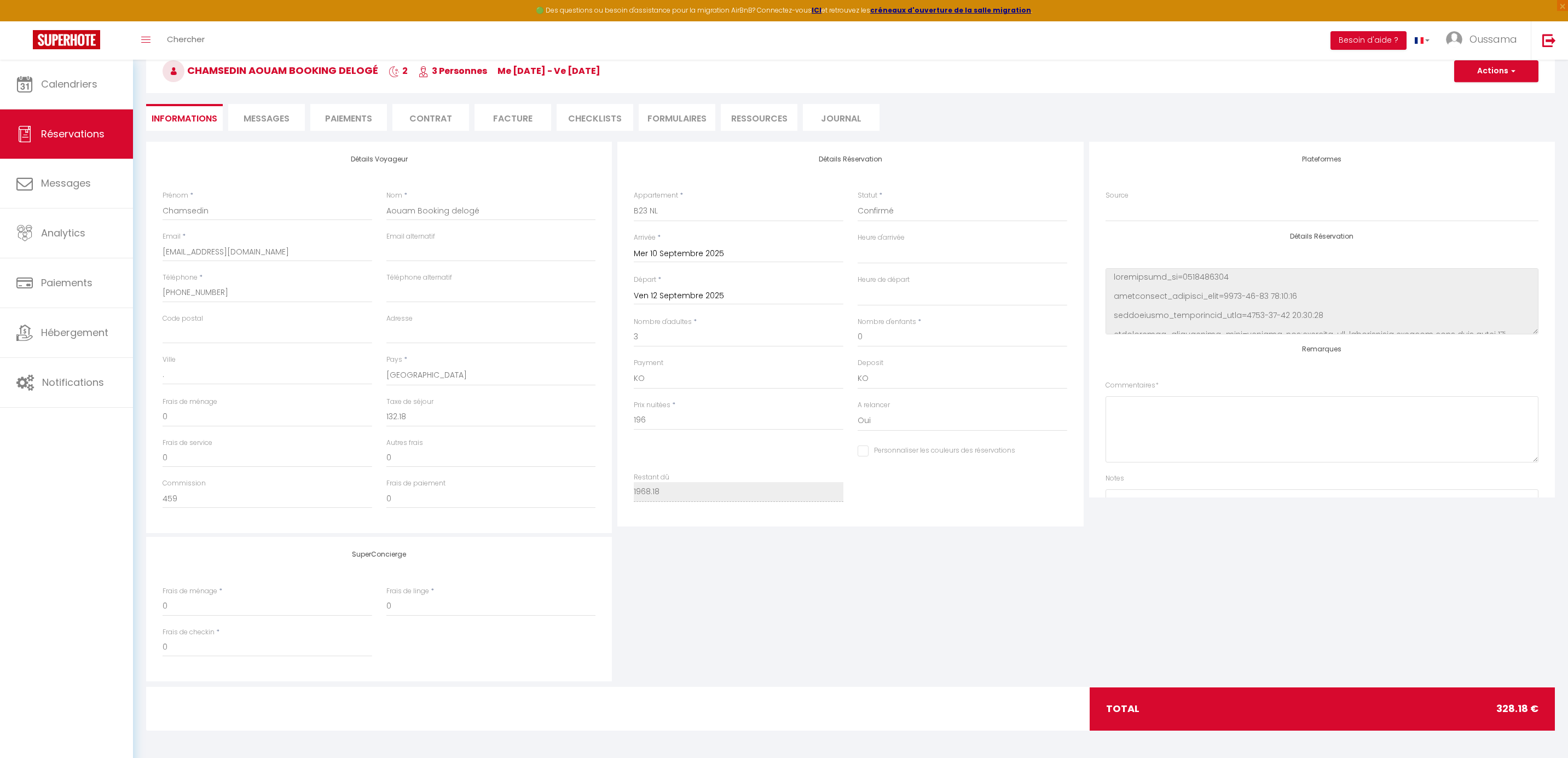
select select
checkbox input "false"
click at [775, 583] on div "SuperConcierge Frais de ménage * 0 Frais de linge * 0 Frais de checkin * 0" at bounding box center [850, 609] width 1414 height 144
click at [492, 215] on input "Aouam Booking delogé" at bounding box center [491, 210] width 210 height 20
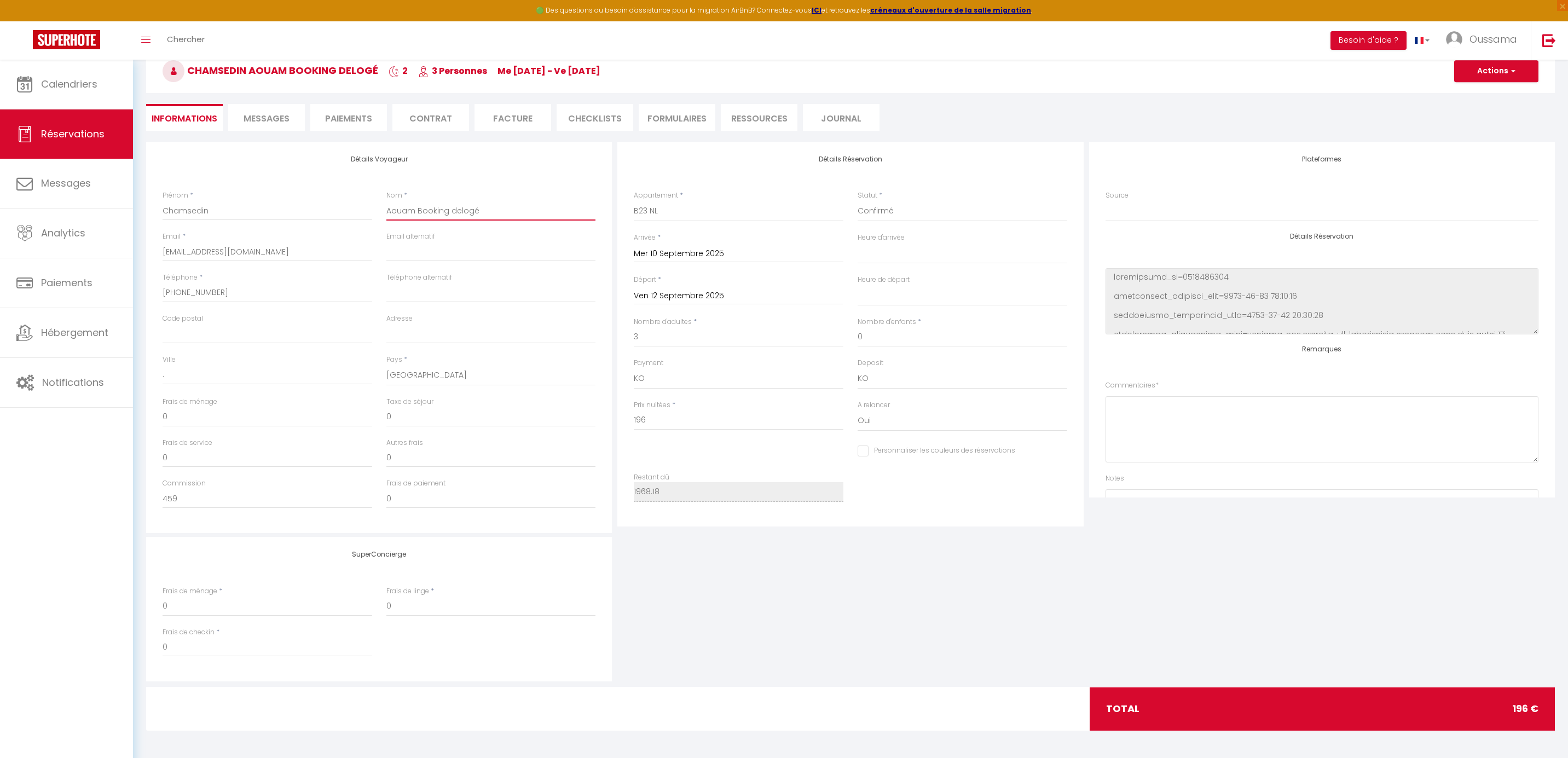
type input "Aouam Booking delogé"
select select
checkbox input "false"
type input "Aouam Booking delogé ("
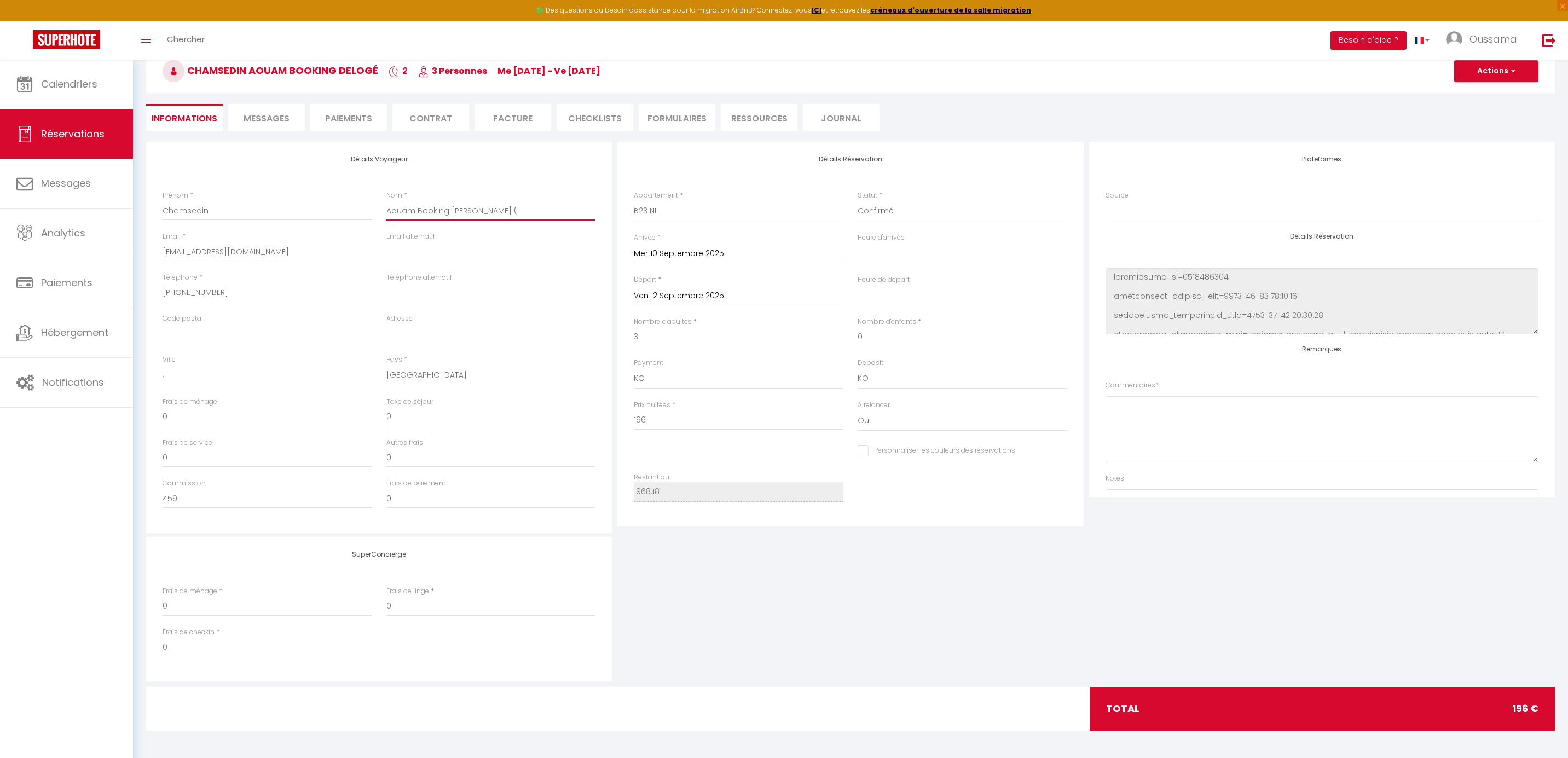
select select
checkbox input "false"
type input "Aouam Booking delogé ("
select select
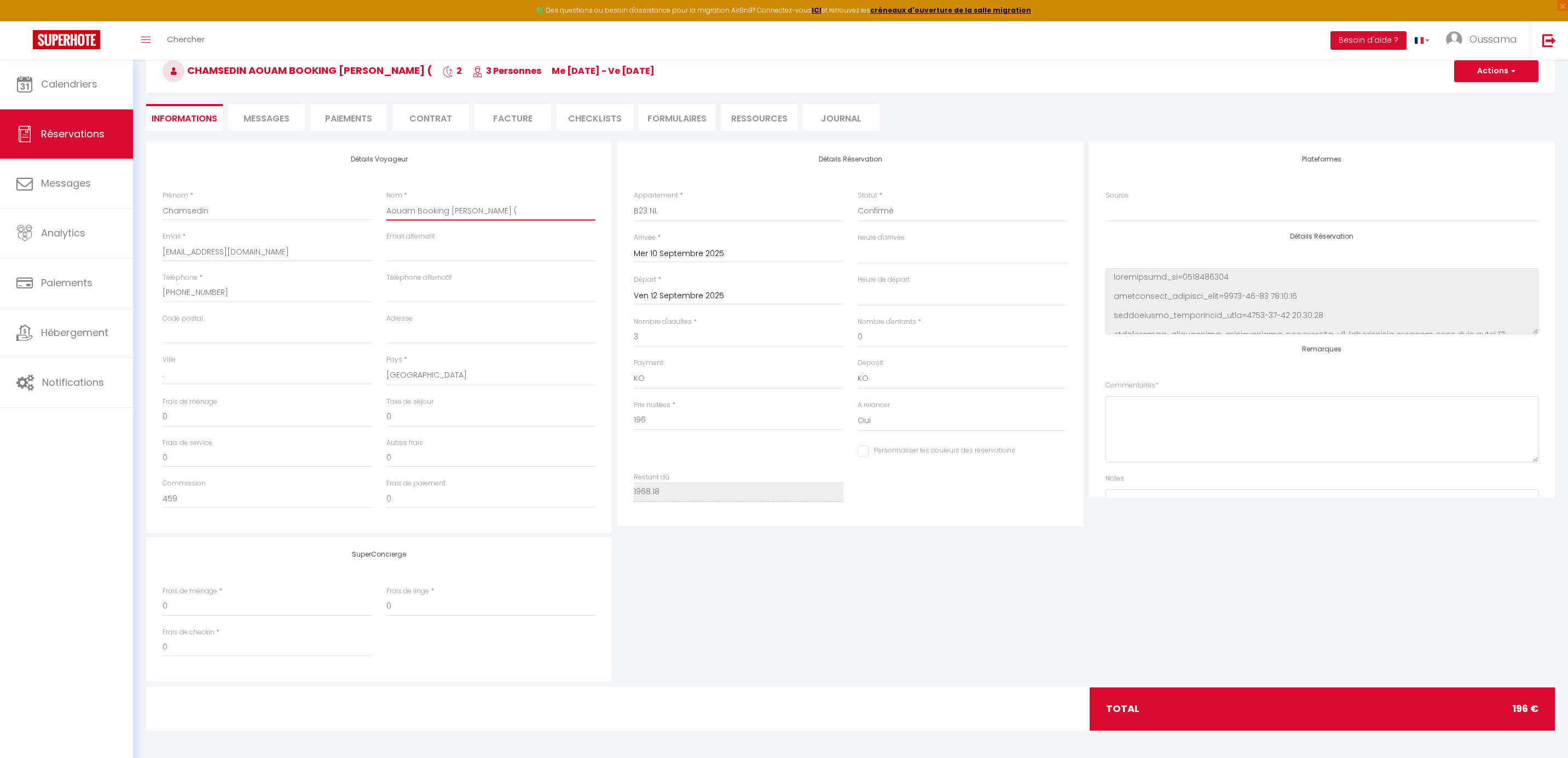
select select
checkbox input "false"
type input "Aouam Booking delogé ( G"
select select
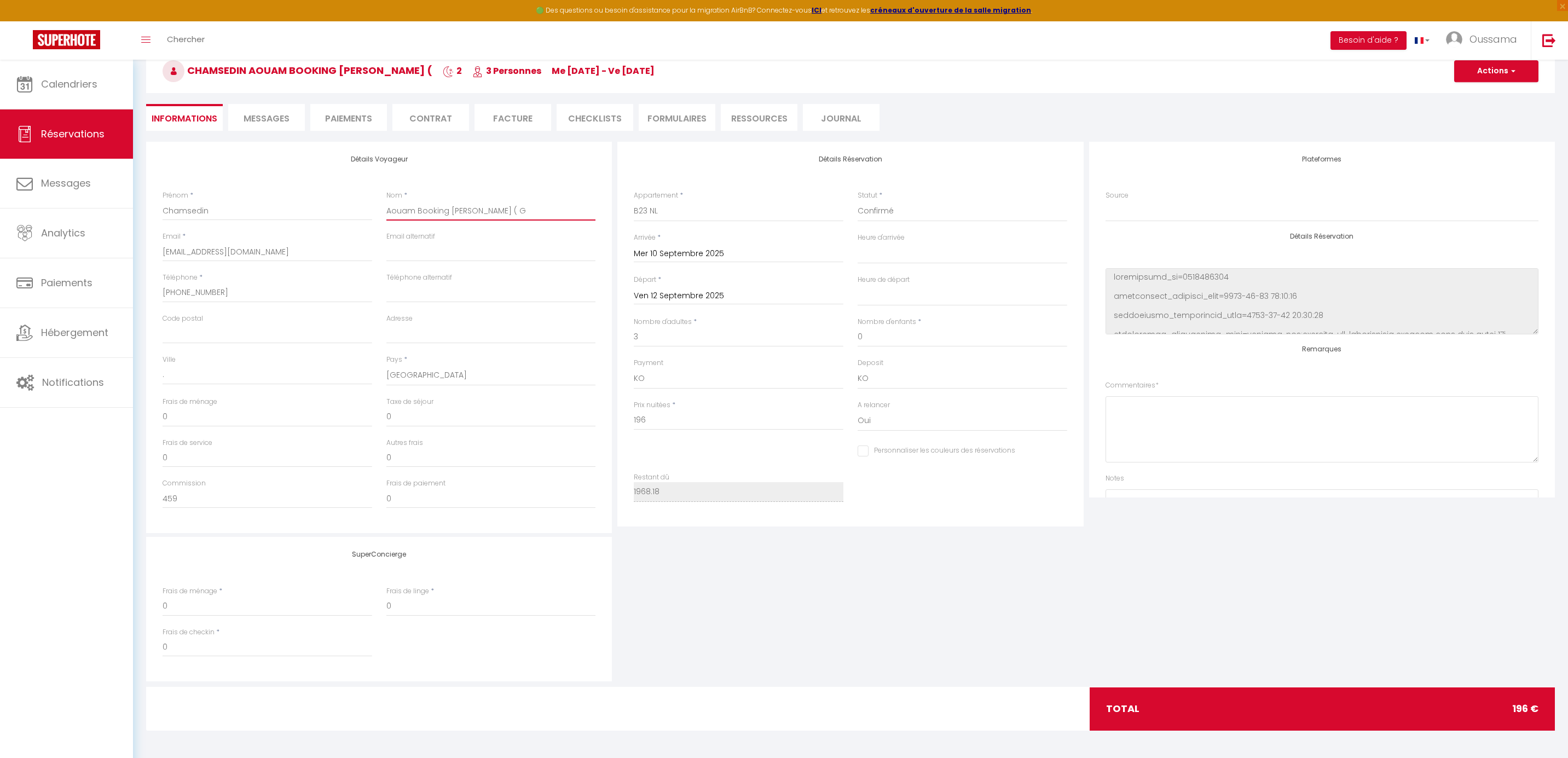
checkbox input "false"
type input "Aouam Booking delogé ( Ga"
select select
checkbox input "false"
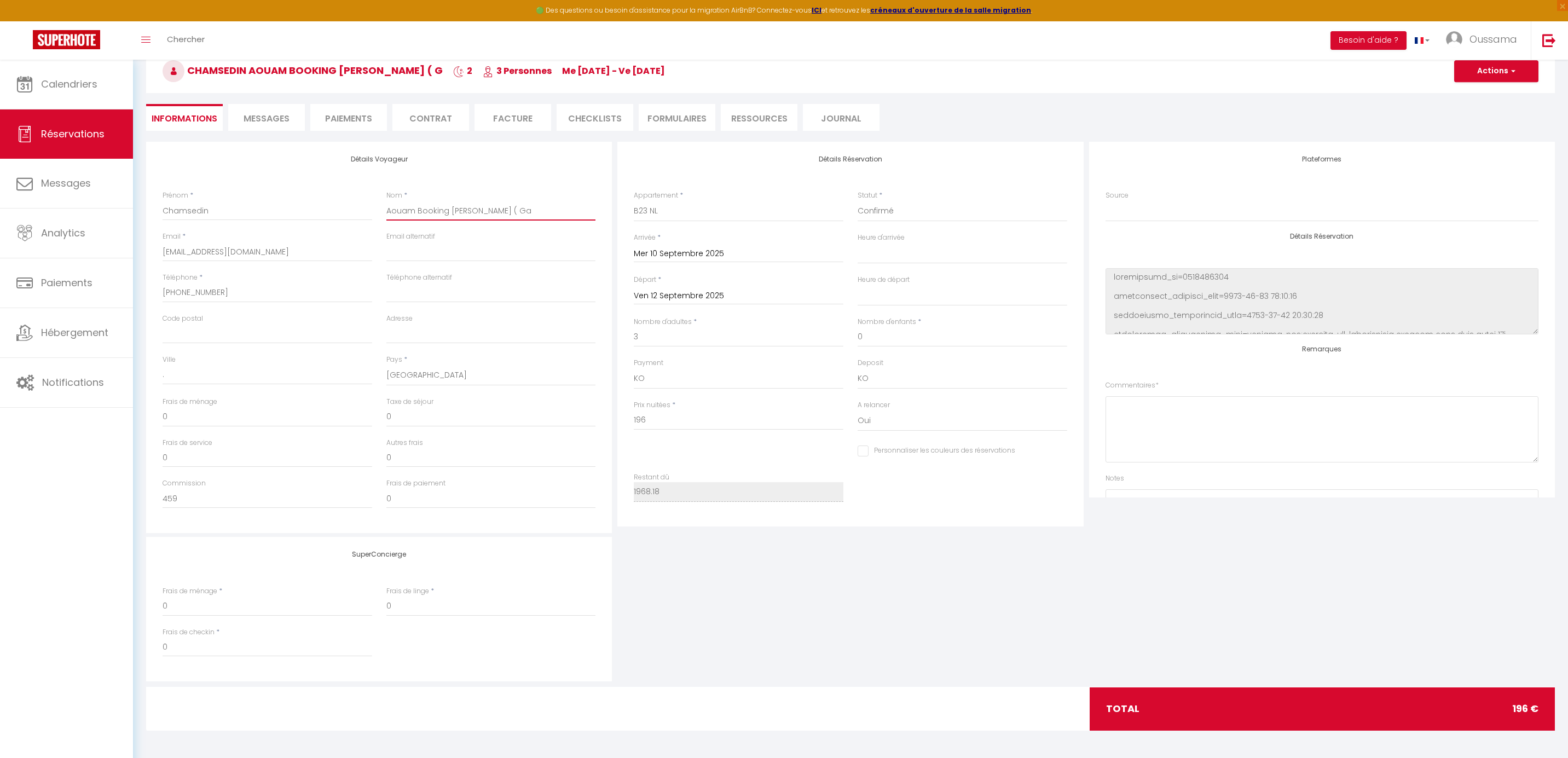
type input "Aouam Booking delogé ( Gau"
select select
checkbox input "false"
type input "Aouam Booking delogé ( Gaut"
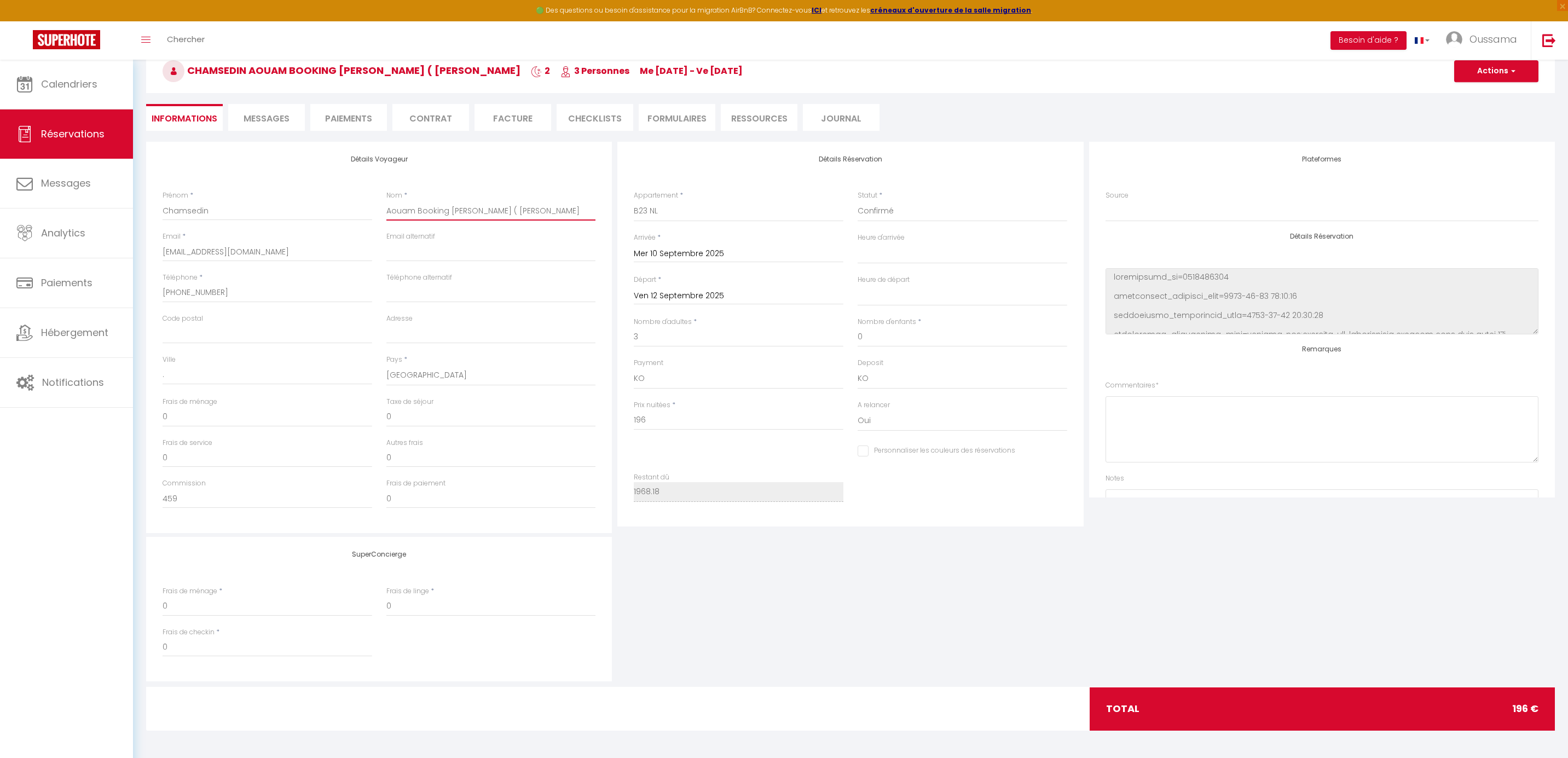
select select
checkbox input "false"
type input "Aouam Booking delogé ( Gauth"
select select
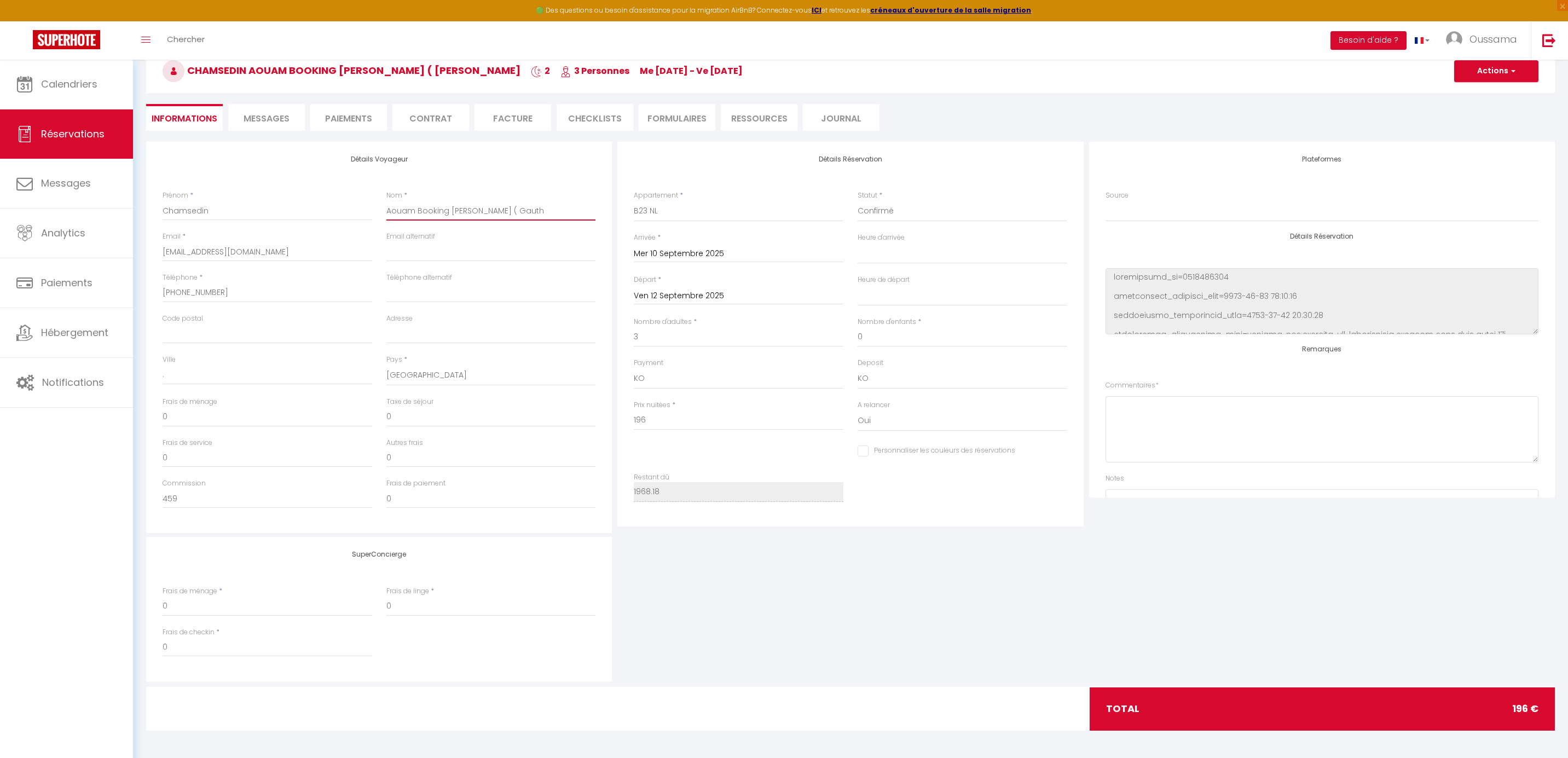
select select
checkbox input "false"
type input "Aouam Booking delogé ( Gauthi"
select select
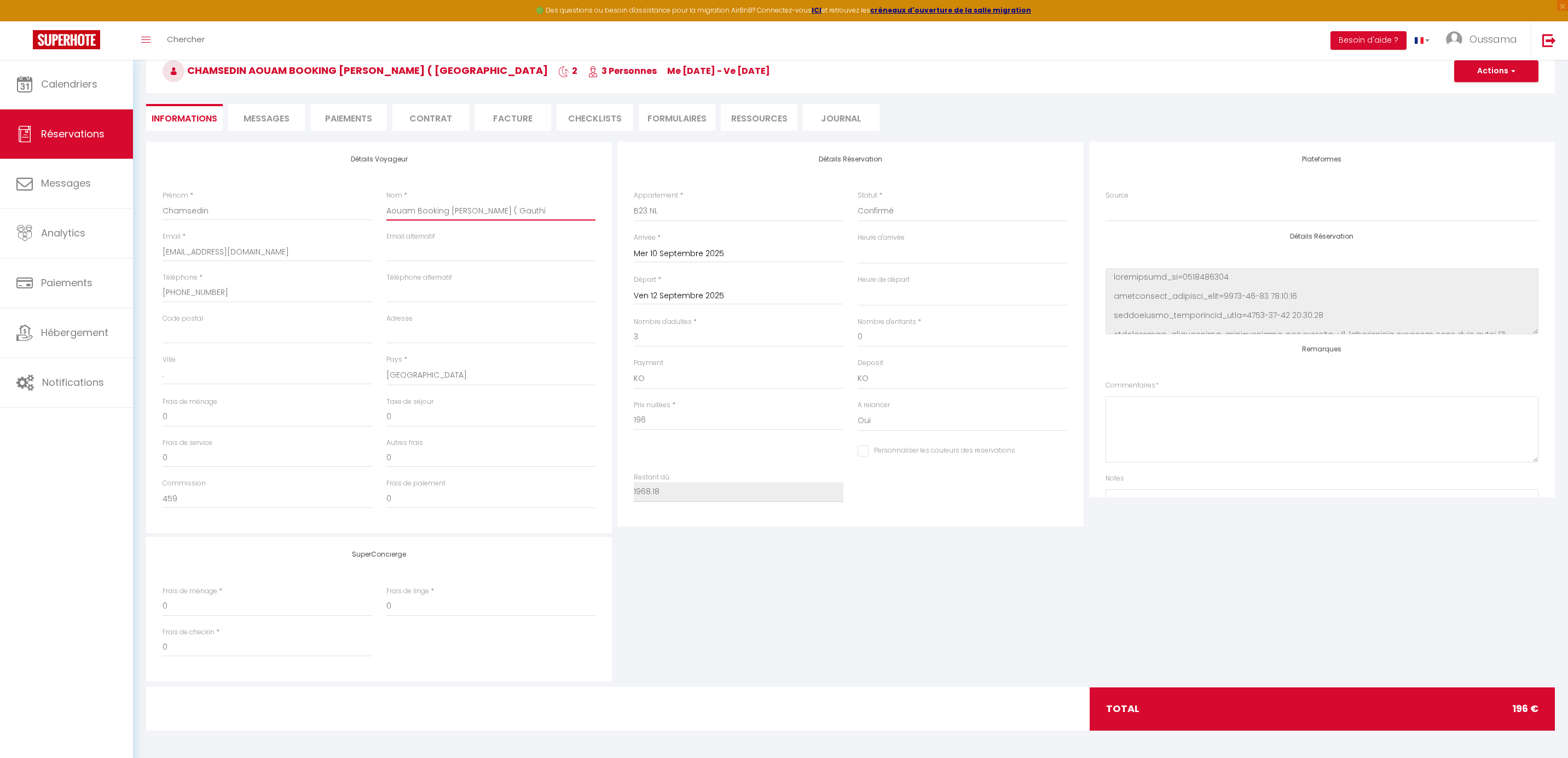
checkbox input "false"
type input "Aouam Booking delogé ( Gauthie"
select select
checkbox input "false"
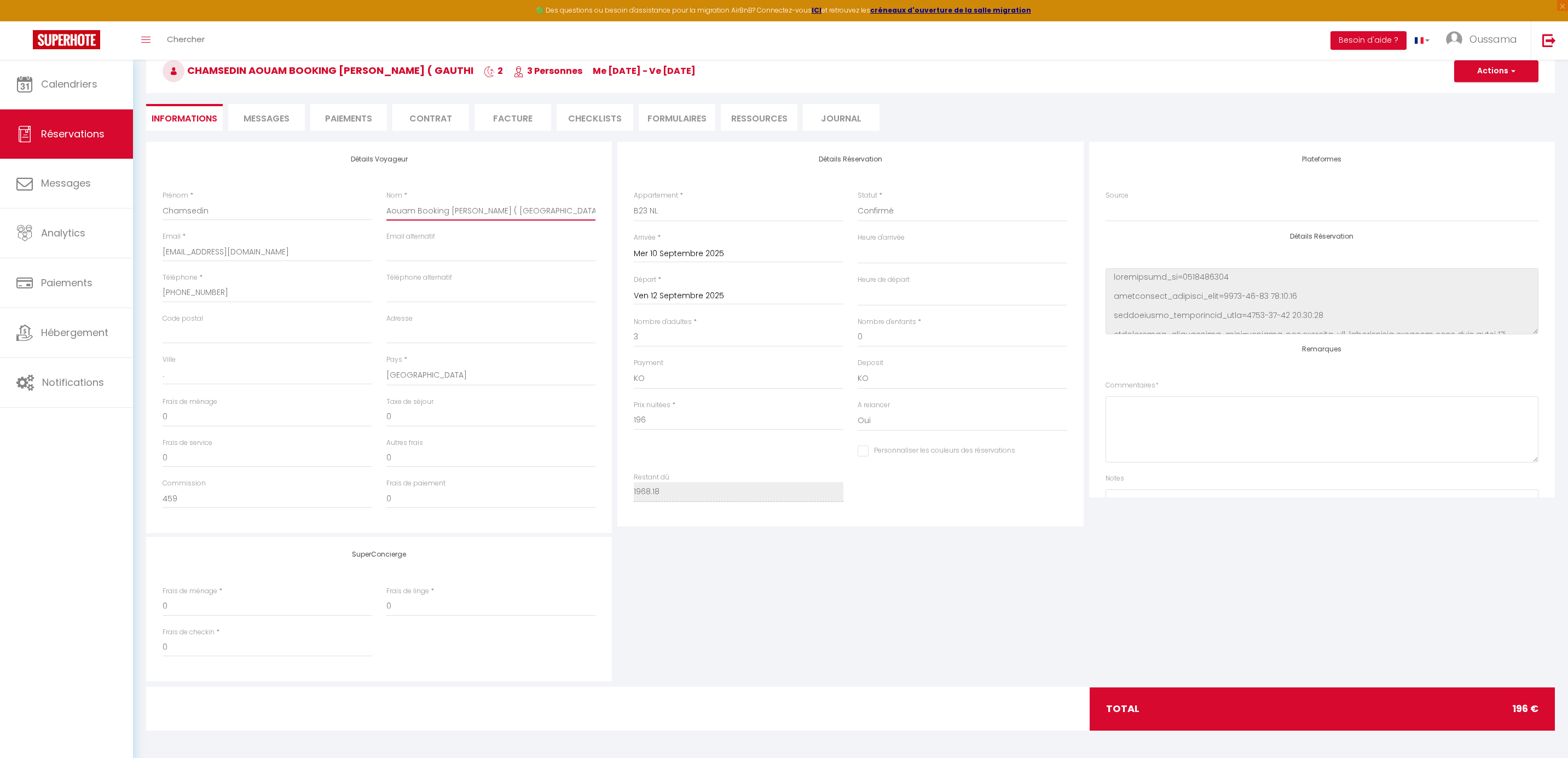
type input "Aouam Booking delogé ( Gauthier"
select select
checkbox input "false"
type input "Aouam Booking delogé ( Gauthier"
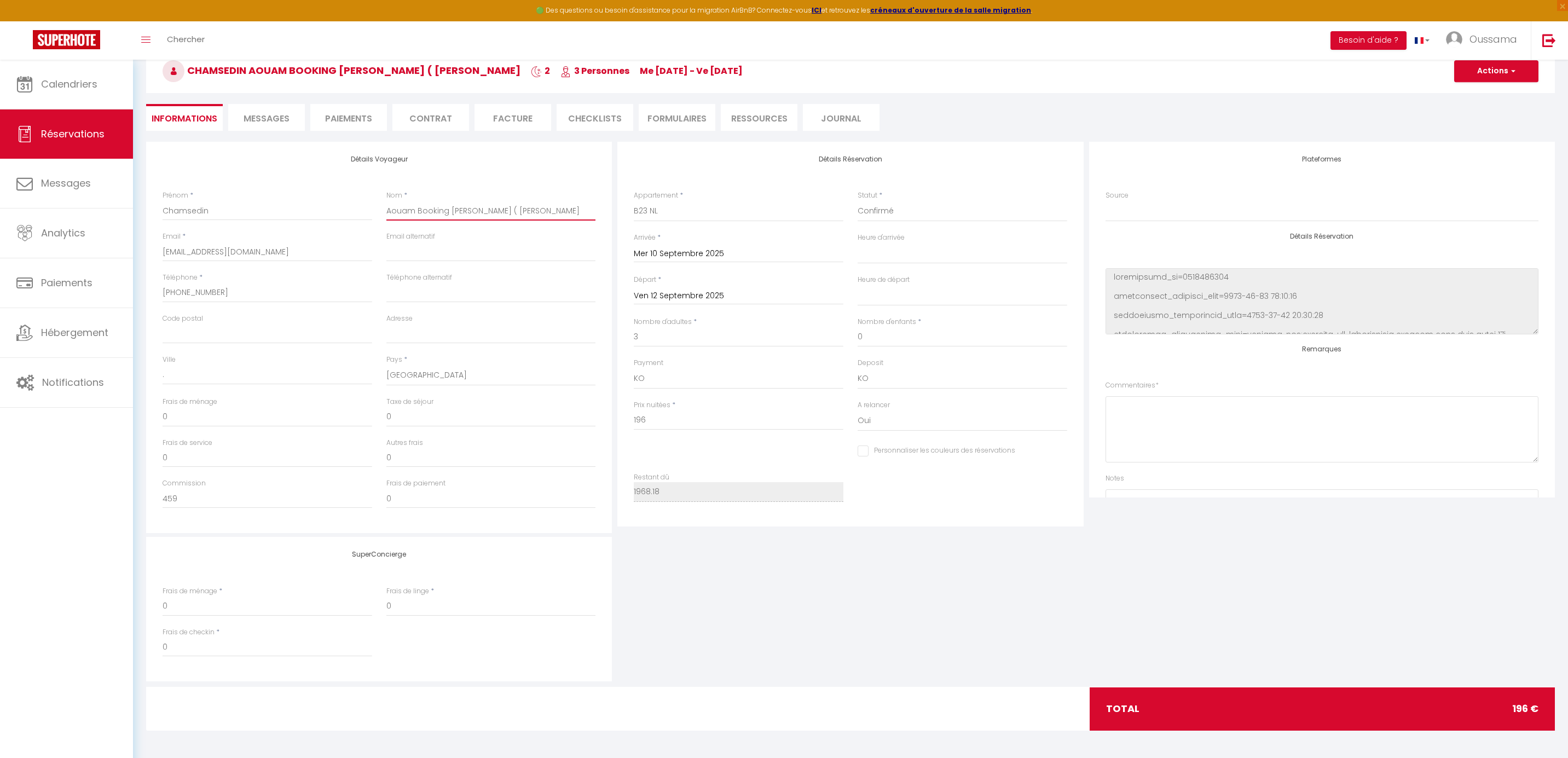
select select
checkbox input "false"
type input "Aouam Booking delogé ( Gauthier )"
select select
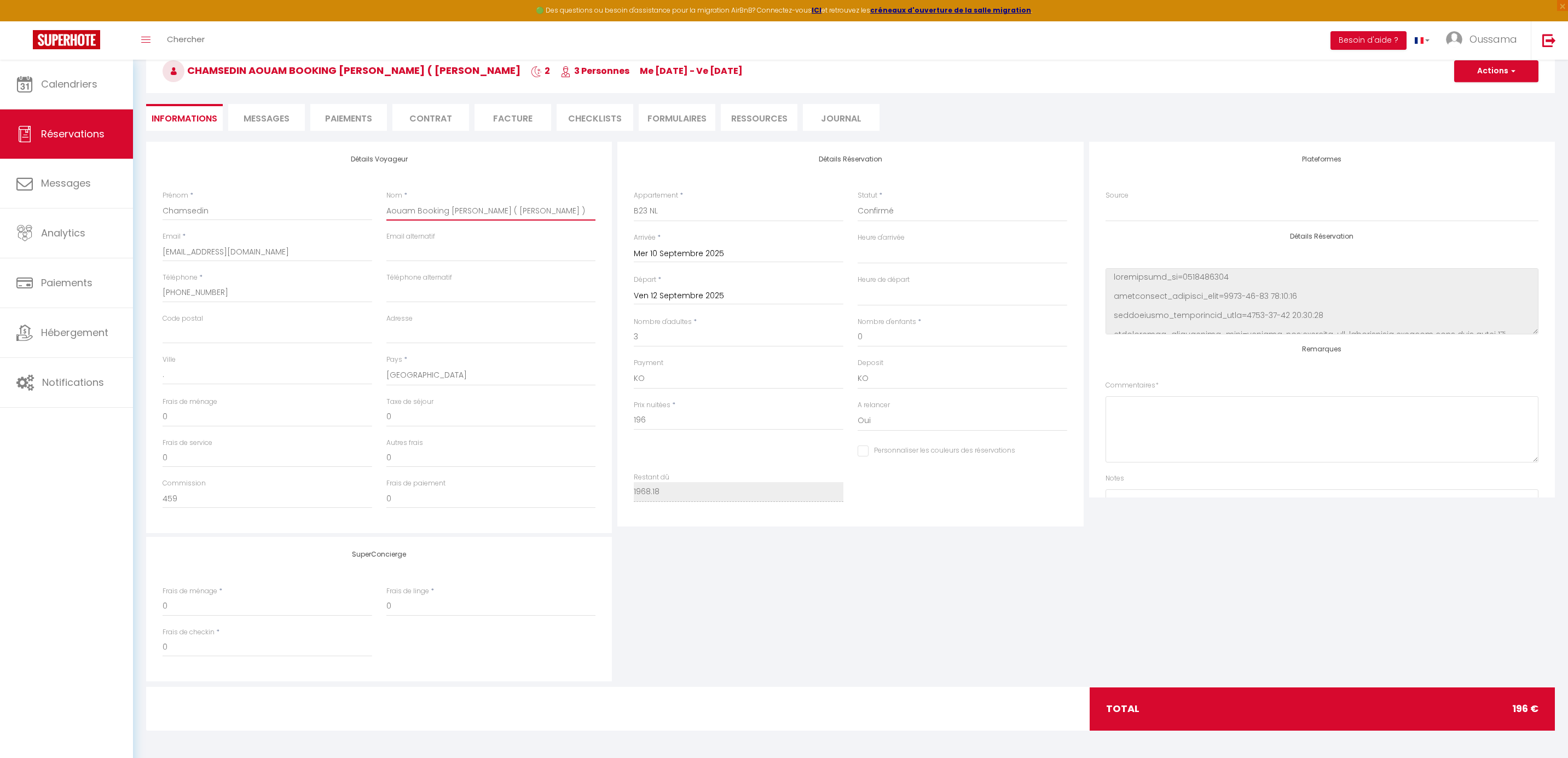
select select
checkbox input "false"
type input "Aouam Booking delogé ( Gauthier )"
select select
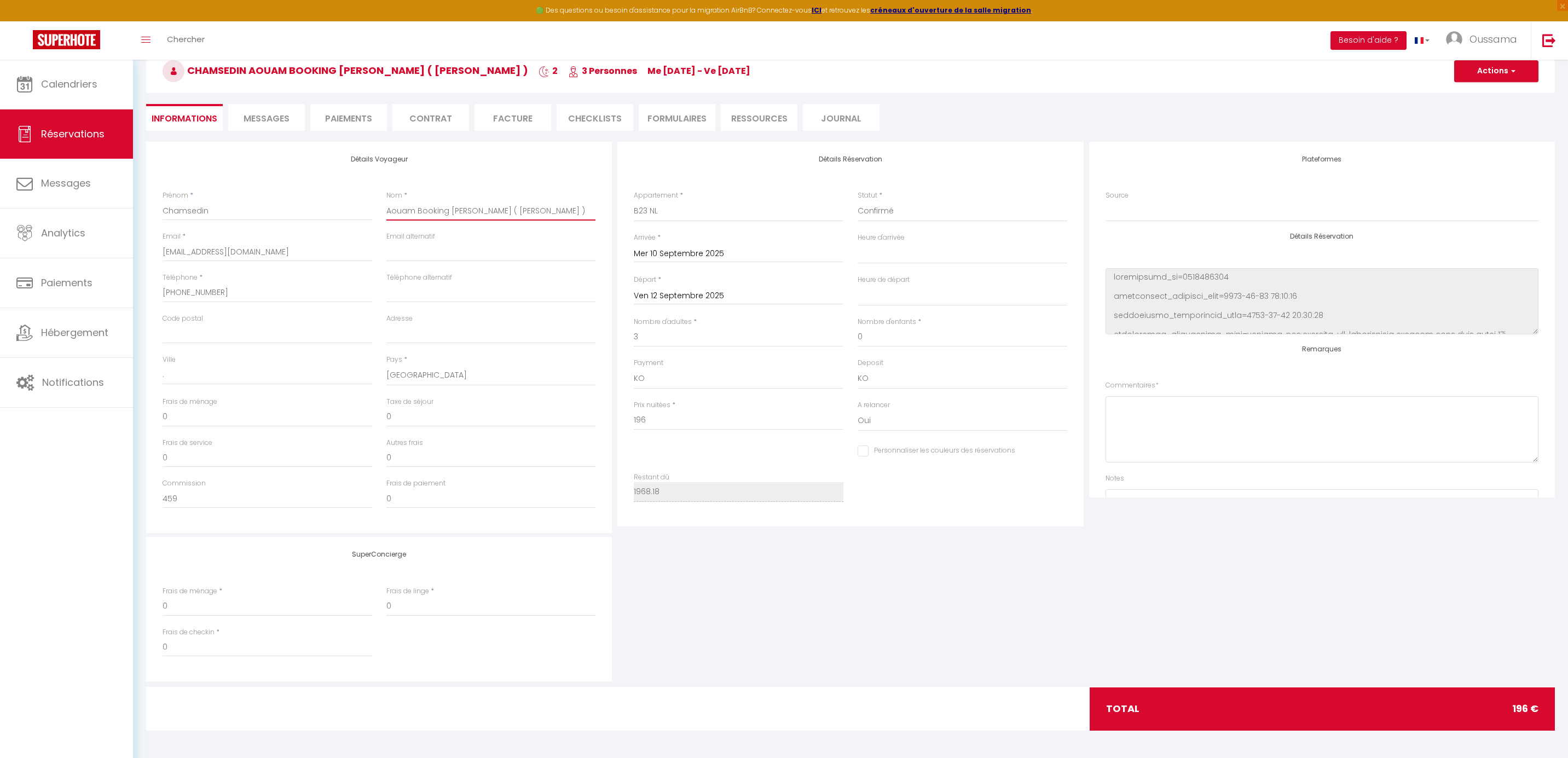
checkbox input "false"
type input "Aouam Booking delogé ( Gauthier )"
click at [1486, 79] on button "Actions" at bounding box center [1496, 71] width 84 height 22
click at [1470, 98] on link "Enregistrer" at bounding box center [1485, 95] width 86 height 14
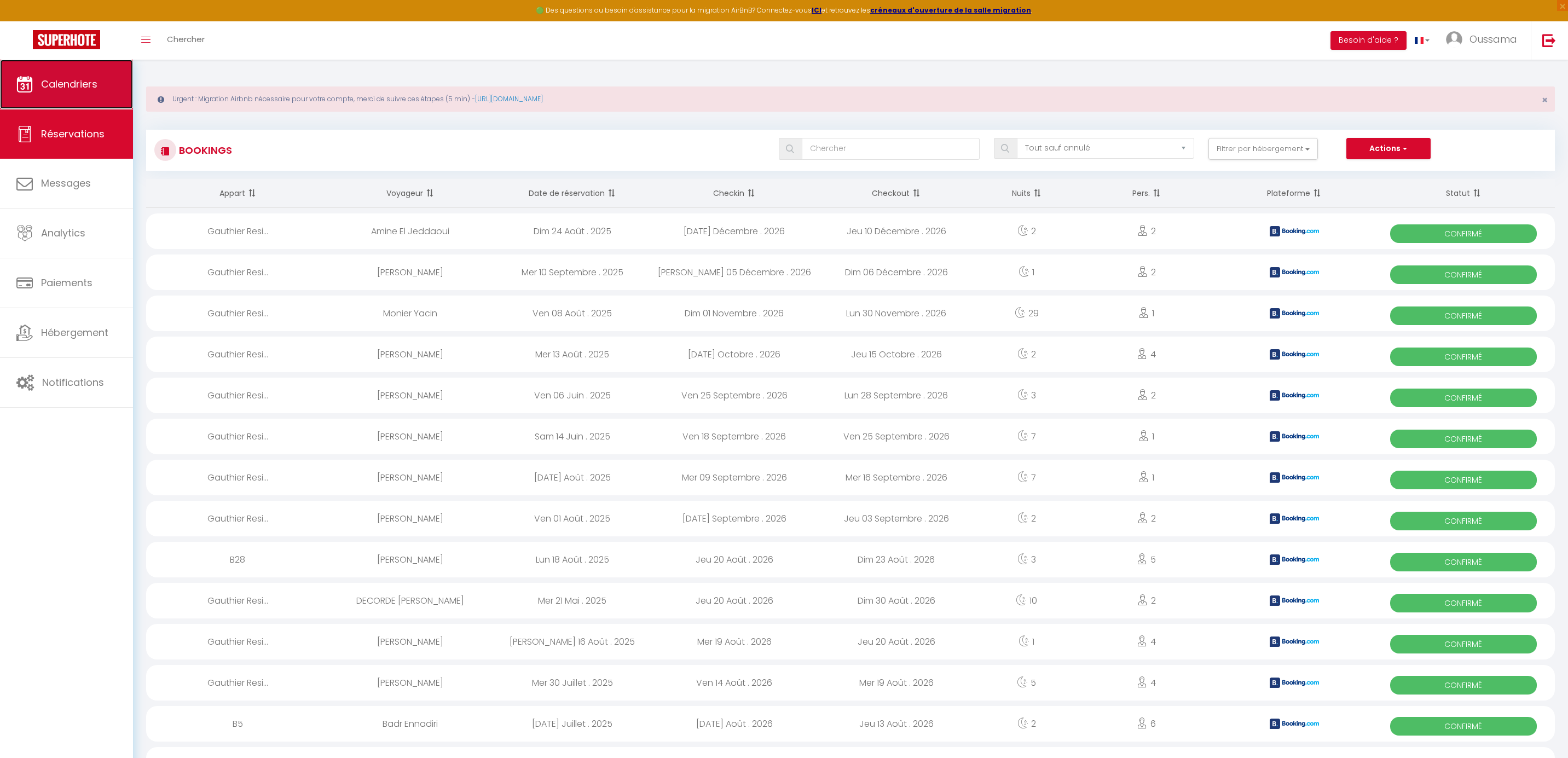
click at [68, 86] on span "Calendriers" at bounding box center [69, 84] width 56 height 13
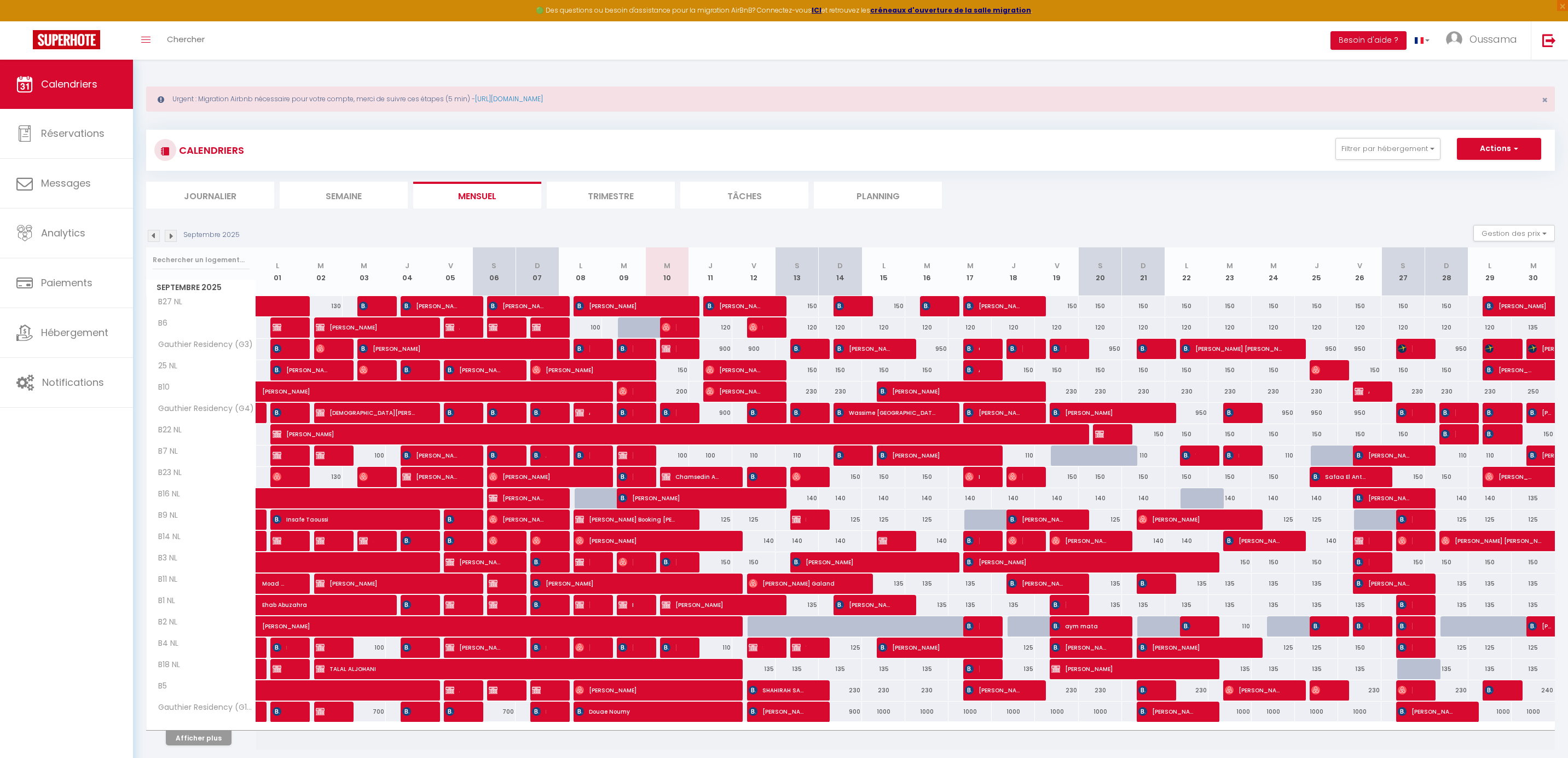
click at [724, 480] on div at bounding box center [710, 477] width 43 height 21
select select
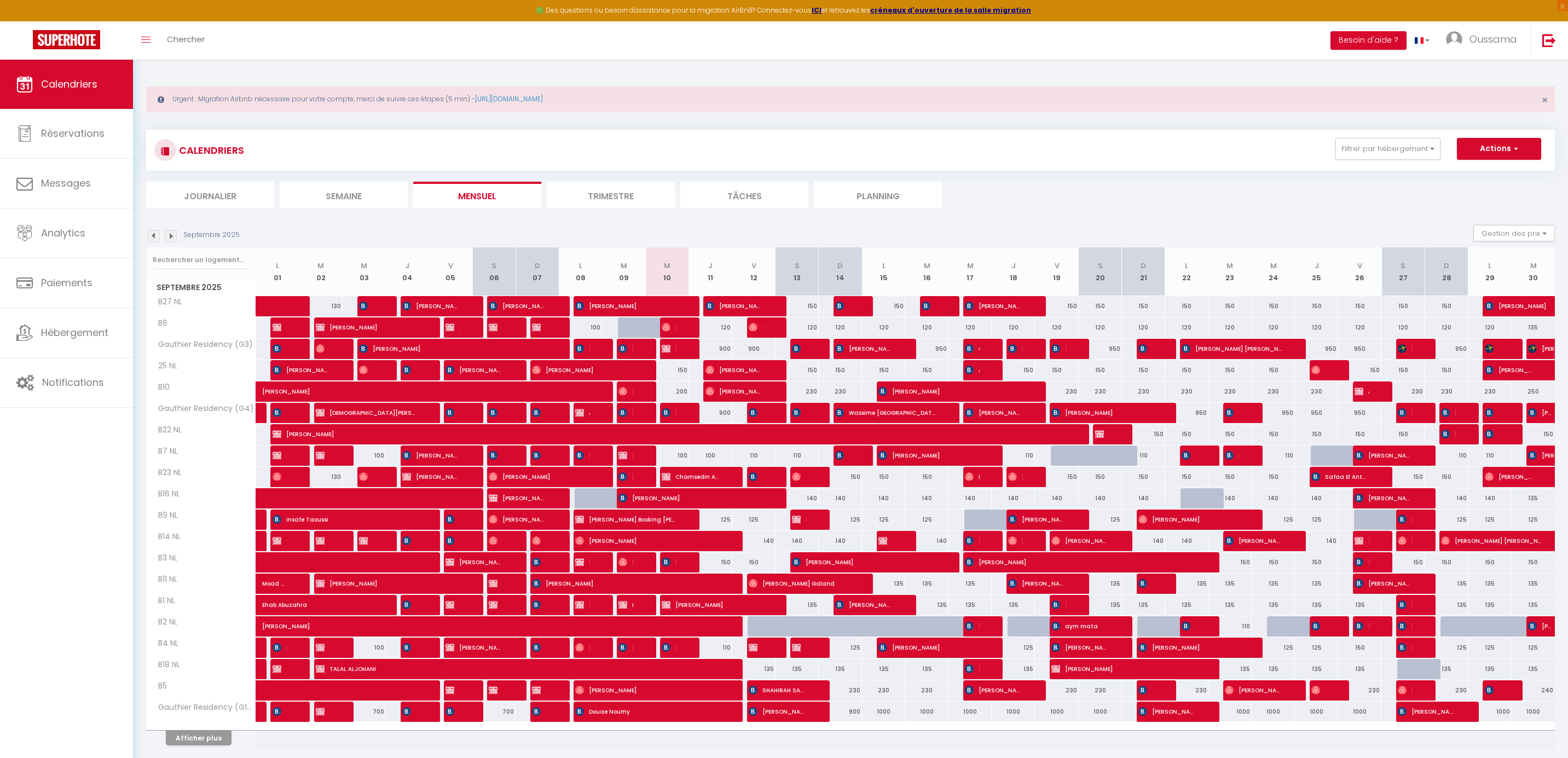
select select
type input "150"
type input "Jeu 11 Septembre 2025"
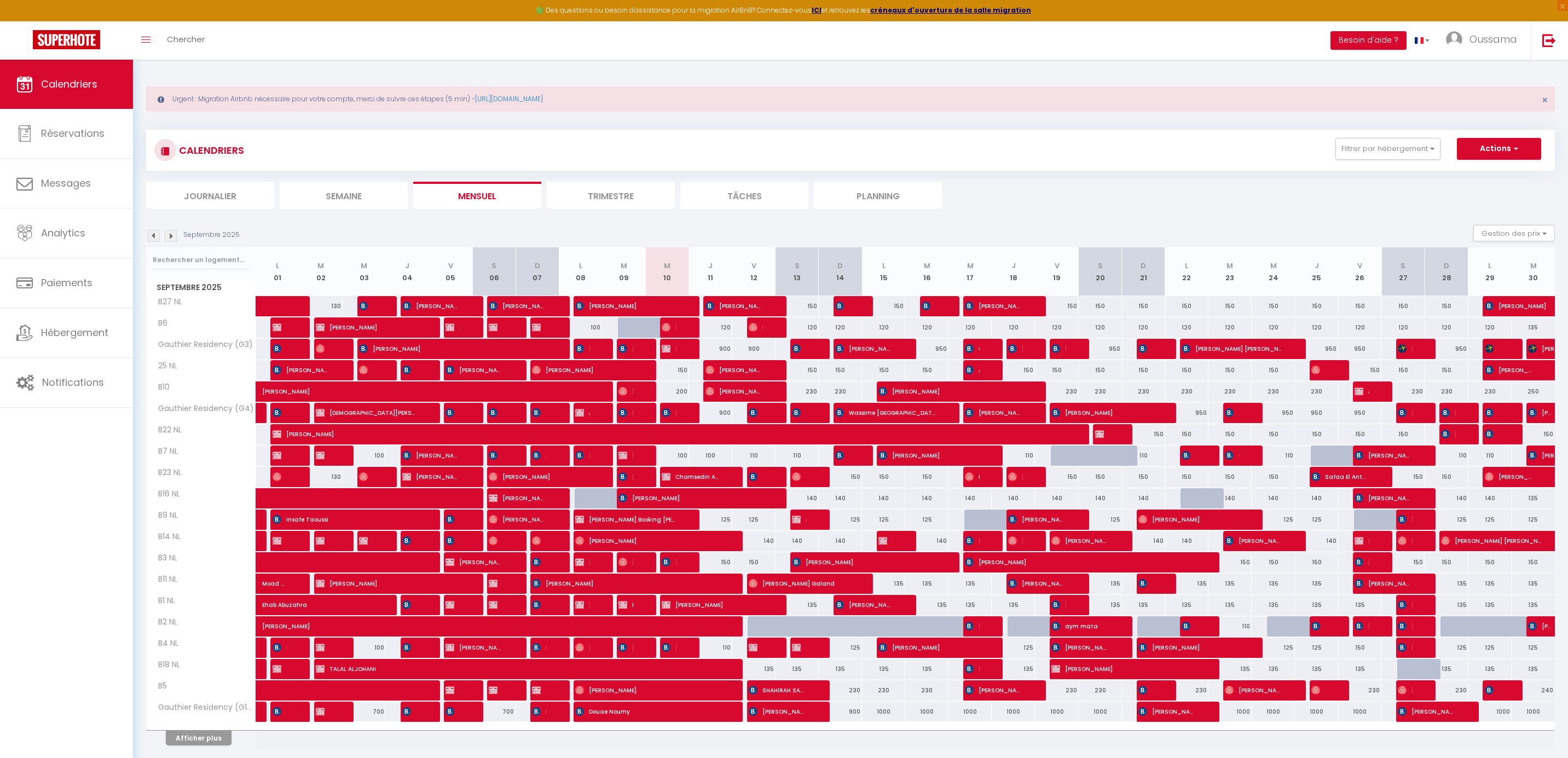
type input "Ven 12 Septembre 2025"
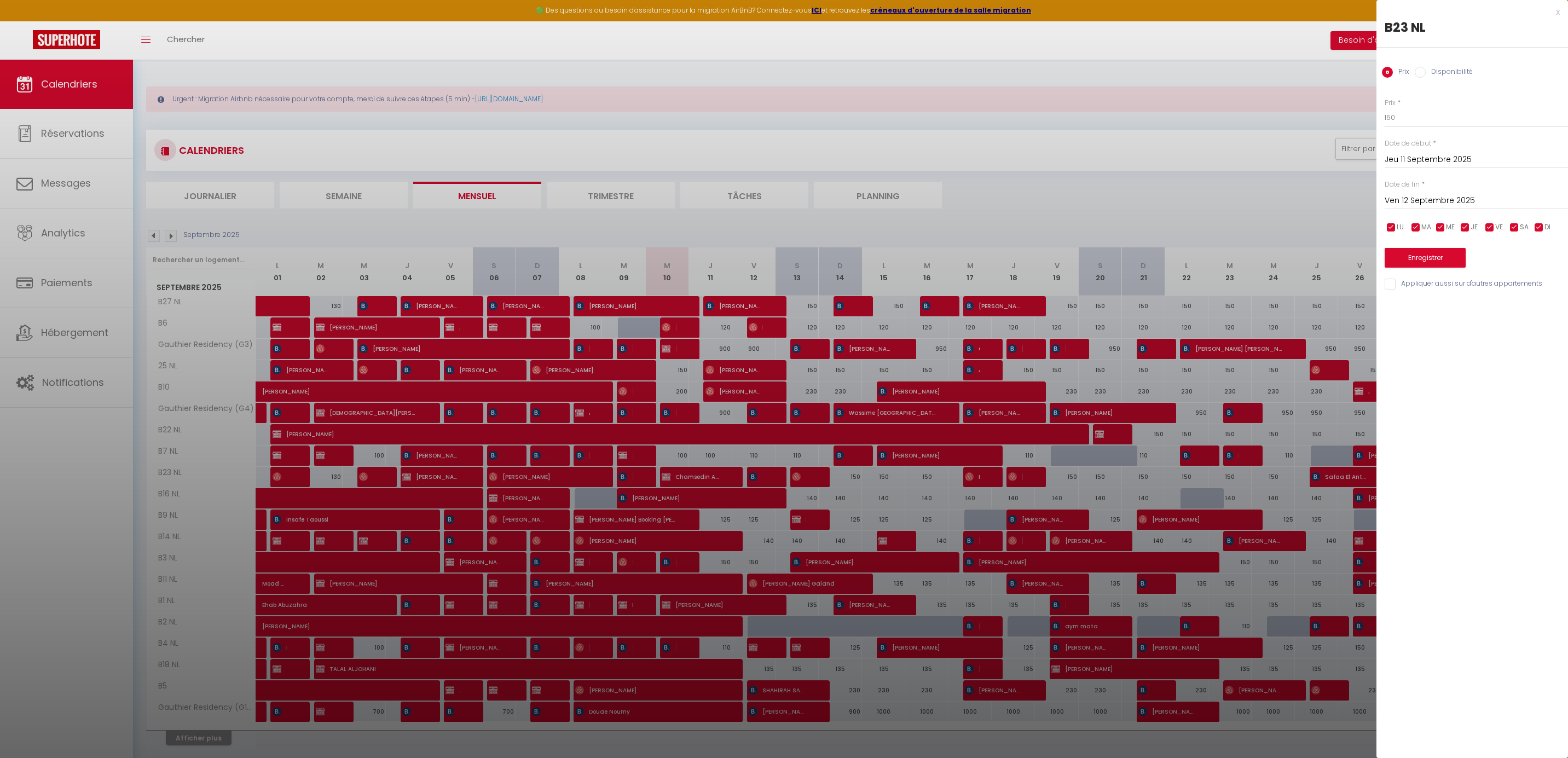
click at [715, 477] on div at bounding box center [784, 379] width 1568 height 758
select select
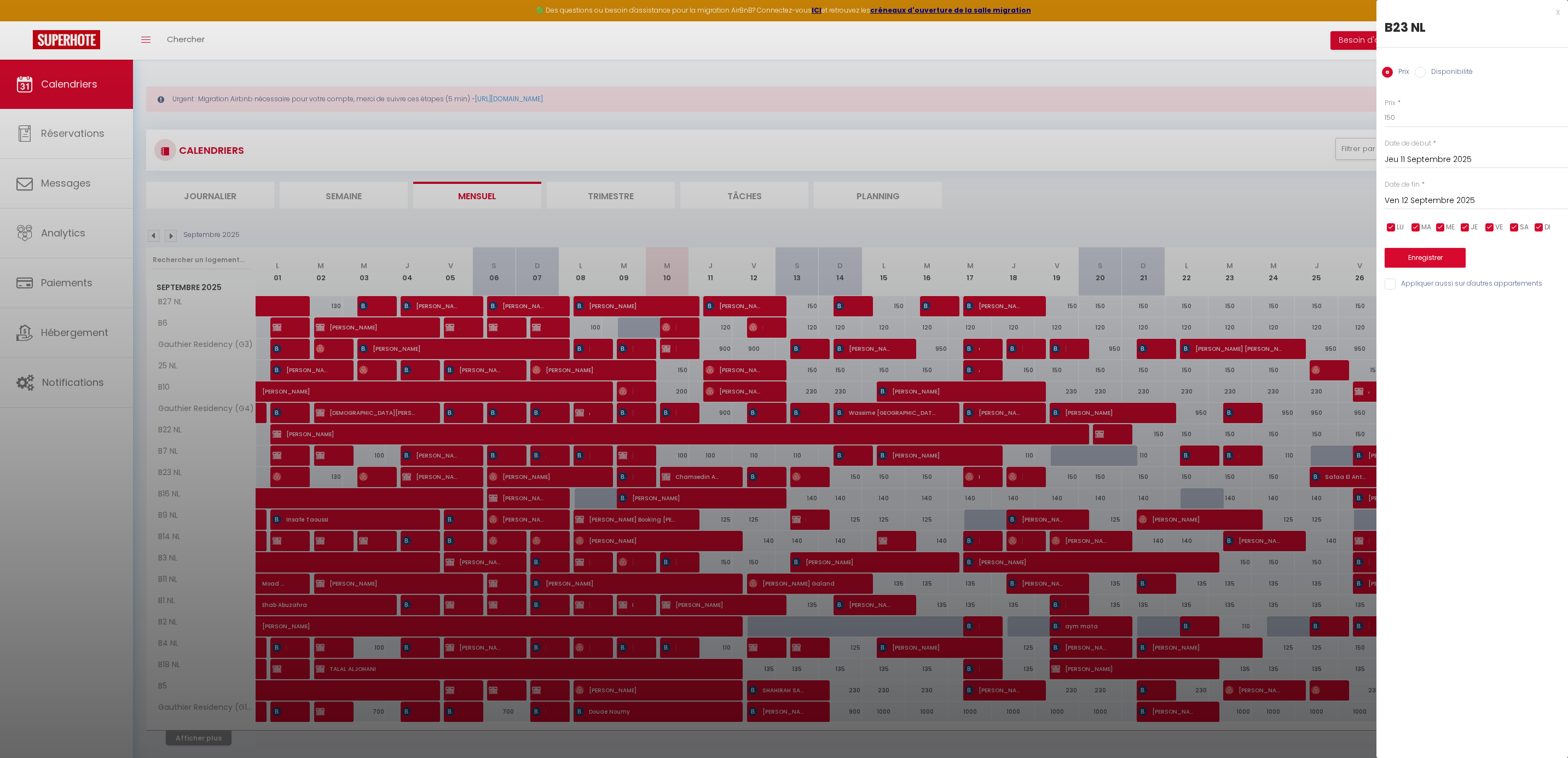
select select
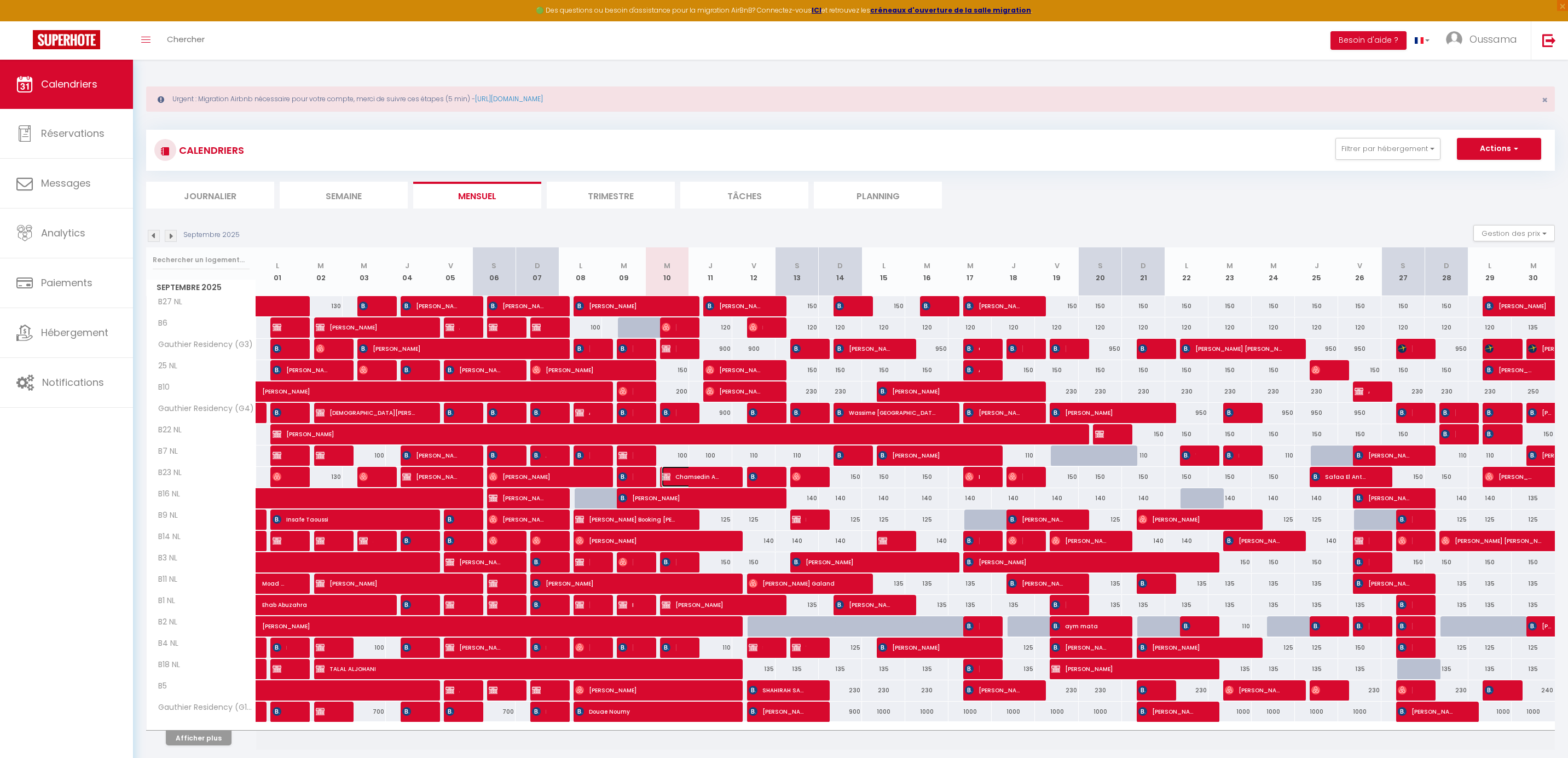
click at [685, 474] on span "Chamsedin Aouam Booking delogé ( Gauthier )" at bounding box center [690, 477] width 58 height 21
select select "KO"
select select "0"
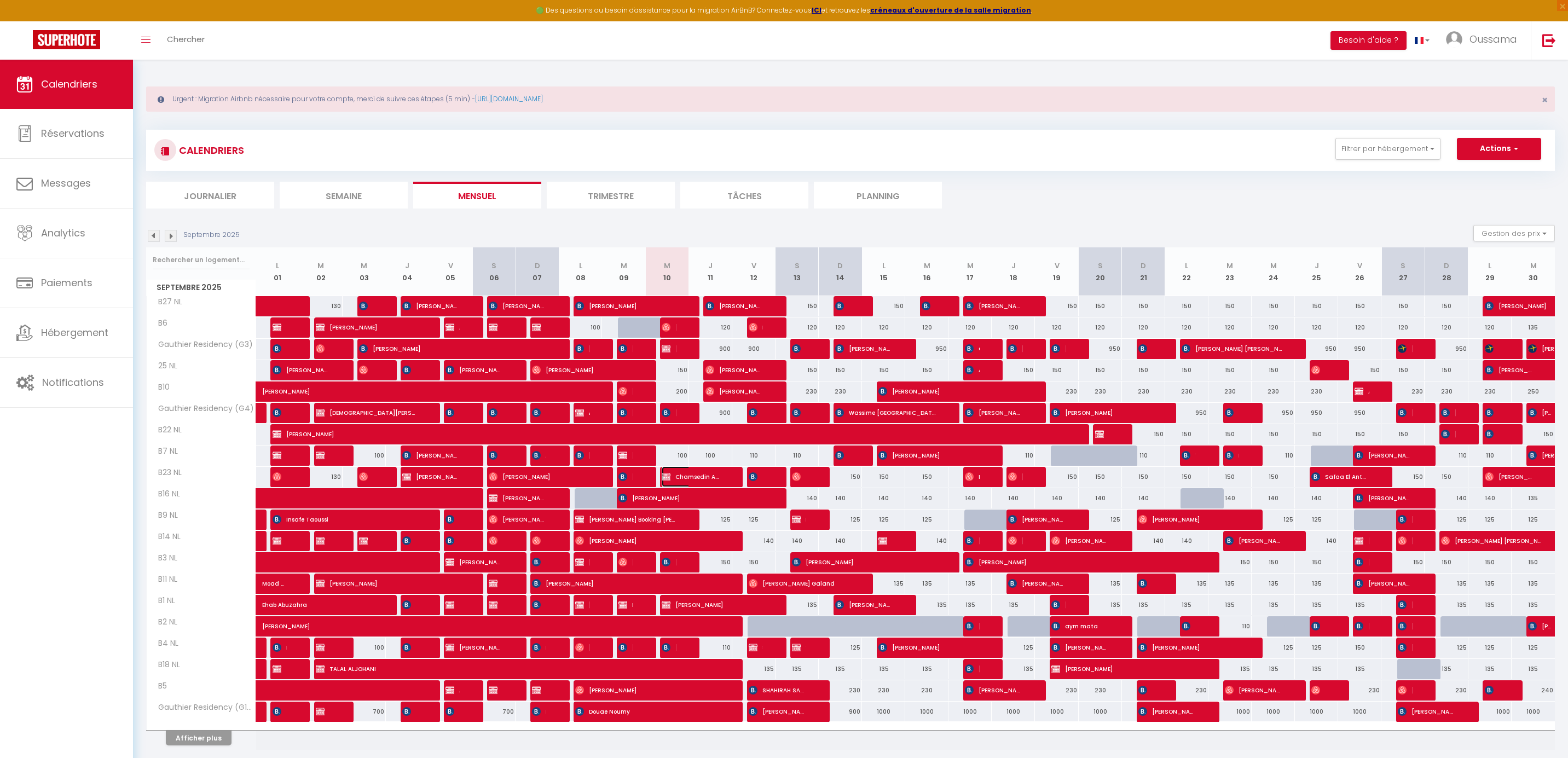
select select "1"
select select
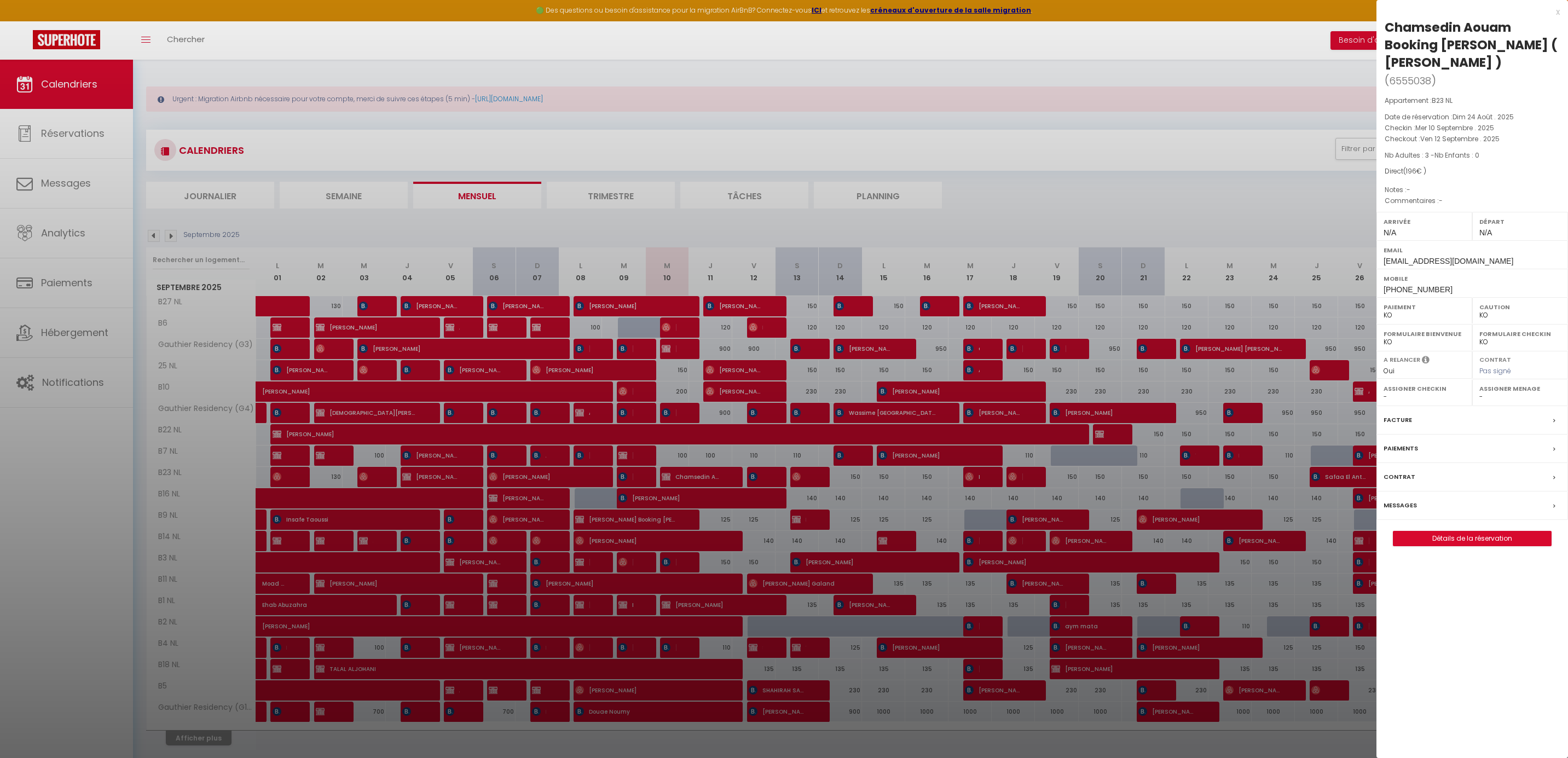
click at [1556, 12] on div "x" at bounding box center [1468, 12] width 184 height 13
